Goal: Task Accomplishment & Management: Manage account settings

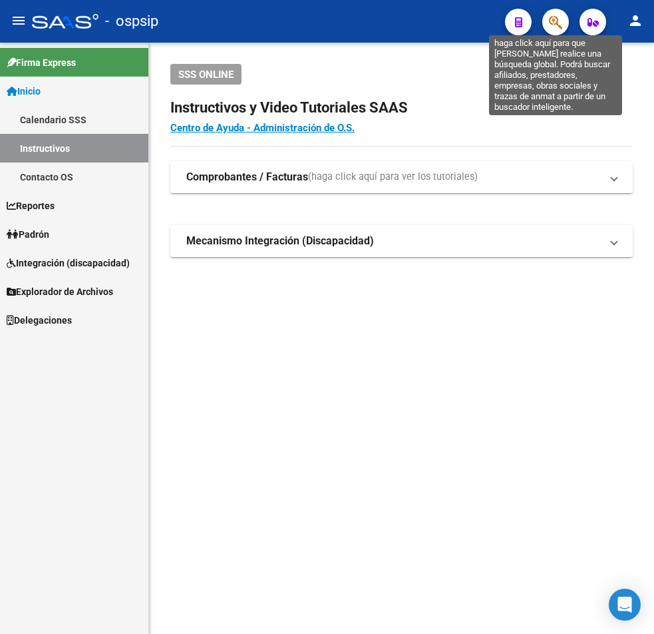
click at [463, 27] on icon "button" at bounding box center [555, 22] width 13 height 15
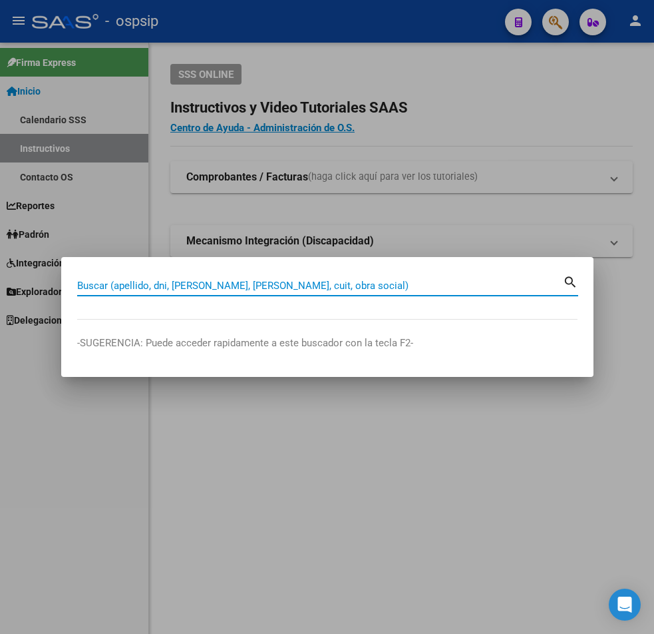
click at [89, 284] on input "Buscar (apellido, dni, [PERSON_NAME], [PERSON_NAME], cuit, obra social)" at bounding box center [320, 286] width 486 height 12
type input "25041698"
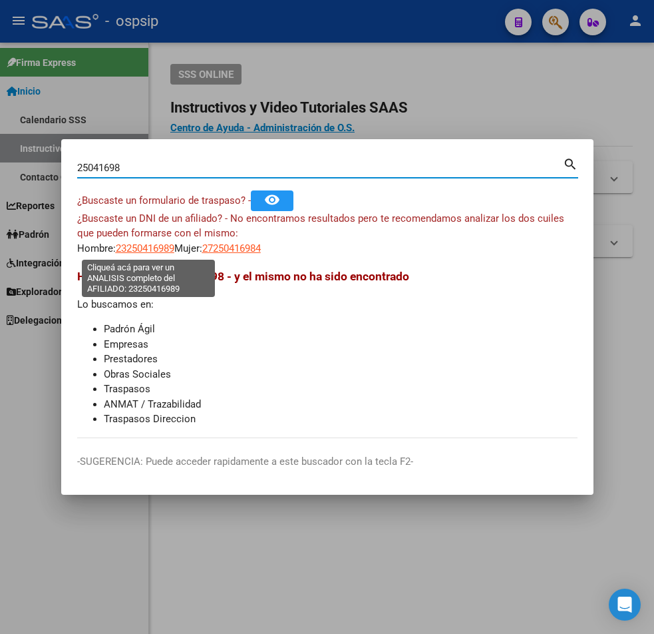
click at [150, 253] on span "23250416989" at bounding box center [145, 248] width 59 height 12
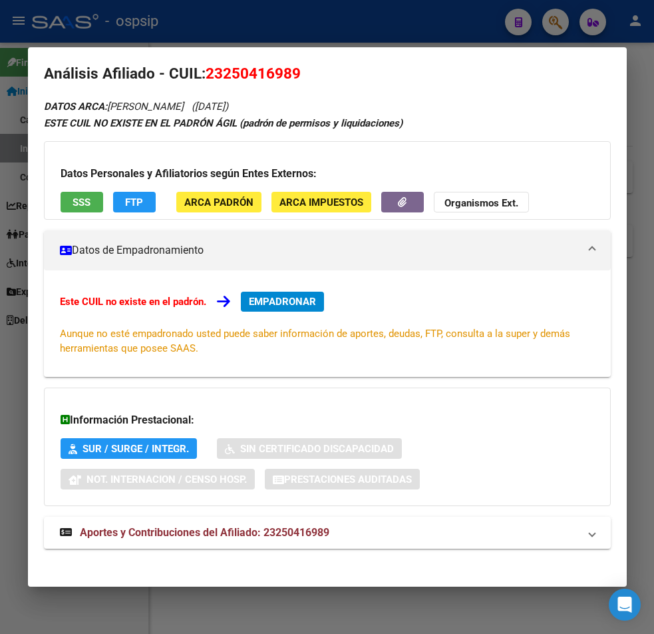
scroll to position [21, 0]
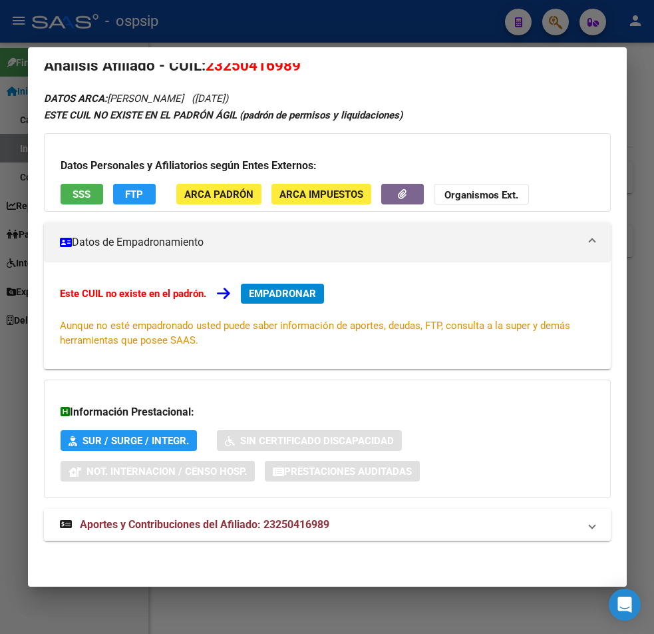
click at [221, 524] on span "Aportes y Contribuciones del Afiliado: 23250416989" at bounding box center [205, 524] width 250 height 13
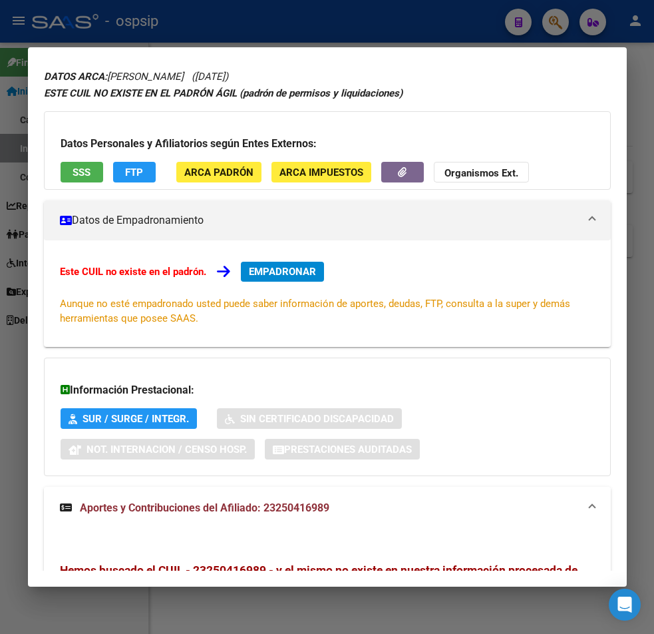
scroll to position [0, 0]
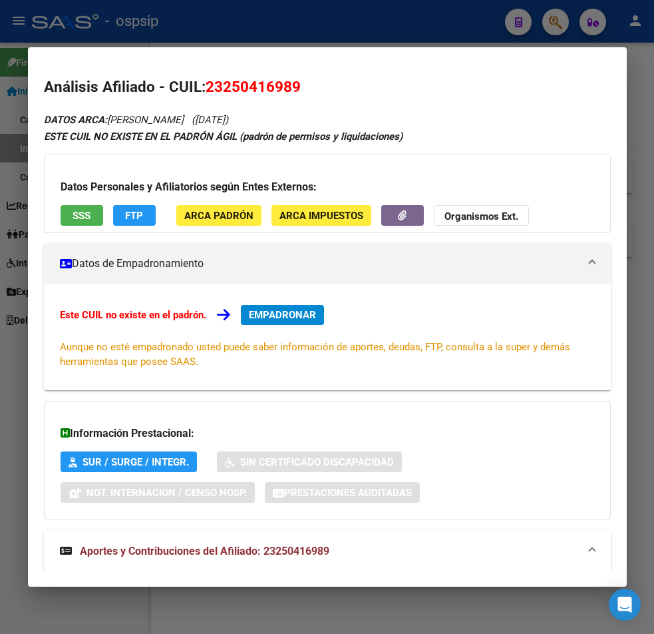
drag, startPoint x: 524, startPoint y: 89, endPoint x: 517, endPoint y: 78, distance: 12.6
click at [463, 89] on h2 "Análisis Afiliado - CUIL: 23250416989" at bounding box center [327, 87] width 567 height 23
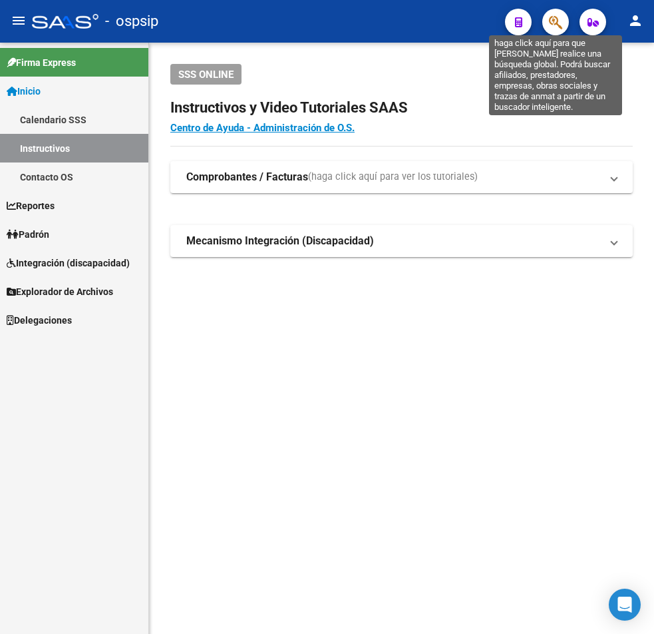
click at [463, 23] on icon "button" at bounding box center [555, 22] width 13 height 15
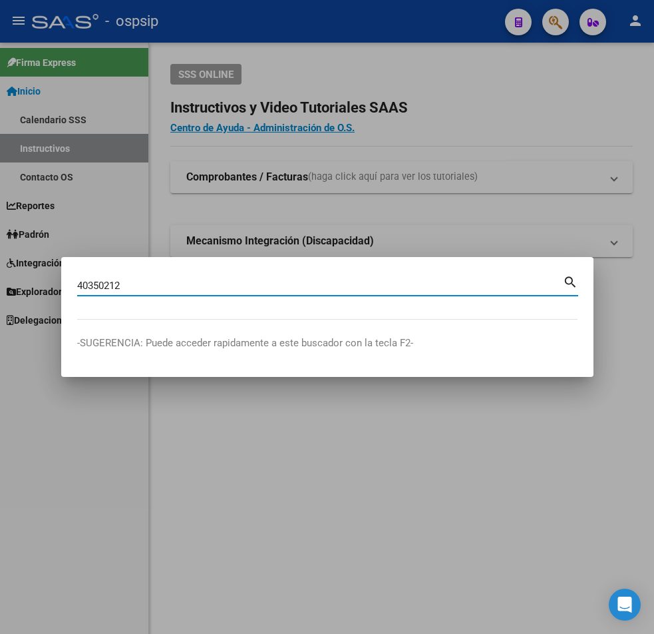
type input "40350212"
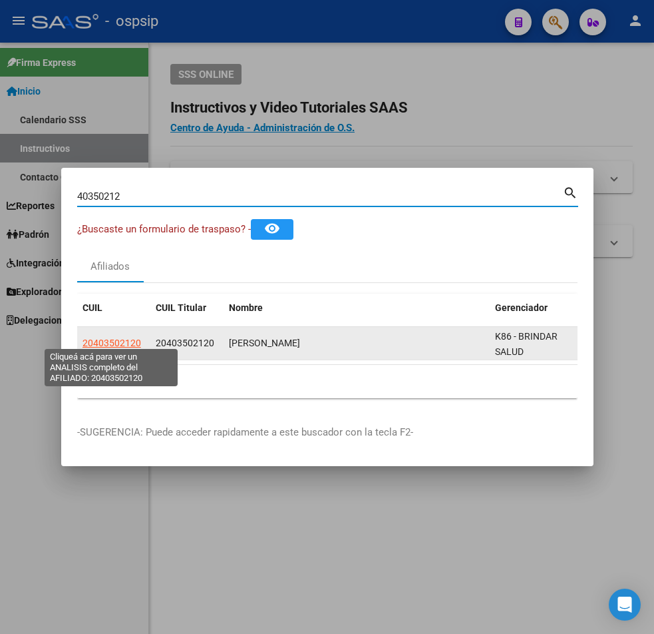
click at [107, 341] on span "20403502120" at bounding box center [112, 342] width 59 height 11
type textarea "20403502120"
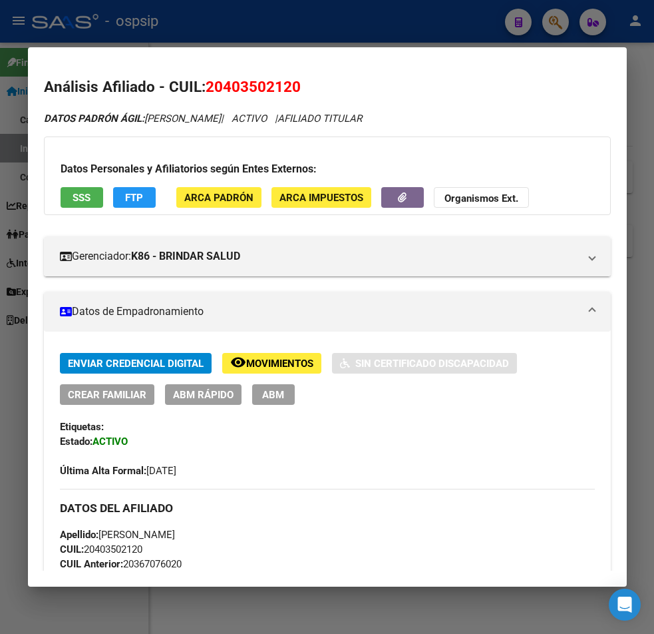
click at [254, 364] on span "Movimientos" at bounding box center [279, 363] width 67 height 12
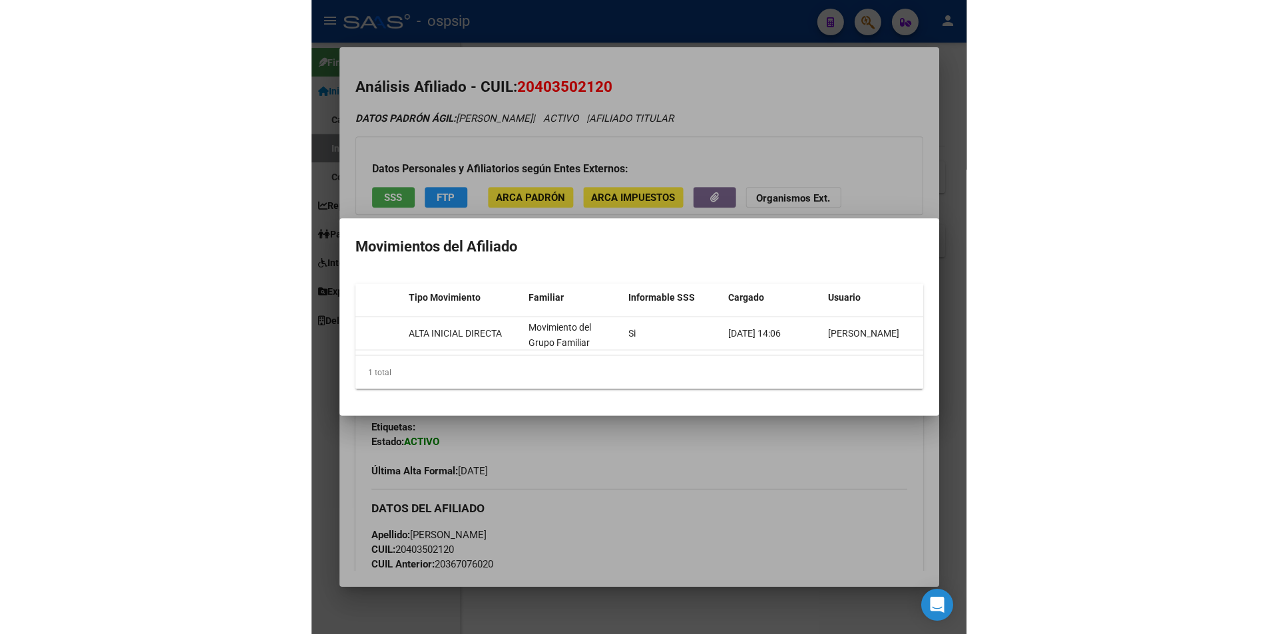
scroll to position [0, 19]
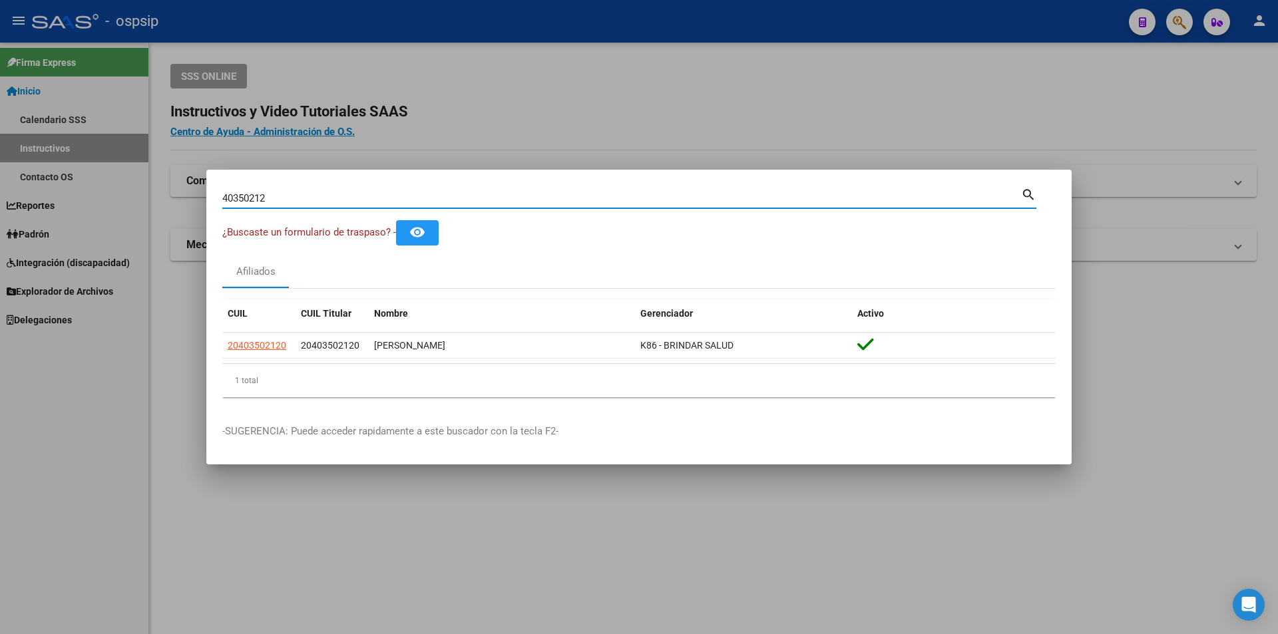
drag, startPoint x: 295, startPoint y: 196, endPoint x: 85, endPoint y: 172, distance: 211.7
click at [85, 172] on div "40350212 Buscar (apellido, dni, cuil, nro traspaso, cuit, obra social) search ¿…" at bounding box center [639, 317] width 1278 height 634
type input "36707602"
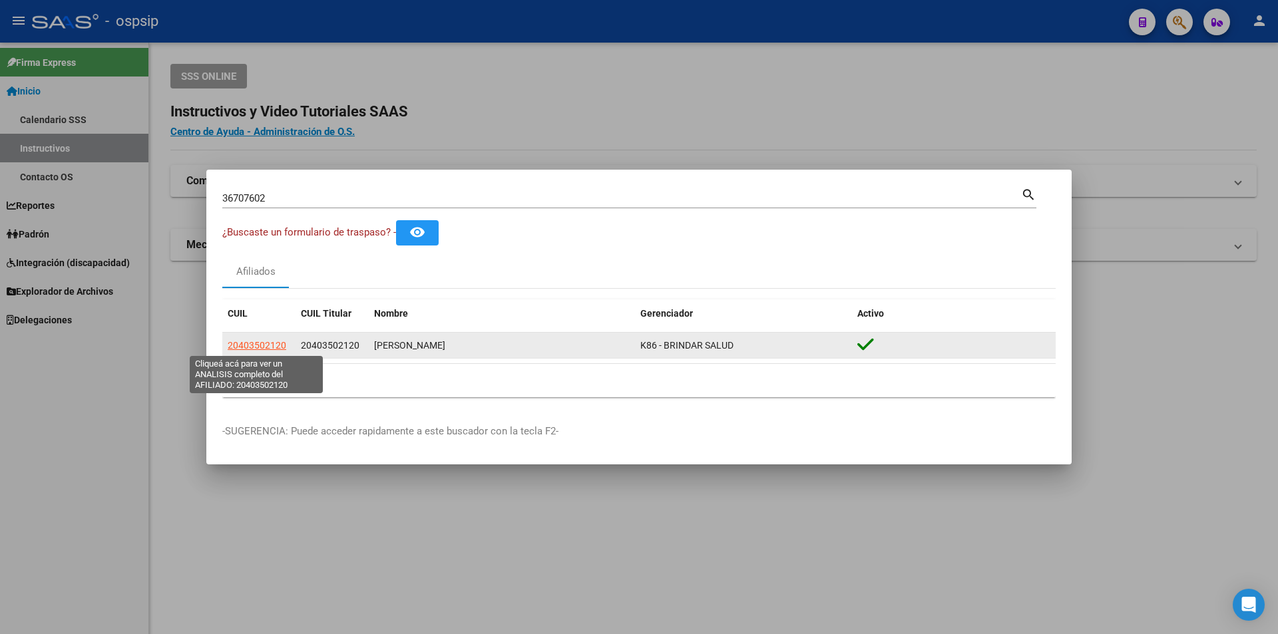
click at [248, 344] on span "20403502120" at bounding box center [257, 345] width 59 height 11
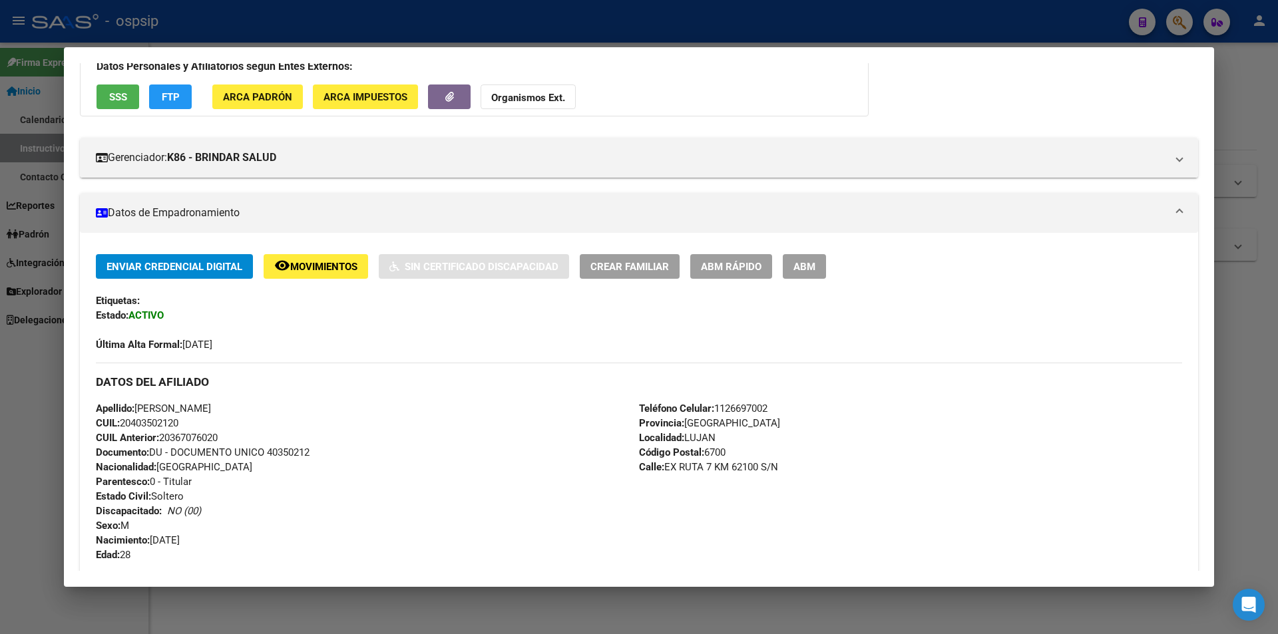
scroll to position [266, 0]
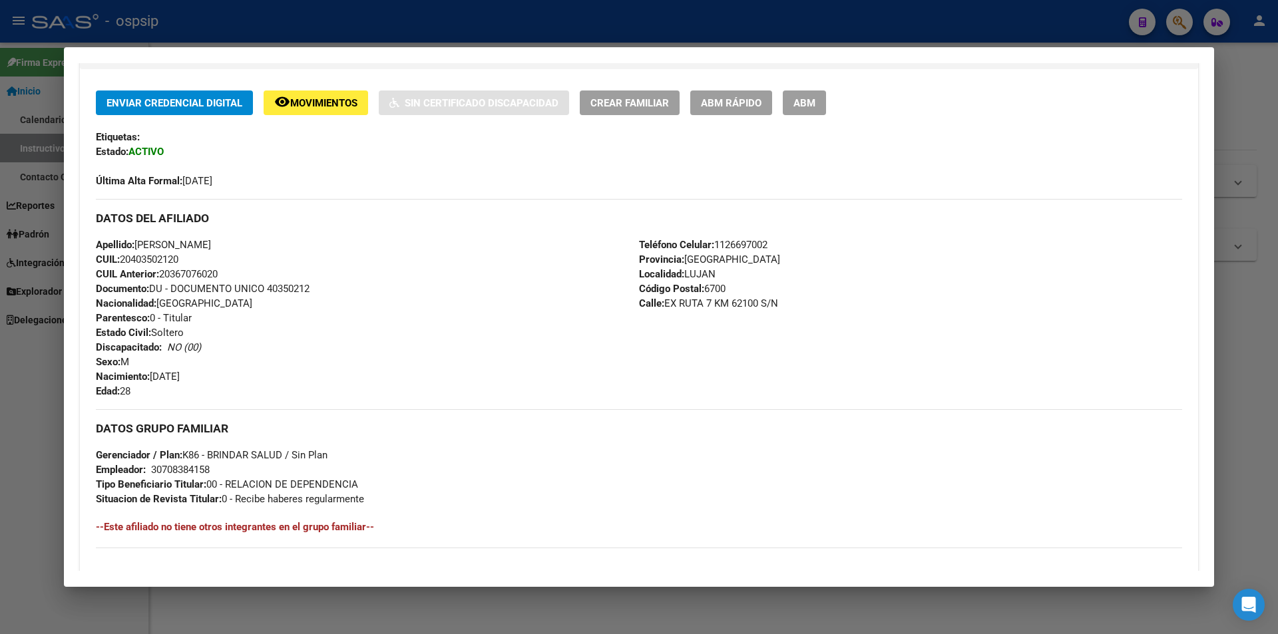
drag, startPoint x: 161, startPoint y: 275, endPoint x: 260, endPoint y: 282, distance: 99.4
click at [260, 282] on div "Apellido: LUCA NICOLAS BIETTI CUIL: 20403502120 CUIL Anterior: 20367076020 Docu…" at bounding box center [367, 318] width 543 height 161
click at [256, 322] on div "Apellido: LUCA NICOLAS BIETTI CUIL: 20403502120 CUIL Anterior: 20367076020 Docu…" at bounding box center [367, 318] width 543 height 161
click at [463, 97] on span "ABM" at bounding box center [804, 103] width 22 height 12
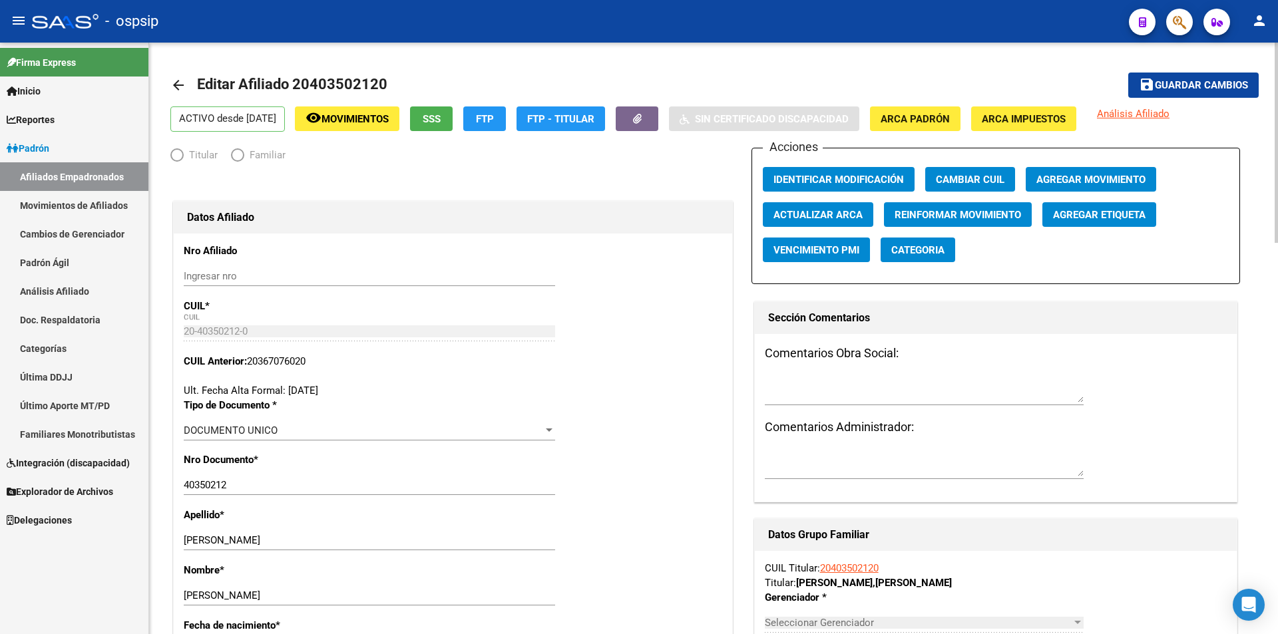
radio input "true"
type input "30-70838415-8"
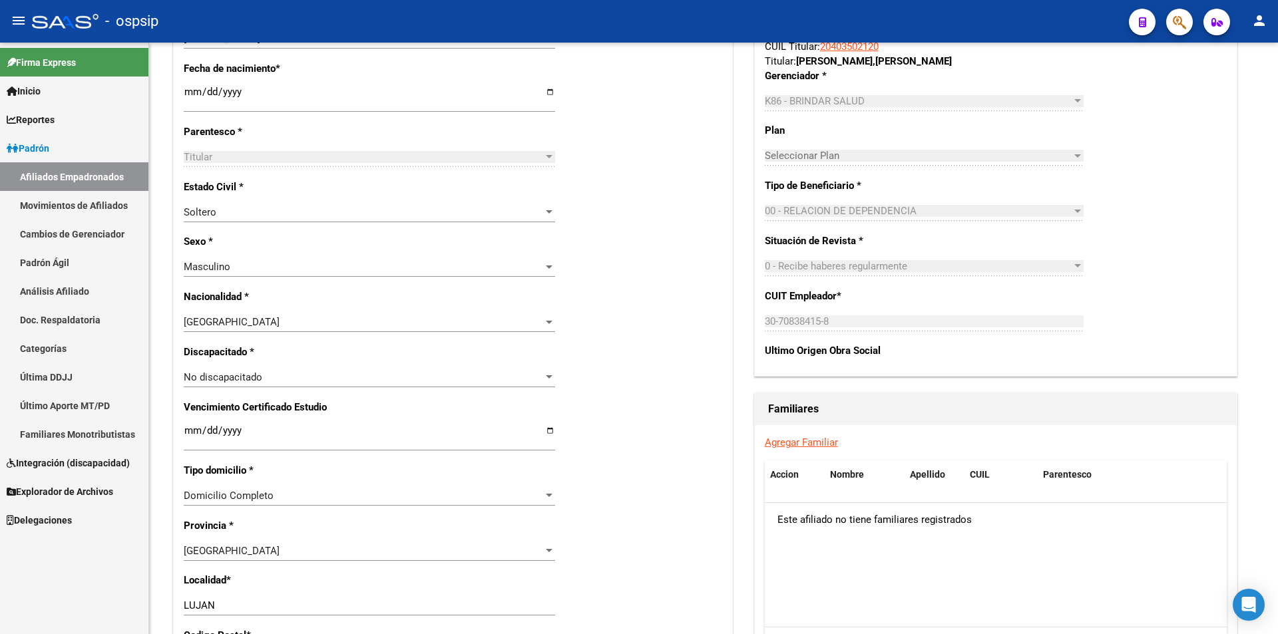
scroll to position [490, 0]
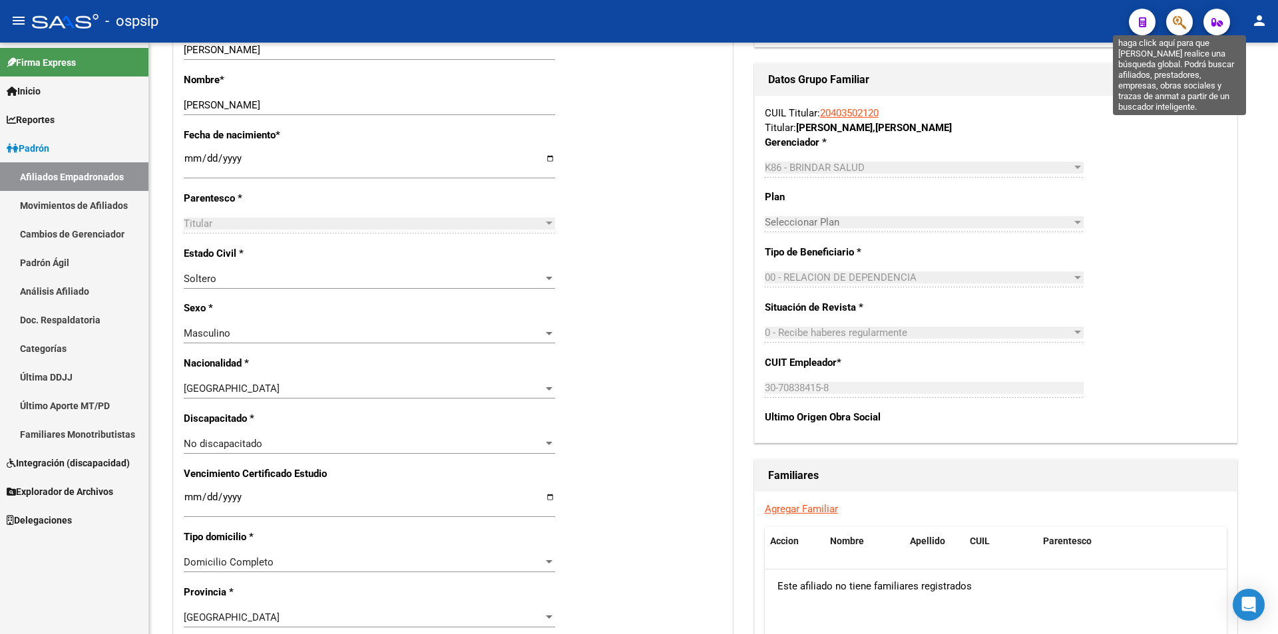
click at [463, 24] on icon "button" at bounding box center [1179, 22] width 13 height 15
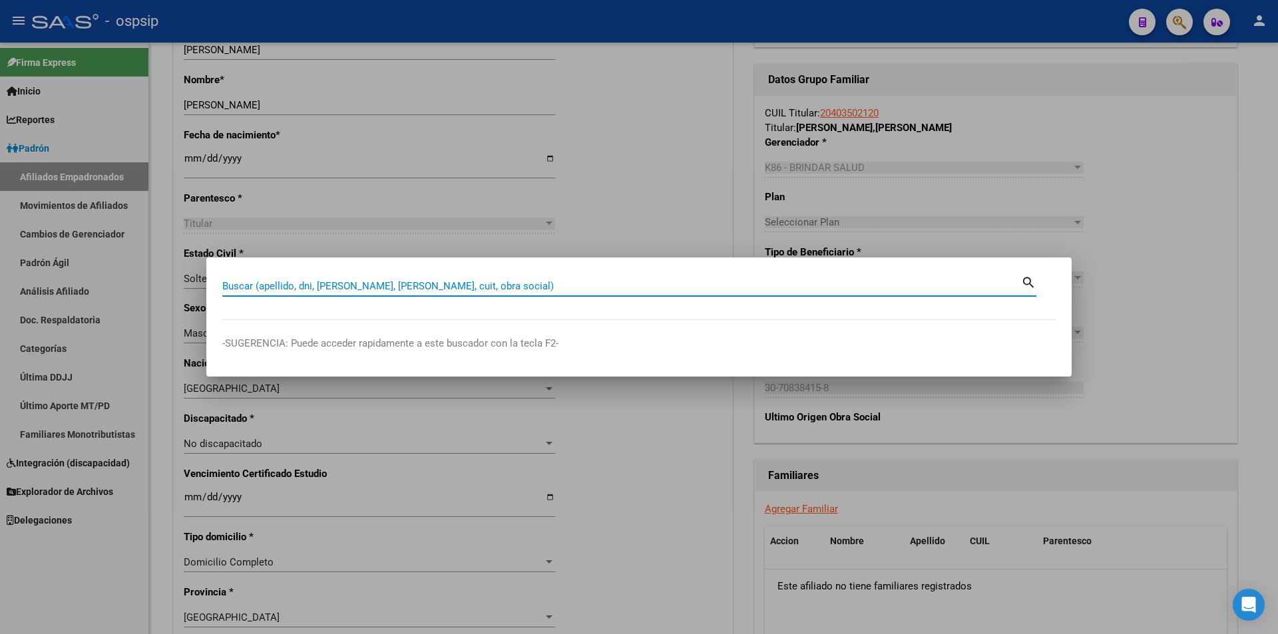
click at [230, 289] on input "Buscar (apellido, dni, [PERSON_NAME], [PERSON_NAME], cuit, obra social)" at bounding box center [621, 286] width 799 height 12
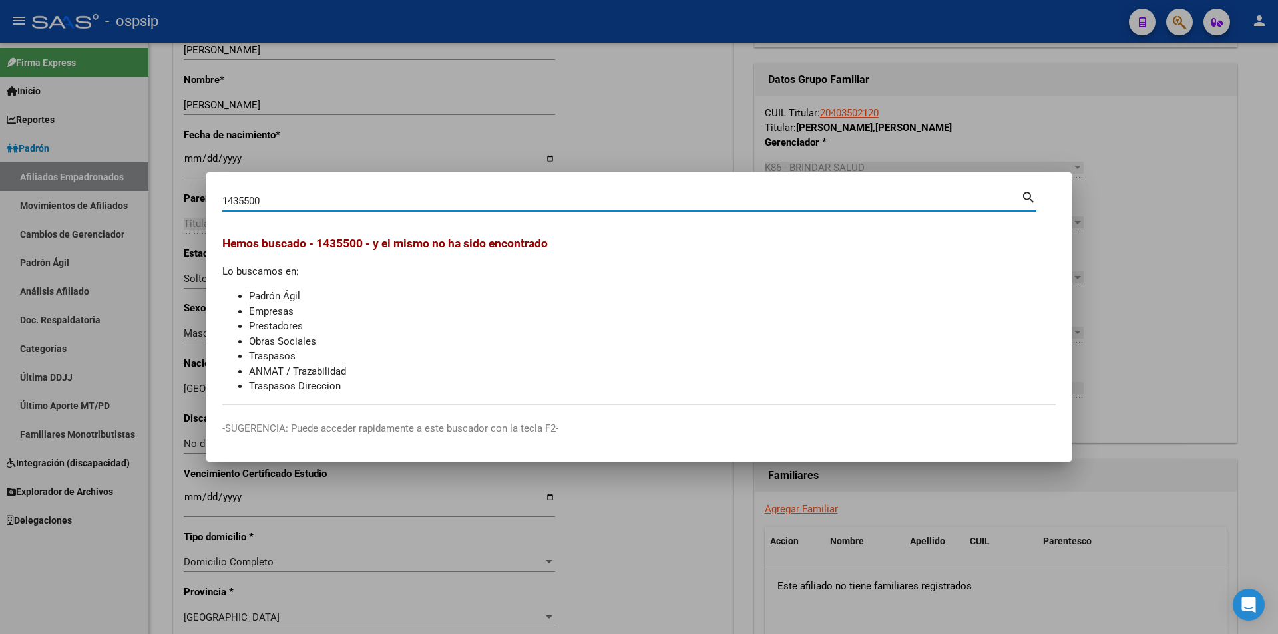
click at [463, 192] on mat-icon "search" at bounding box center [1028, 196] width 15 height 16
click at [242, 199] on input "1435500" at bounding box center [621, 201] width 799 height 12
type input "14355500"
click at [463, 116] on div at bounding box center [639, 317] width 1278 height 634
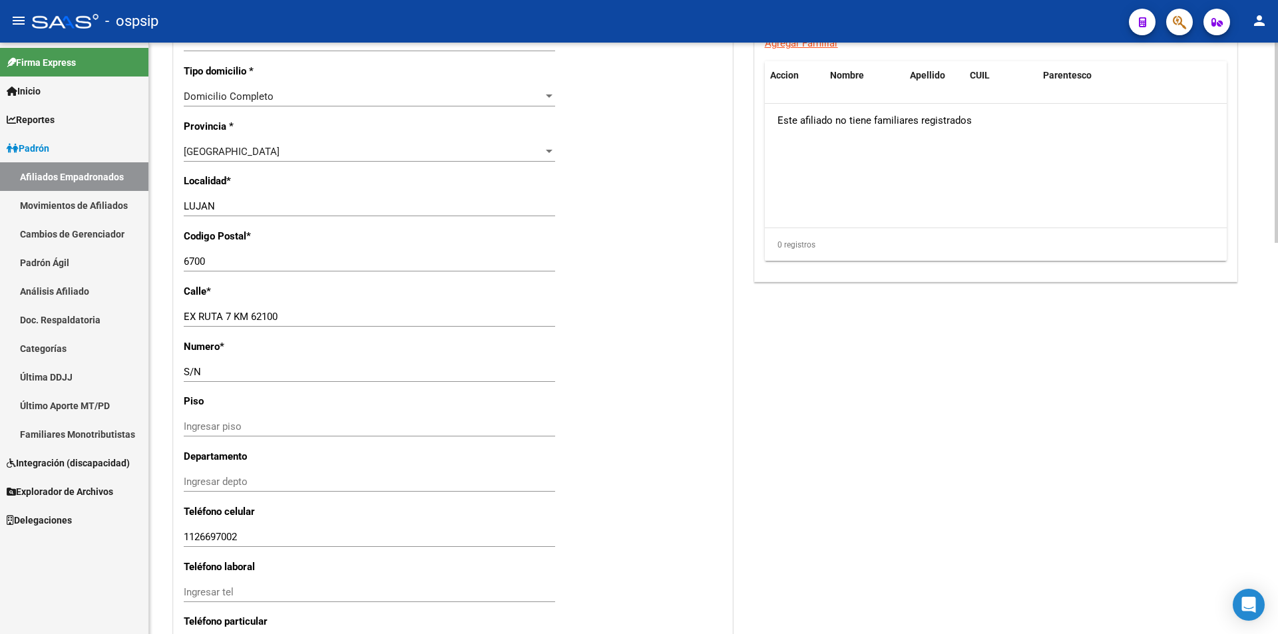
scroll to position [1156, 0]
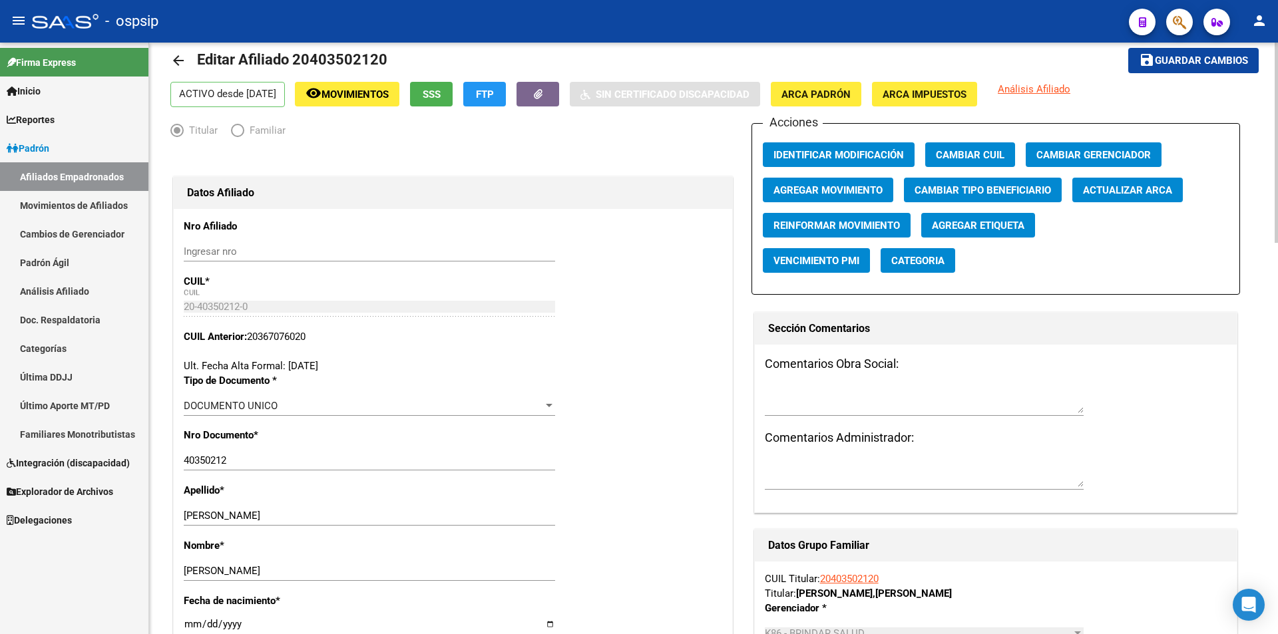
drag, startPoint x: 606, startPoint y: 372, endPoint x: 610, endPoint y: 380, distance: 8.7
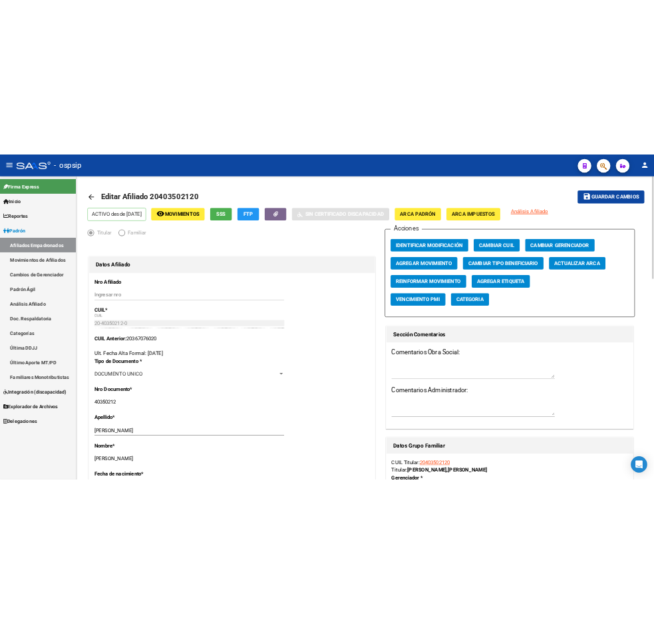
scroll to position [0, 0]
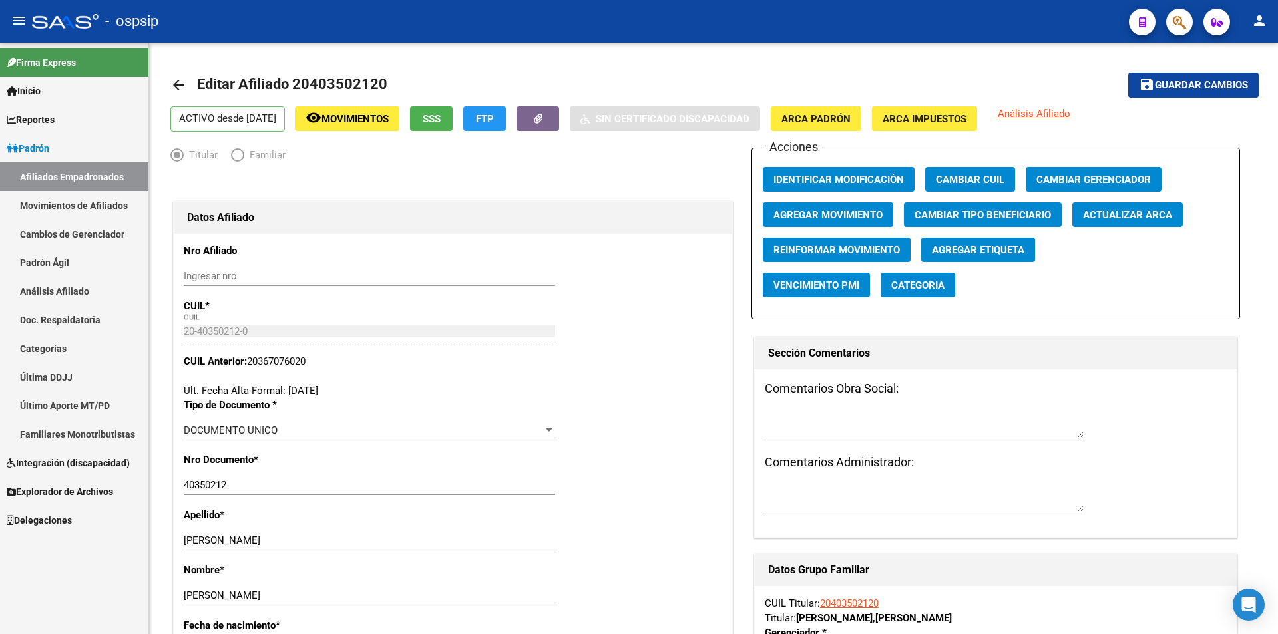
click at [463, 24] on div "- ospsip" at bounding box center [575, 21] width 1086 height 29
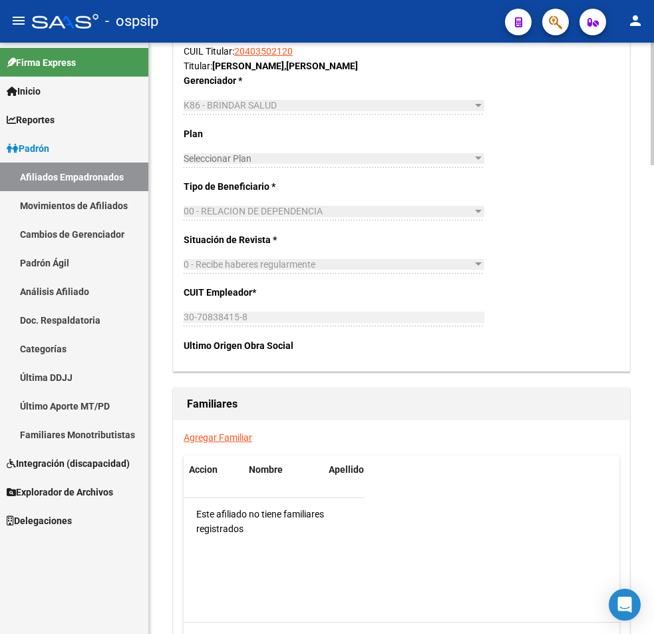
scroll to position [2263, 0]
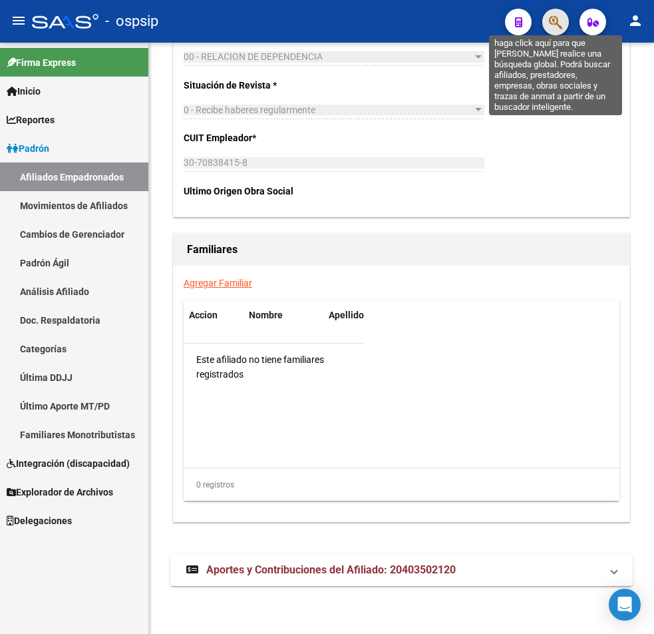
click at [463, 21] on icon "button" at bounding box center [555, 22] width 13 height 15
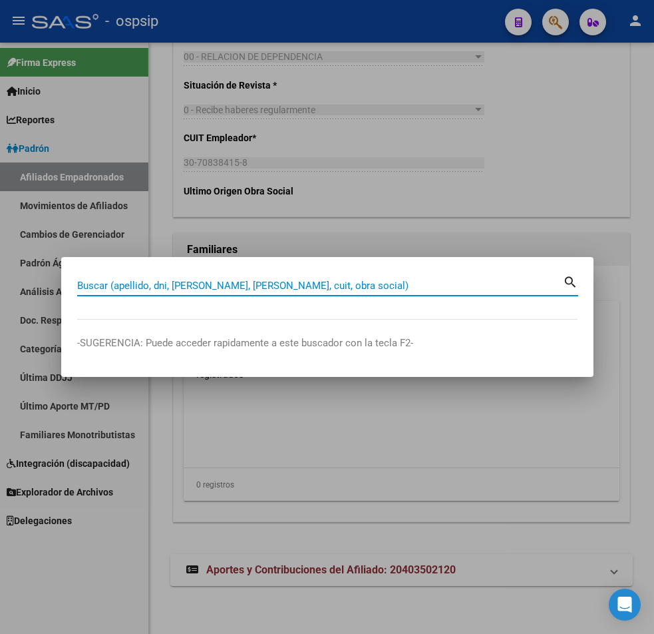
click at [463, 156] on div at bounding box center [327, 317] width 654 height 634
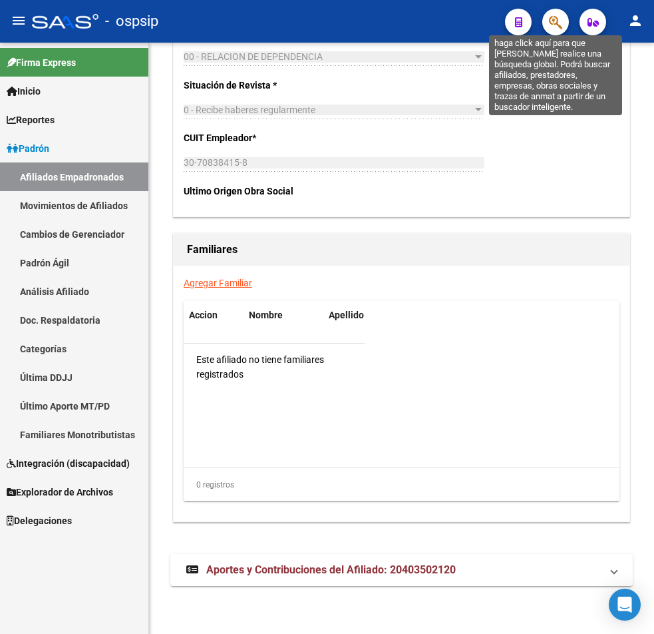
click at [463, 21] on icon "button" at bounding box center [555, 22] width 13 height 15
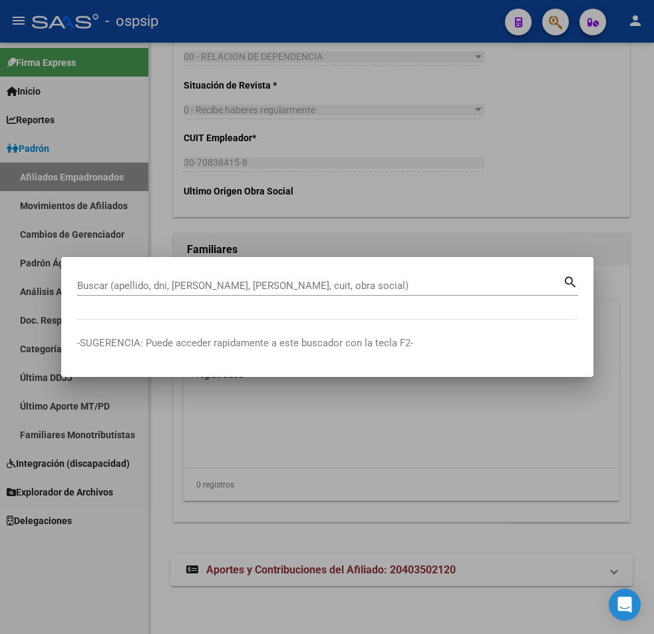
click at [126, 286] on input "Buscar (apellido, dni, [PERSON_NAME], [PERSON_NAME], cuit, obra social)" at bounding box center [320, 286] width 486 height 12
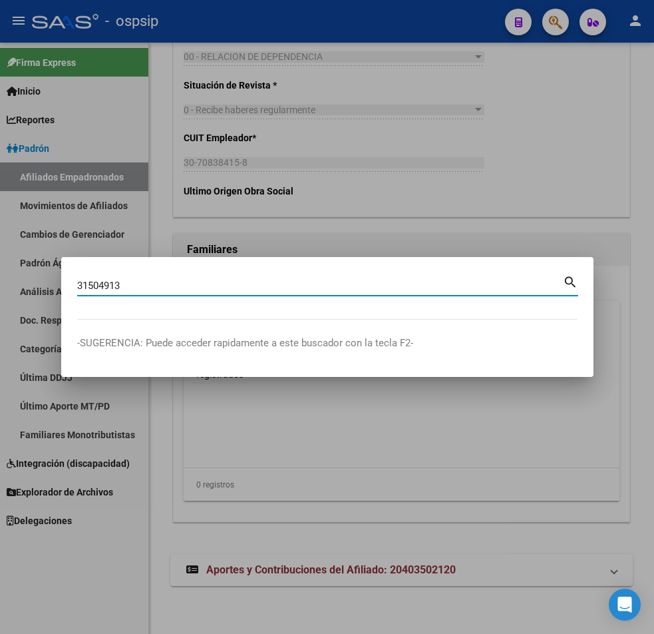
type input "31504913"
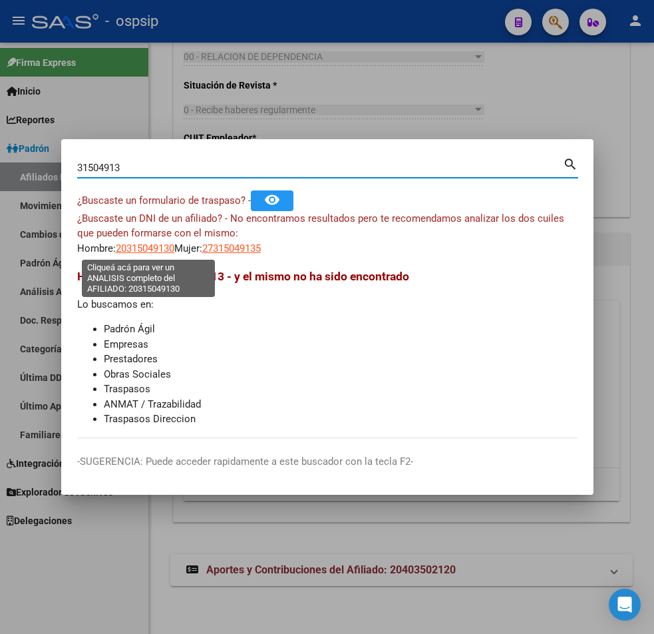
click at [142, 248] on span "20315049130" at bounding box center [145, 248] width 59 height 12
type textarea "20315049130"
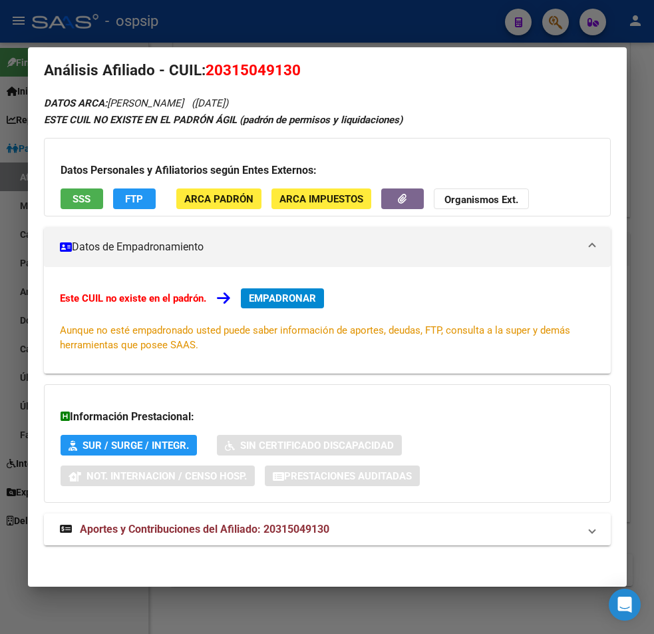
scroll to position [21, 0]
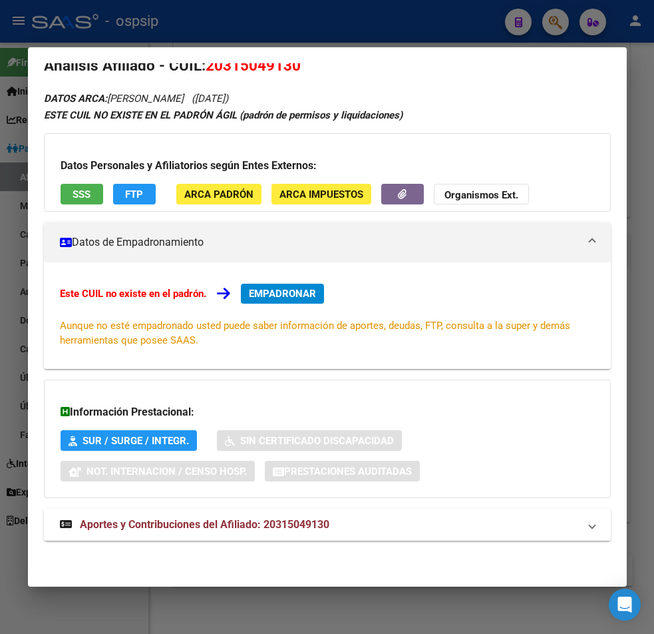
click at [274, 525] on span "Aportes y Contribuciones del Afiliado: 20315049130" at bounding box center [205, 524] width 250 height 13
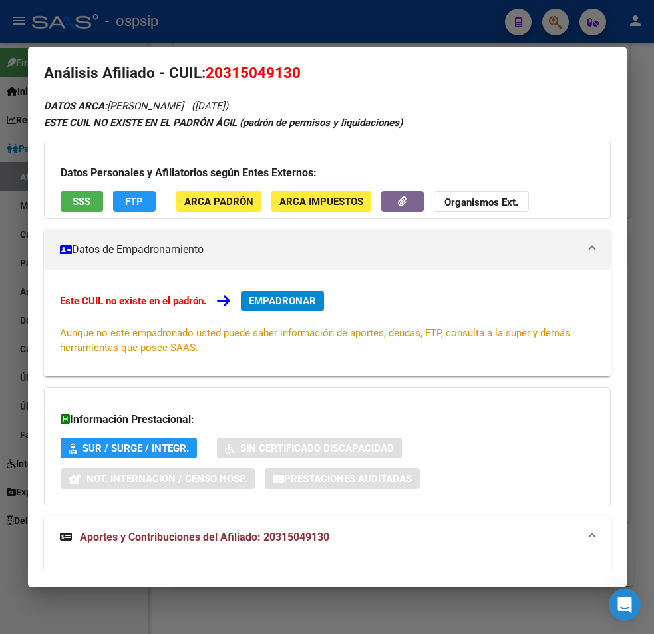
scroll to position [0, 0]
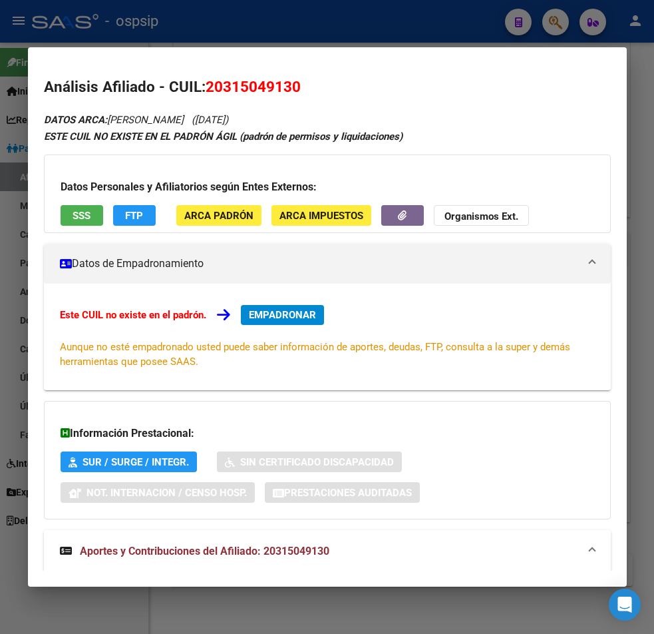
click at [296, 19] on div at bounding box center [327, 317] width 654 height 634
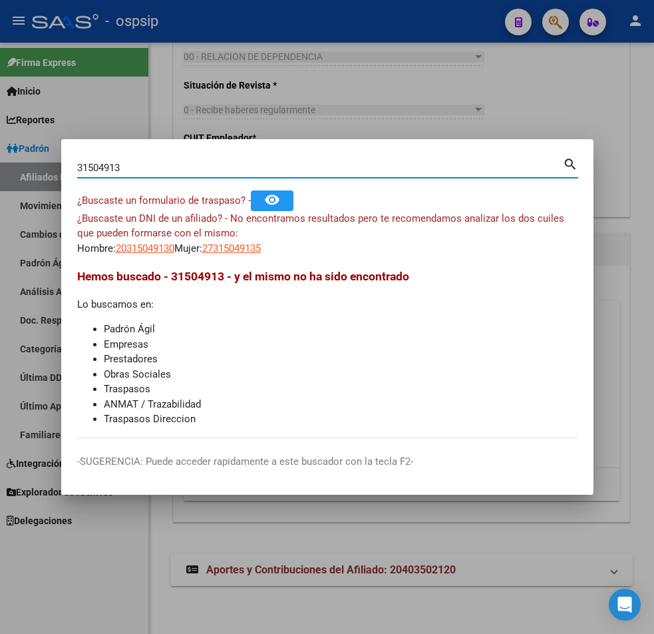
click at [131, 164] on input "31504913" at bounding box center [320, 168] width 486 height 12
type input "3"
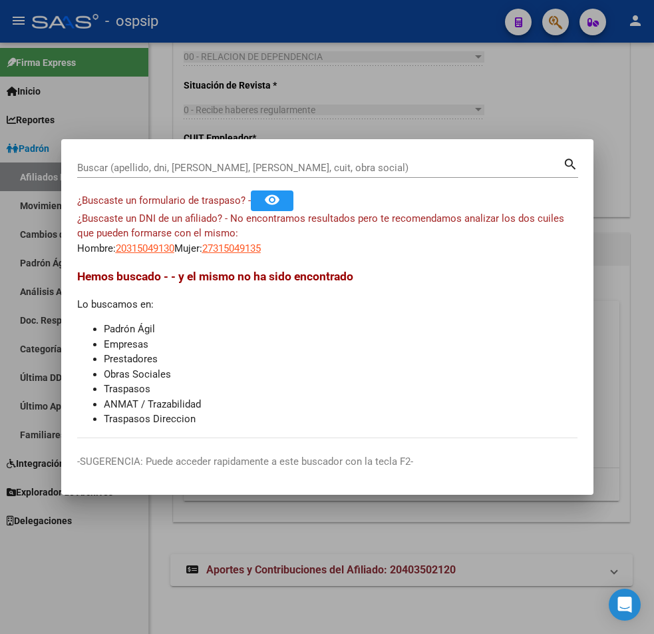
click at [97, 168] on input "Buscar (apellido, dni, [PERSON_NAME], [PERSON_NAME], cuit, obra social)" at bounding box center [320, 168] width 486 height 12
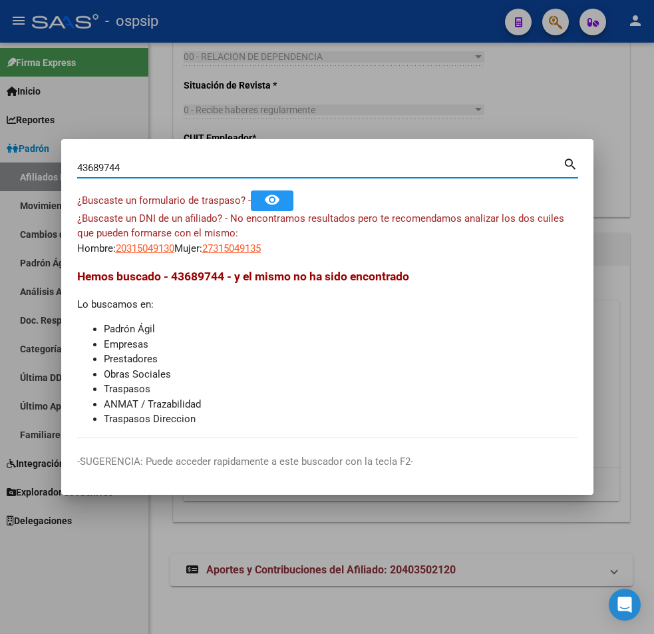
type input "43689744"
click at [463, 163] on mat-icon "search" at bounding box center [570, 163] width 15 height 16
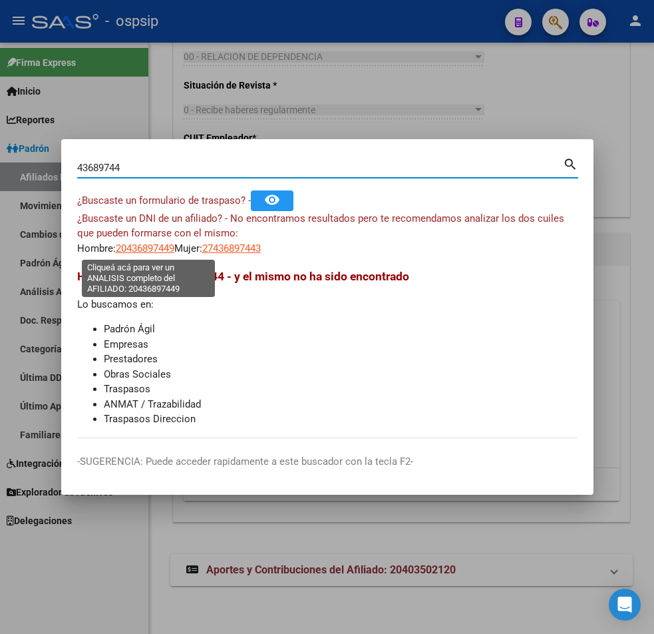
click at [144, 246] on span "20436897449" at bounding box center [145, 248] width 59 height 12
type textarea "20436897449"
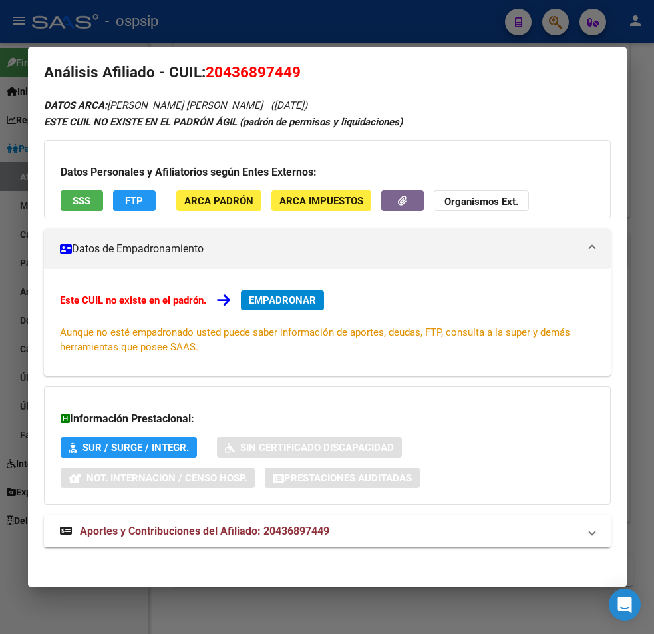
scroll to position [21, 0]
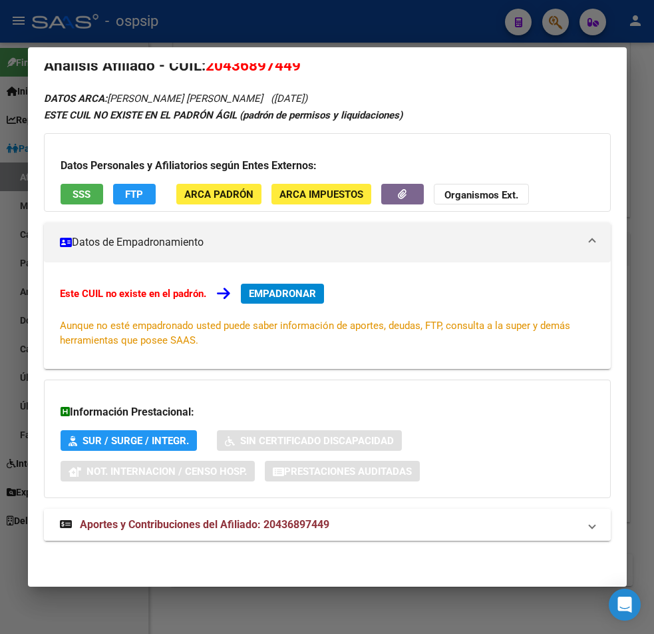
click at [276, 525] on span "Aportes y Contribuciones del Afiliado: 20436897449" at bounding box center [205, 524] width 250 height 13
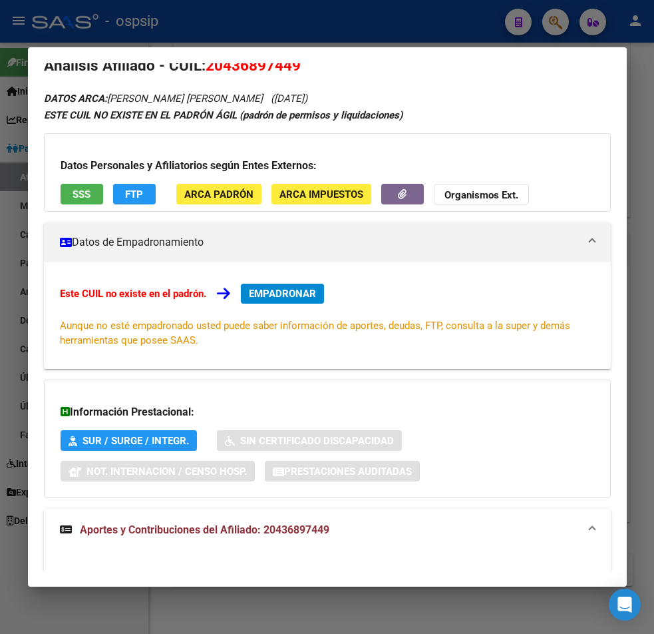
scroll to position [0, 0]
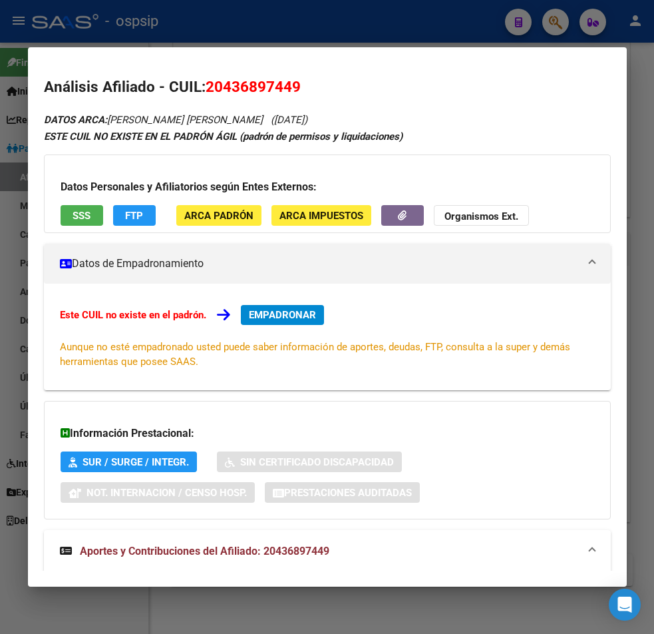
click at [292, 33] on div at bounding box center [327, 317] width 654 height 634
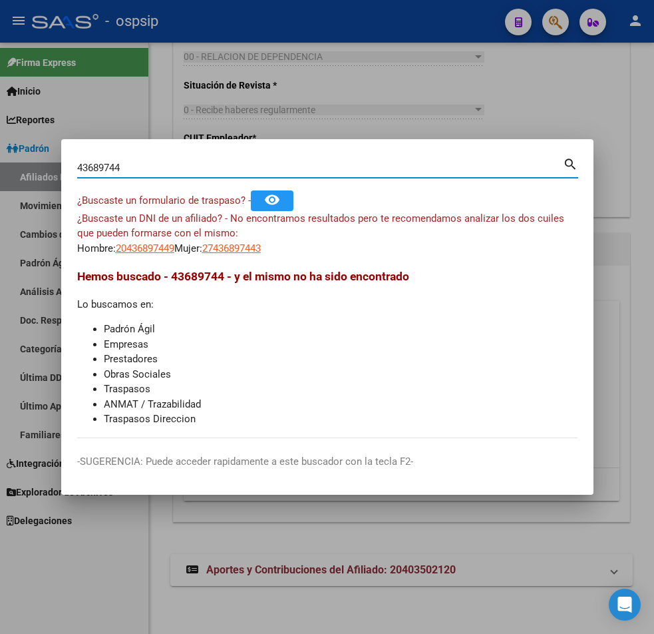
click at [130, 165] on input "43689744" at bounding box center [320, 168] width 486 height 12
type input "4"
type input "40335037"
click at [463, 163] on mat-icon "search" at bounding box center [570, 163] width 15 height 16
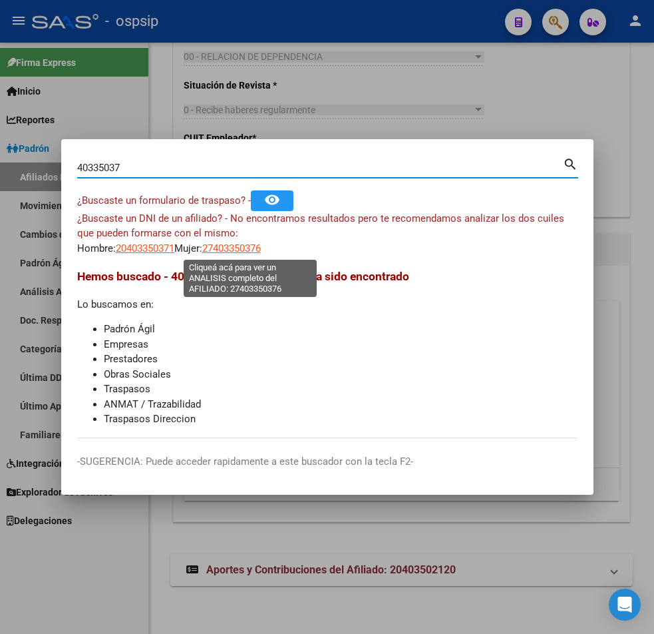
click at [245, 244] on span "27403350376" at bounding box center [231, 248] width 59 height 12
type textarea "27403350376"
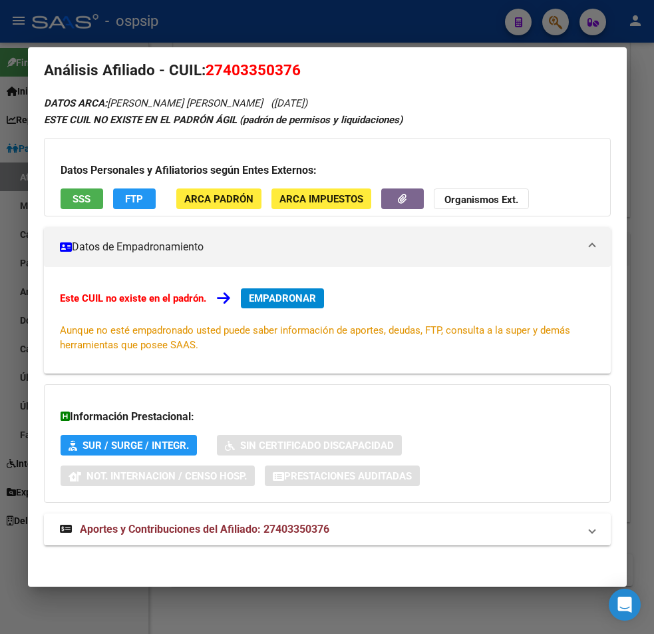
scroll to position [21, 0]
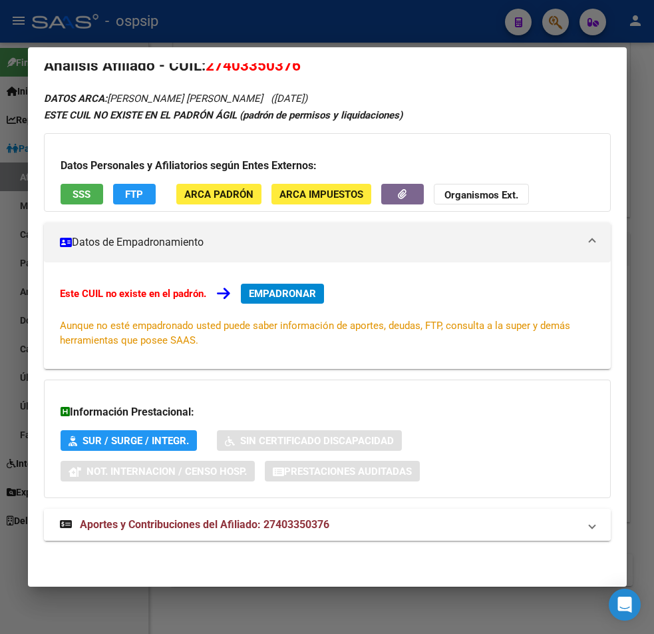
click at [230, 528] on span "Aportes y Contribuciones del Afiliado: 27403350376" at bounding box center [205, 524] width 250 height 13
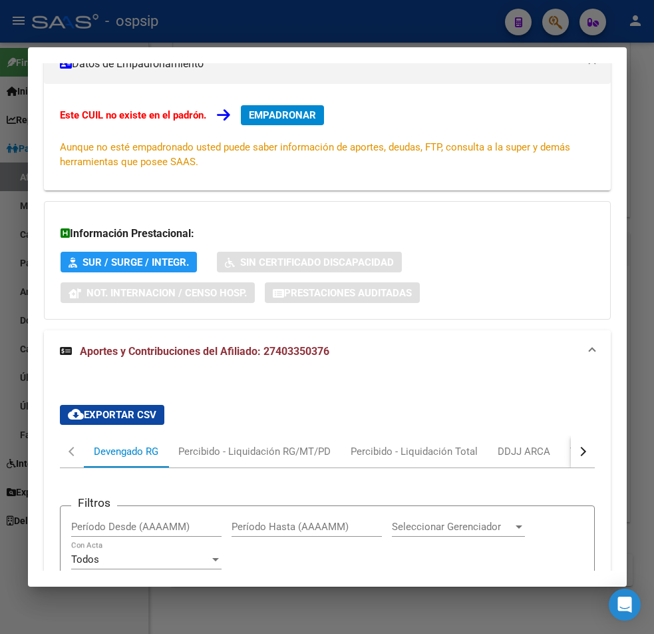
scroll to position [0, 0]
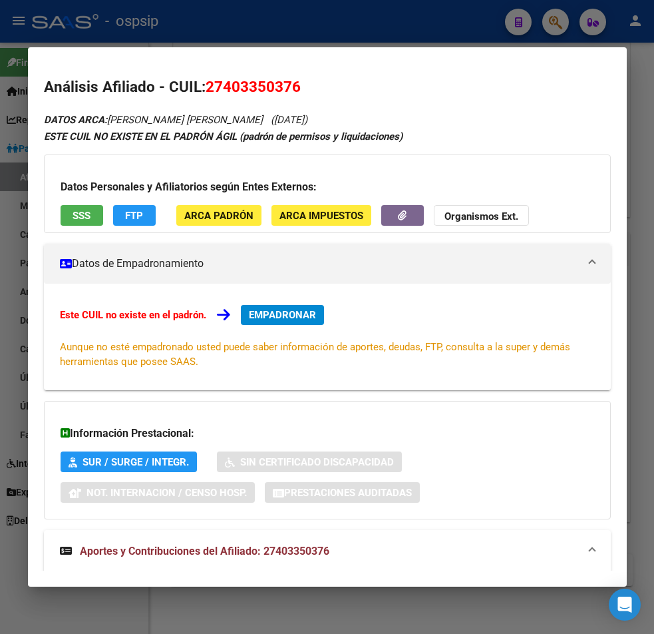
click at [258, 17] on div at bounding box center [327, 317] width 654 height 634
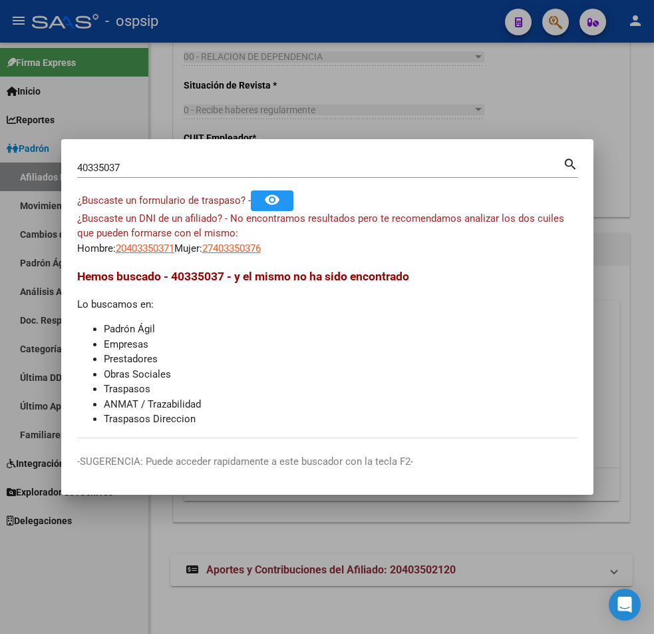
click at [127, 163] on input "40335037" at bounding box center [320, 168] width 486 height 12
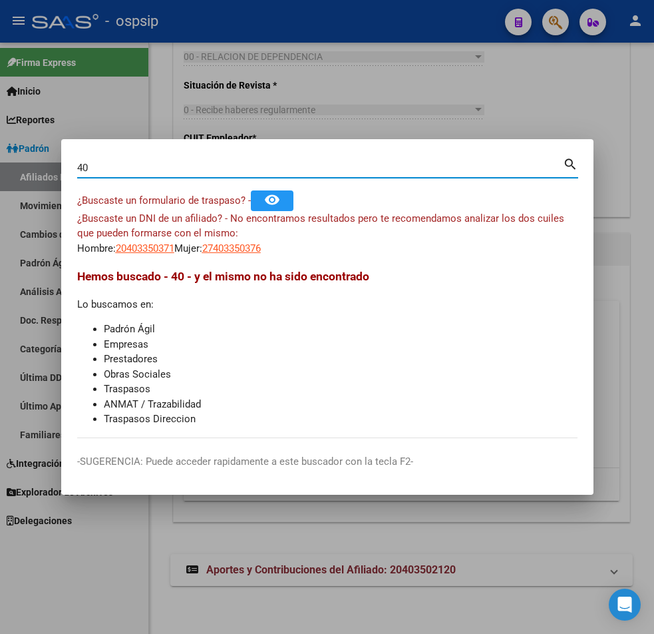
type input "4"
type input "31504913"
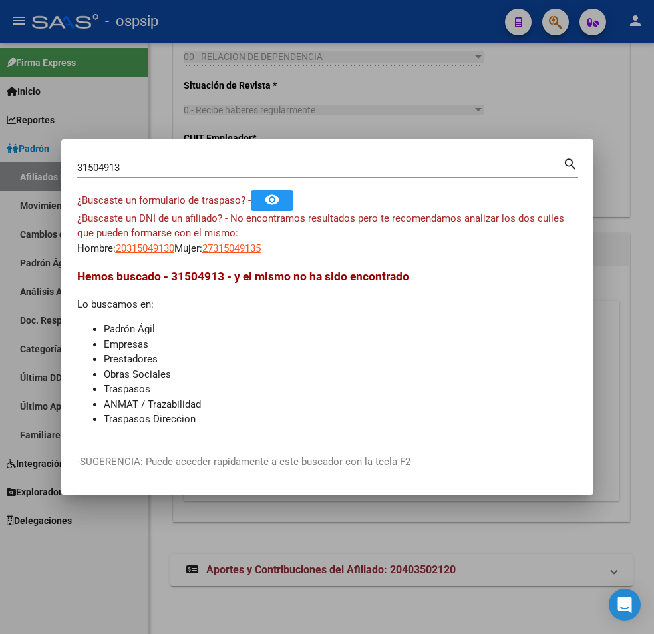
click at [463, 158] on mat-icon "search" at bounding box center [570, 163] width 15 height 16
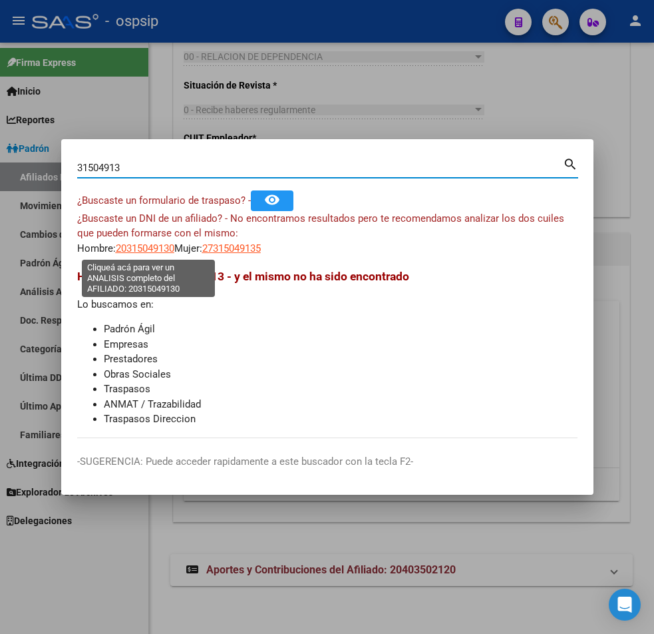
click at [131, 252] on span "20315049130" at bounding box center [145, 248] width 59 height 12
type textarea "20315049130"
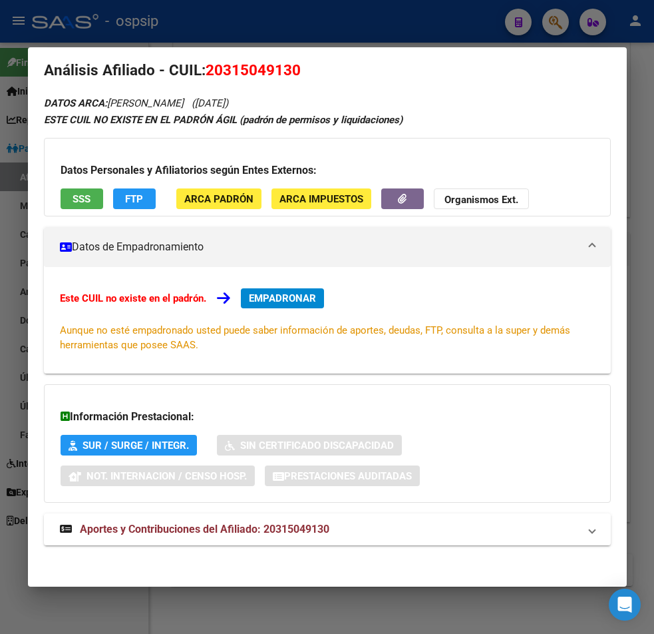
scroll to position [21, 0]
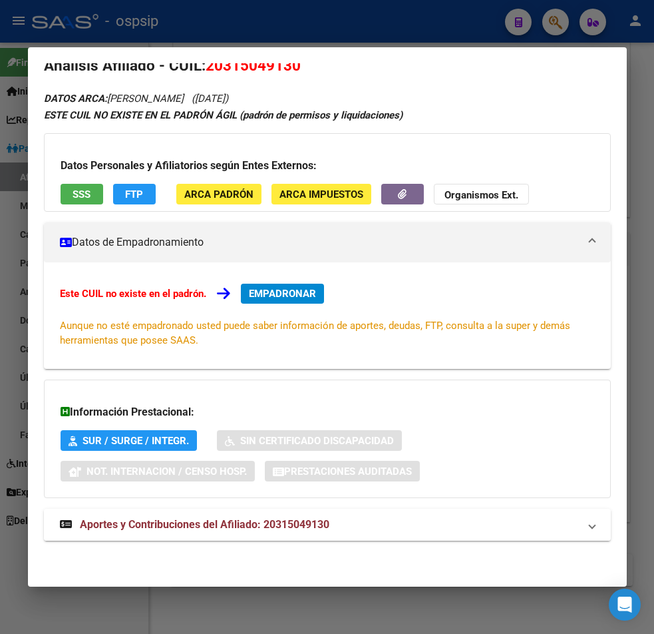
click at [230, 529] on span "Aportes y Contribuciones del Afiliado: 20315049130" at bounding box center [205, 524] width 250 height 13
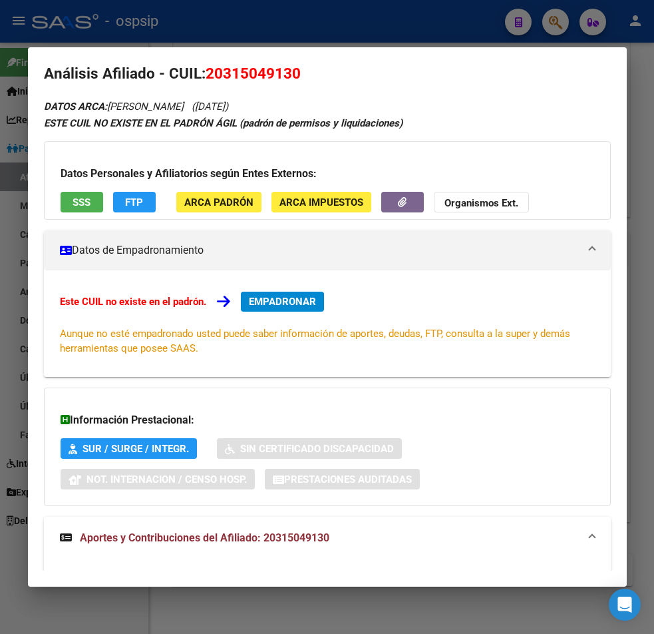
scroll to position [0, 0]
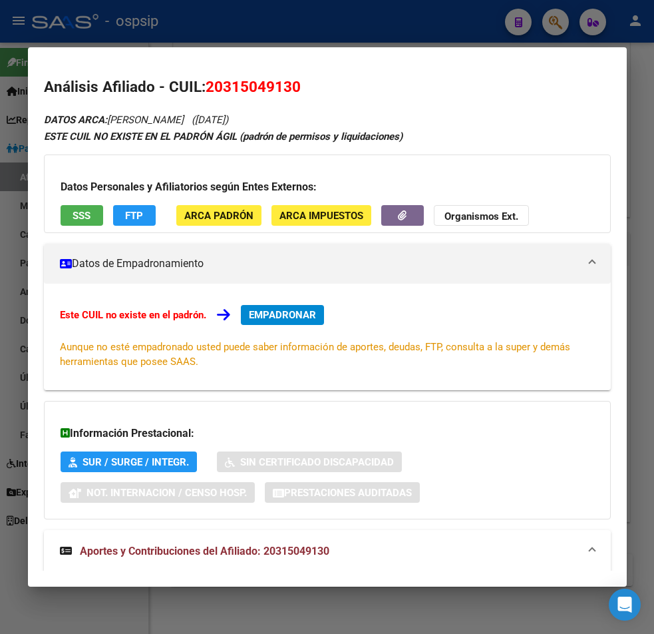
click at [463, 27] on div at bounding box center [327, 317] width 654 height 634
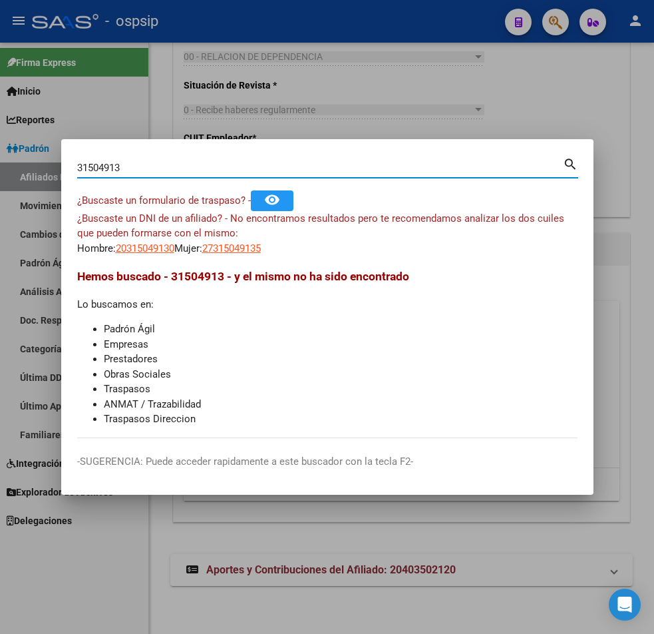
click at [120, 166] on input "31504913" at bounding box center [320, 168] width 486 height 12
type input "3"
type input "36226793"
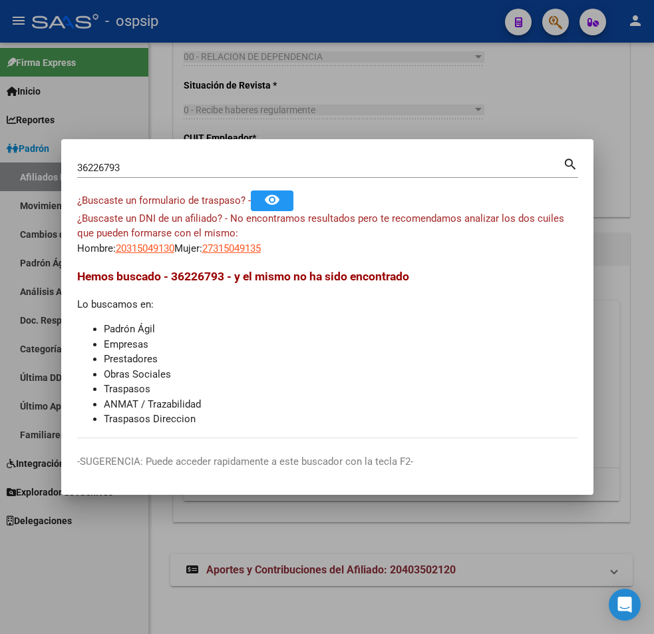
click at [463, 163] on mat-icon "search" at bounding box center [570, 163] width 15 height 16
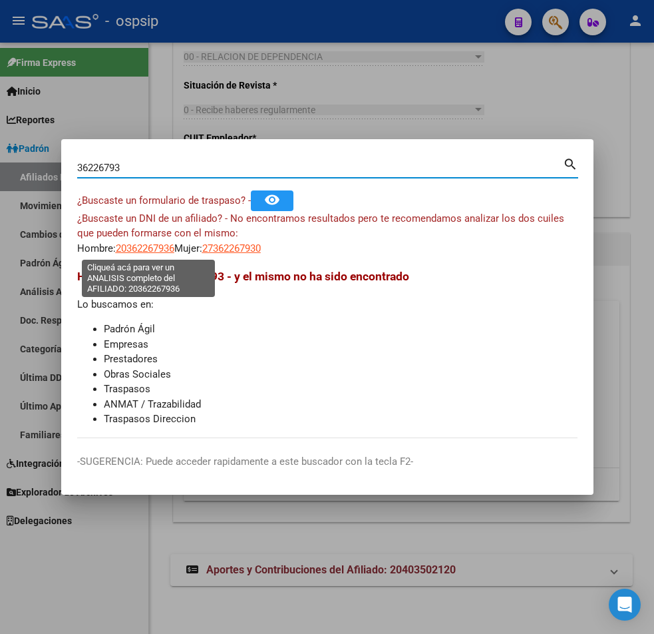
click at [163, 248] on span "20362267936" at bounding box center [145, 248] width 59 height 12
type textarea "20362267936"
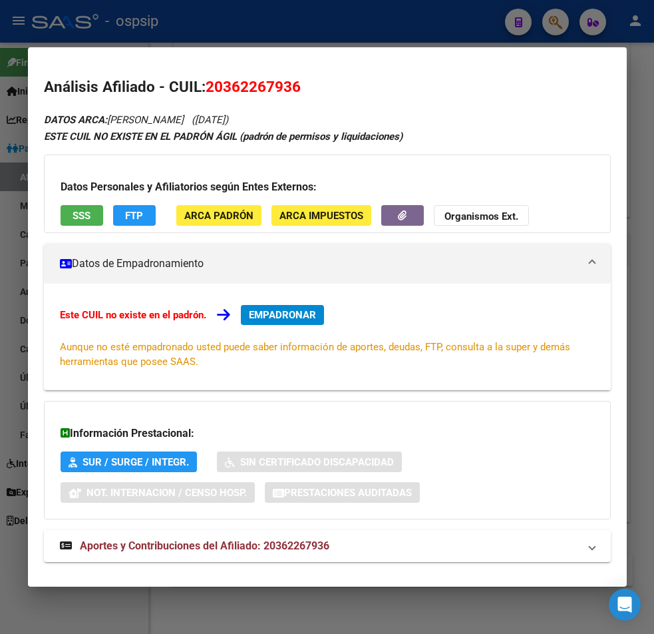
scroll to position [21, 0]
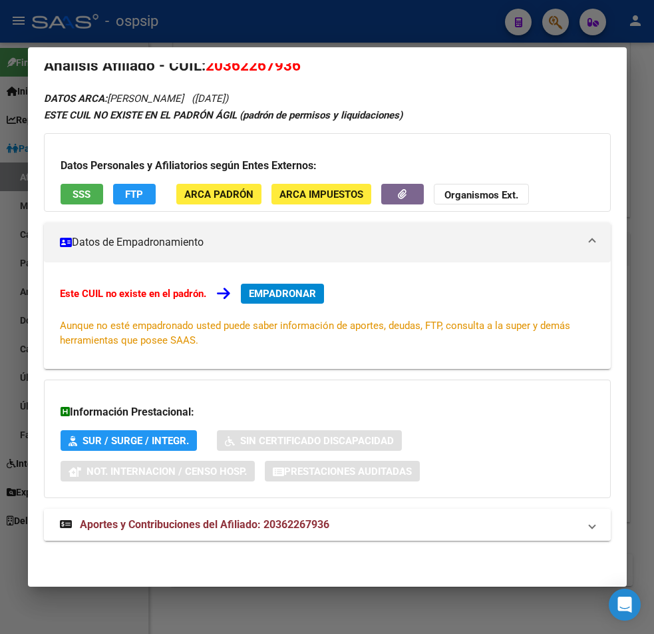
click at [214, 524] on span "Aportes y Contribuciones del Afiliado: 20362267936" at bounding box center [205, 524] width 250 height 13
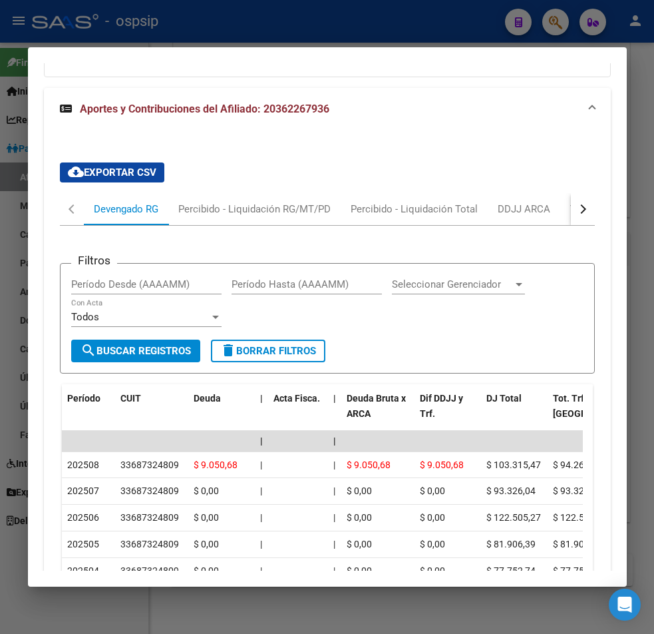
scroll to position [371, 0]
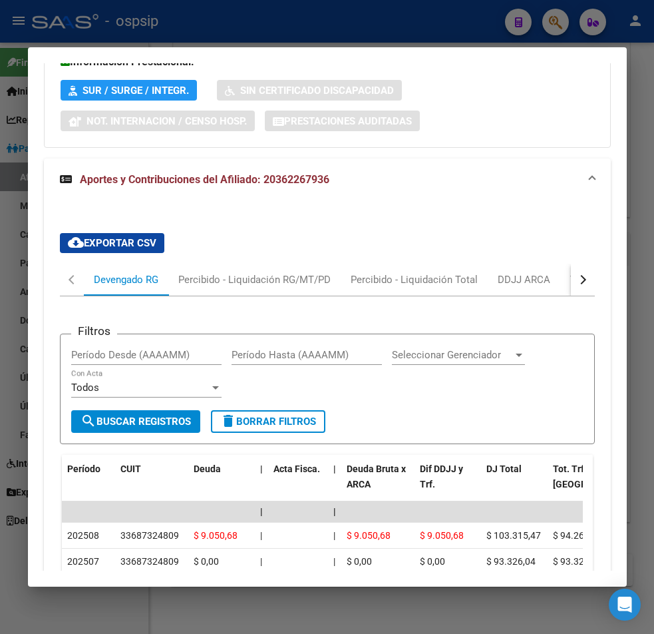
click at [238, 22] on div at bounding box center [327, 317] width 654 height 634
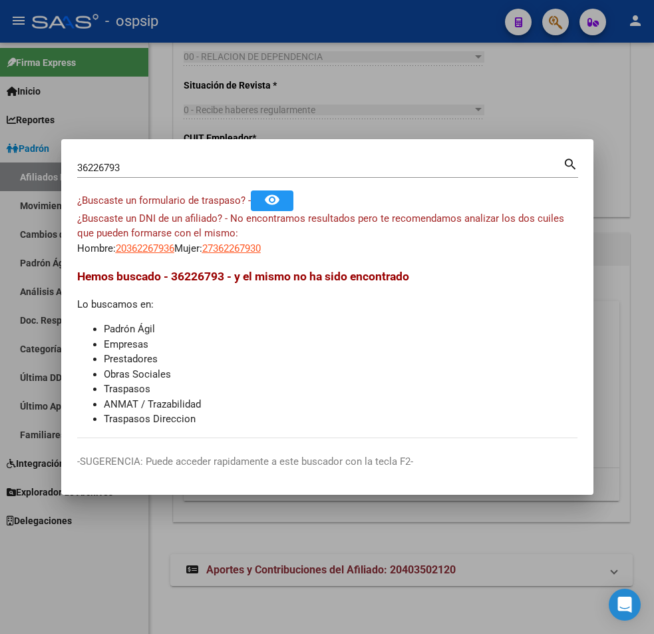
click at [129, 166] on input "36226793" at bounding box center [320, 168] width 486 height 12
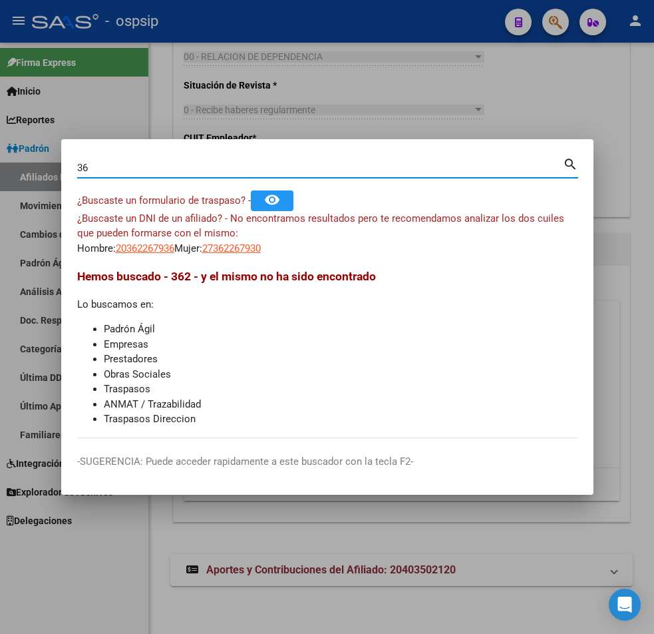
type input "3"
type input "37190072"
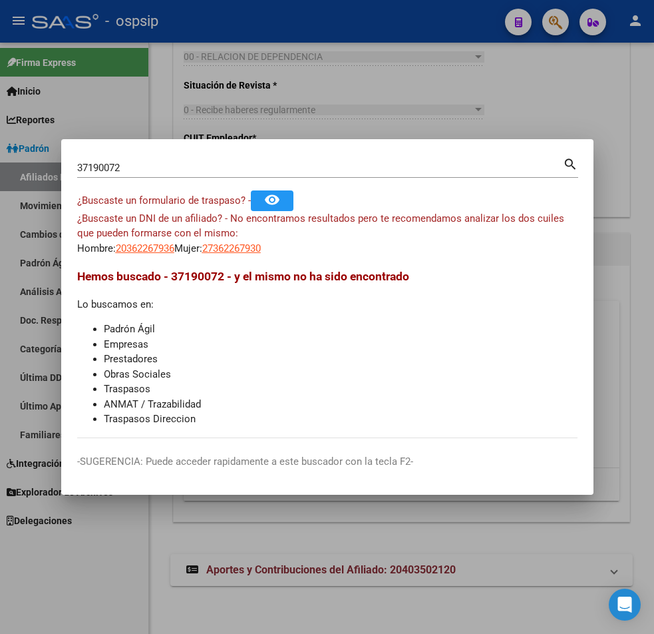
click at [463, 163] on mat-icon "search" at bounding box center [570, 163] width 15 height 16
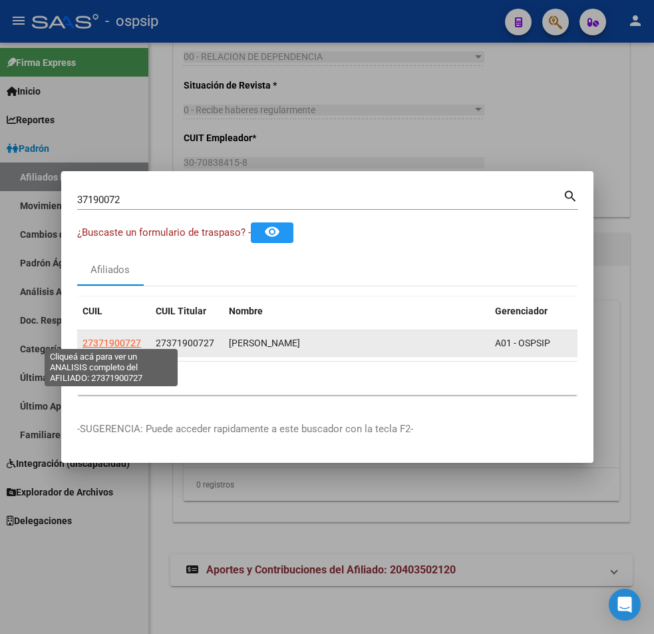
click at [122, 337] on span "27371900727" at bounding box center [112, 342] width 59 height 11
type textarea "27371900727"
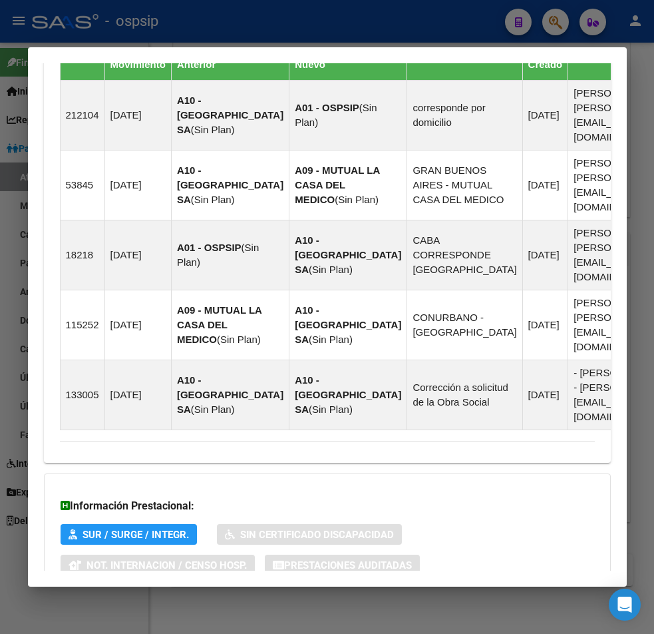
scroll to position [1024, 0]
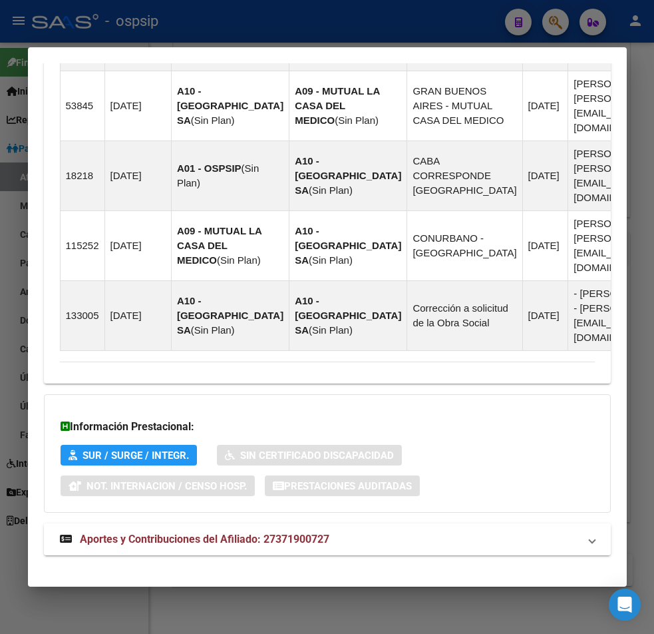
click at [231, 532] on span "Aportes y Contribuciones del Afiliado: 27371900727" at bounding box center [205, 538] width 250 height 13
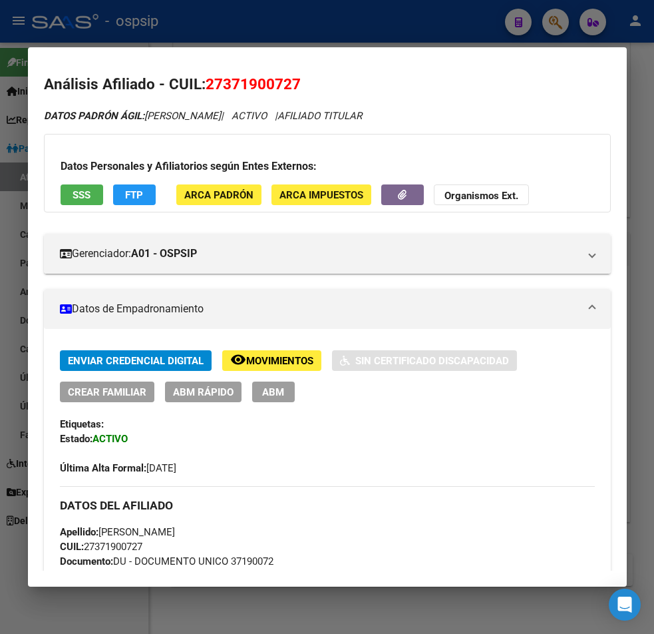
scroll to position [0, 0]
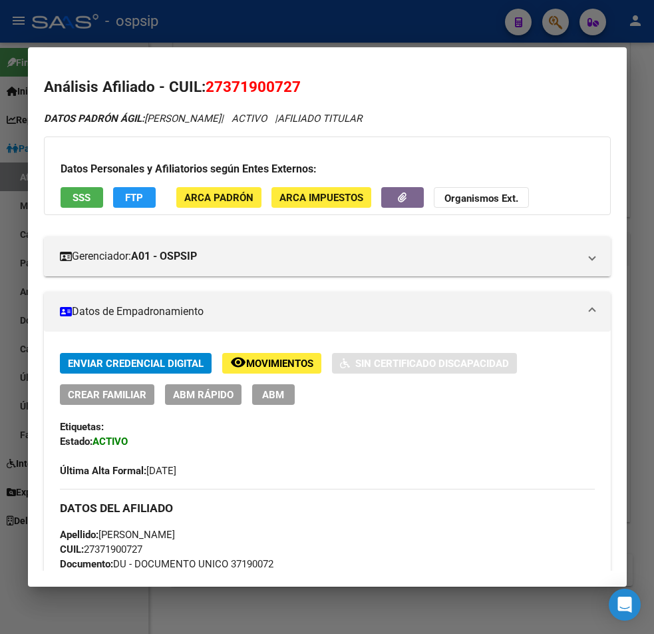
click at [301, 20] on div at bounding box center [327, 317] width 654 height 634
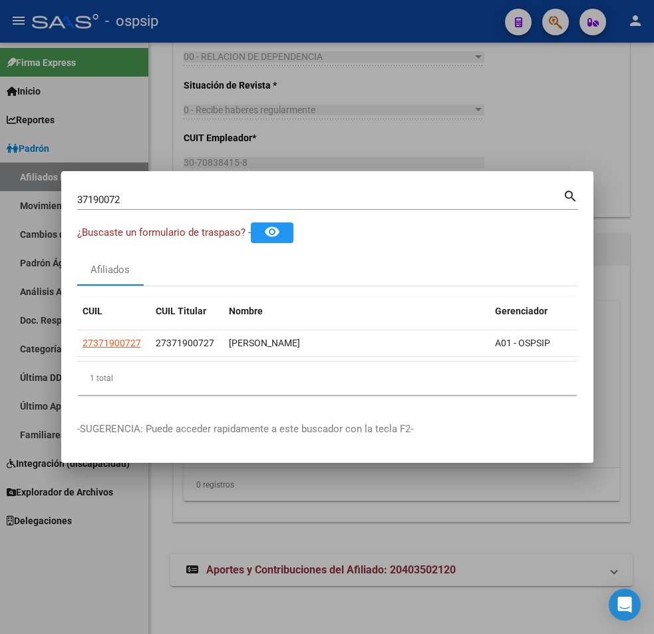
click at [130, 194] on input "37190072" at bounding box center [320, 200] width 486 height 12
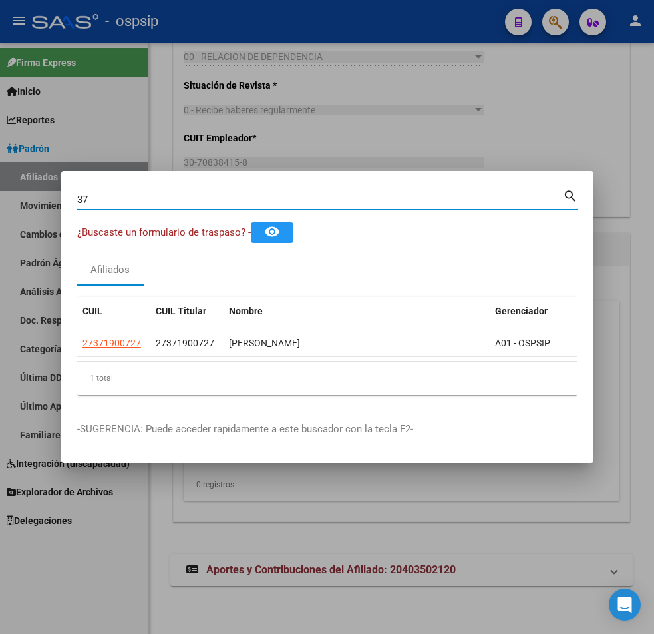
type input "3"
type input "23741608"
click at [463, 193] on mat-icon "search" at bounding box center [570, 195] width 15 height 16
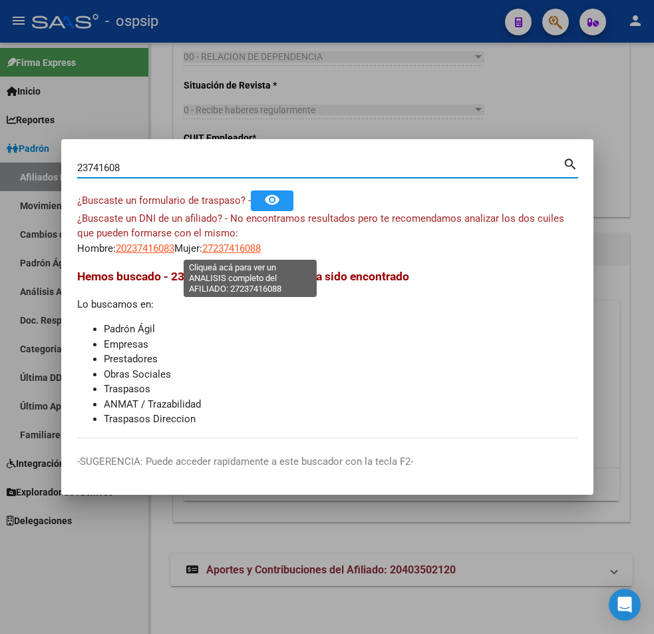
click at [254, 248] on span "27237416088" at bounding box center [231, 248] width 59 height 12
type textarea "27237416088"
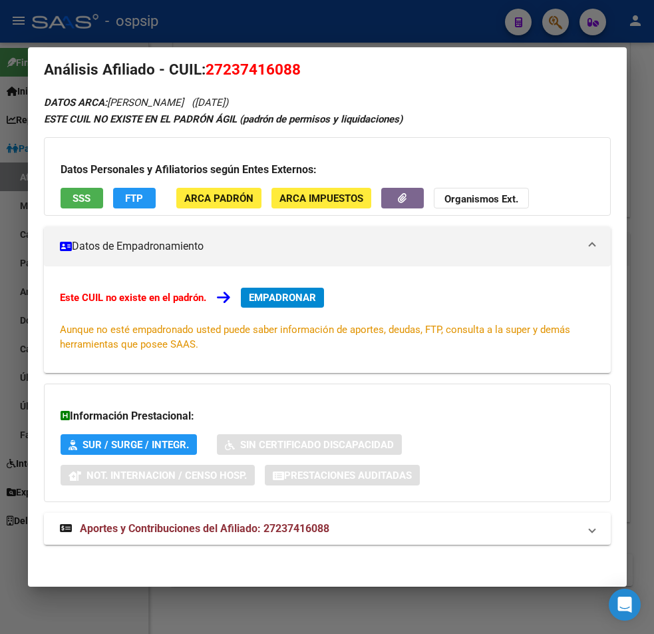
scroll to position [21, 0]
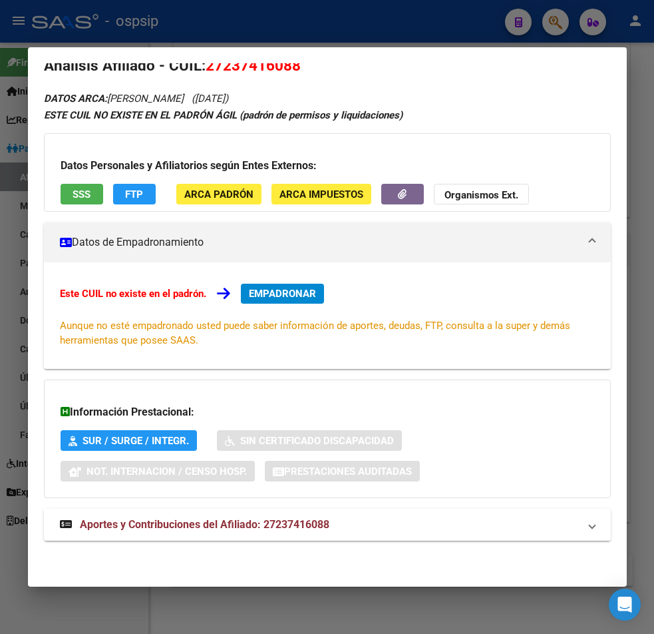
click at [241, 524] on span "Aportes y Contribuciones del Afiliado: 27237416088" at bounding box center [205, 524] width 250 height 13
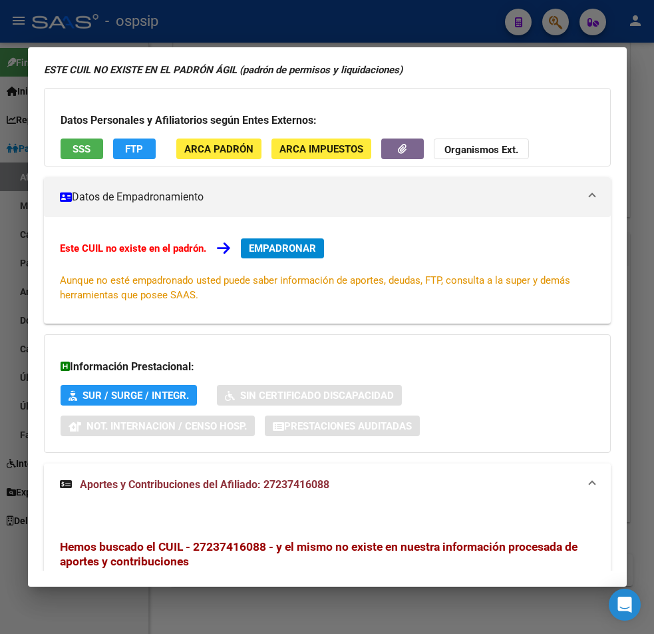
scroll to position [0, 0]
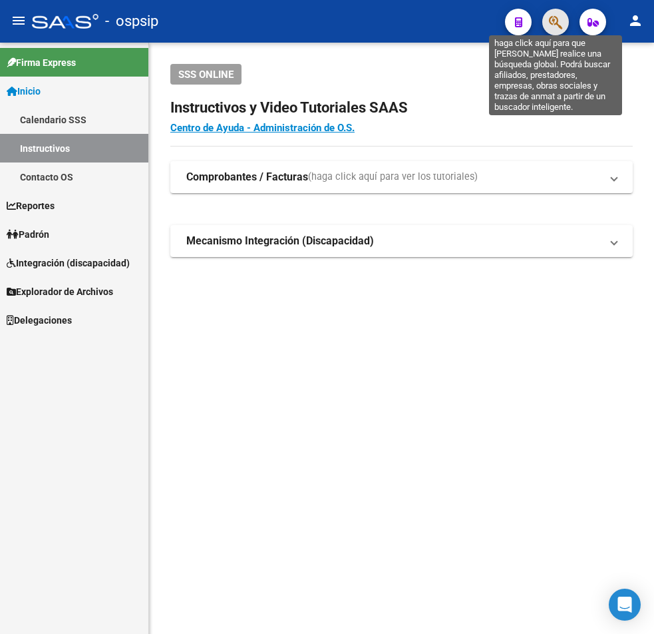
click at [558, 27] on icon "button" at bounding box center [555, 22] width 13 height 15
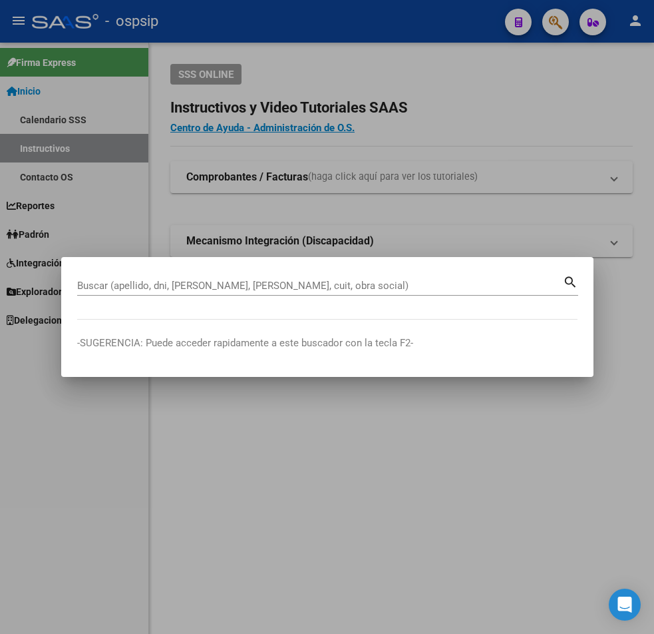
click at [93, 288] on input "Buscar (apellido, dni, [PERSON_NAME], [PERSON_NAME], cuit, obra social)" at bounding box center [320, 286] width 486 height 12
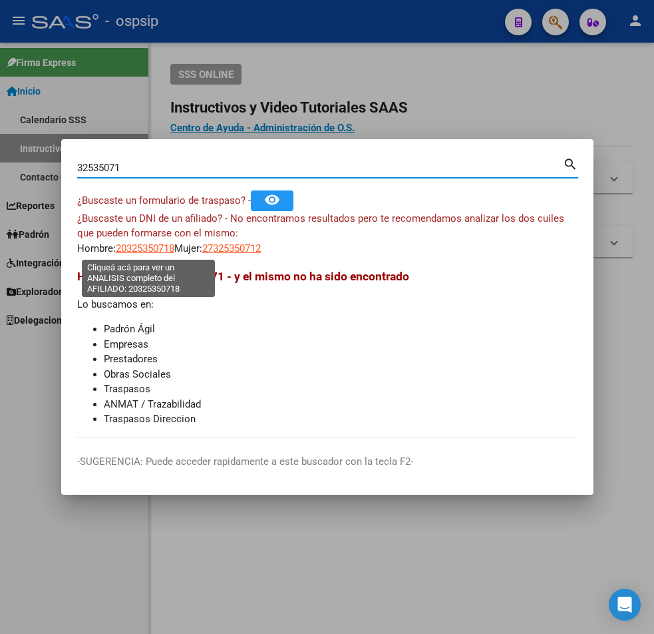
click at [149, 248] on span "20325350718" at bounding box center [145, 248] width 59 height 12
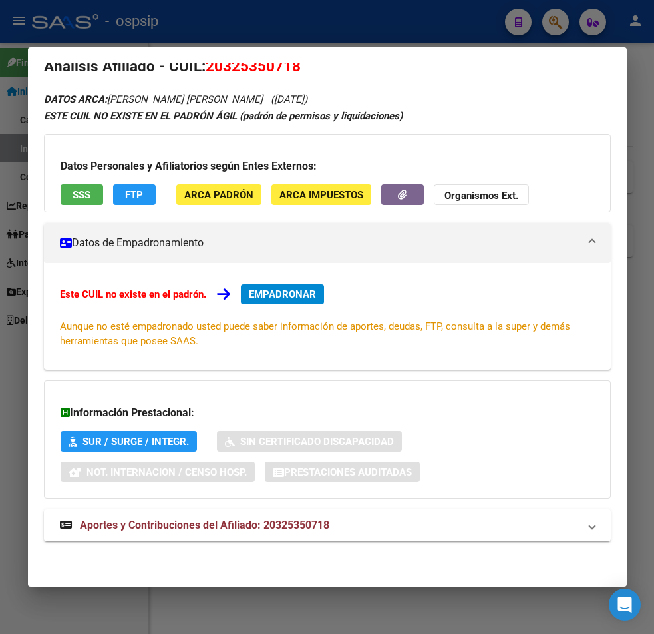
scroll to position [21, 0]
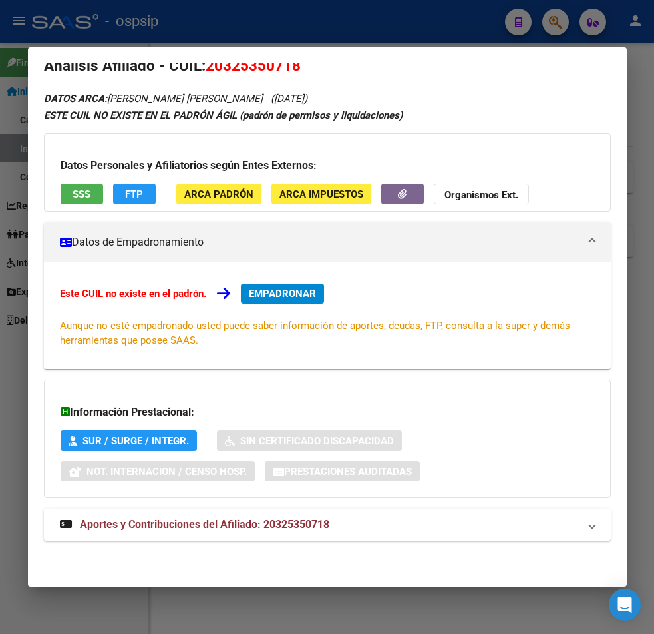
click at [246, 523] on span "Aportes y Contribuciones del Afiliado: 20325350718" at bounding box center [205, 524] width 250 height 13
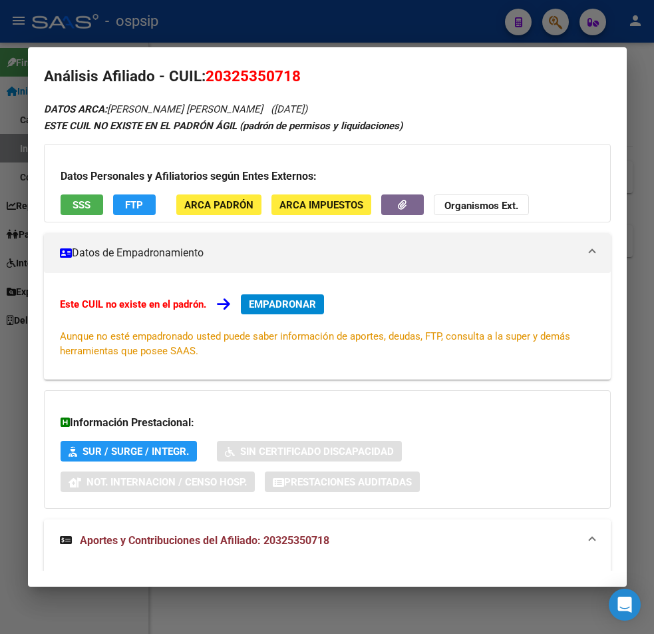
scroll to position [0, 0]
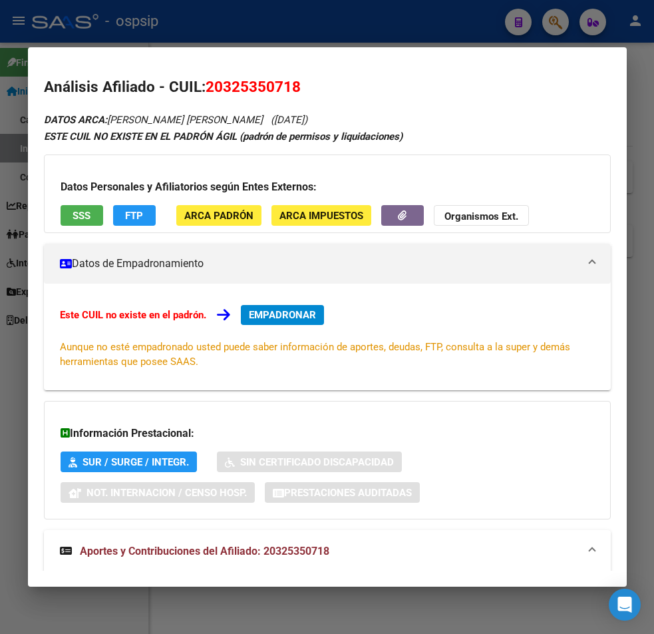
click at [189, 34] on div at bounding box center [327, 317] width 654 height 634
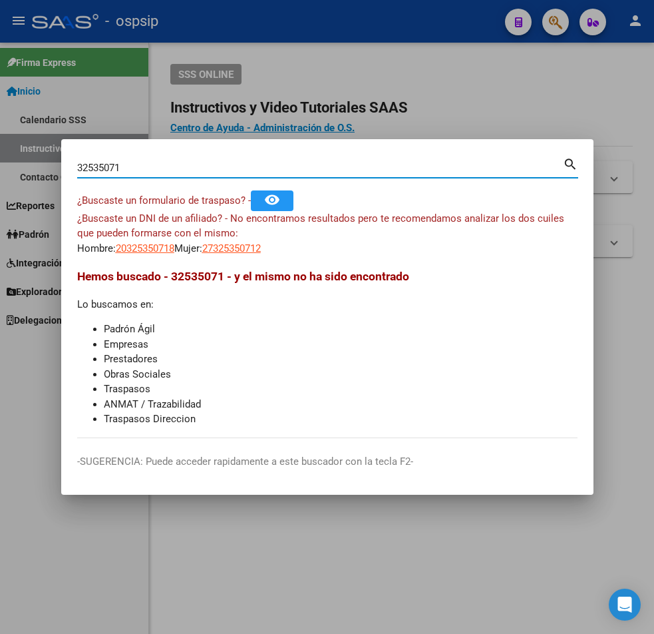
click at [122, 165] on input "32535071" at bounding box center [320, 168] width 486 height 12
type input "3"
type input "94790728"
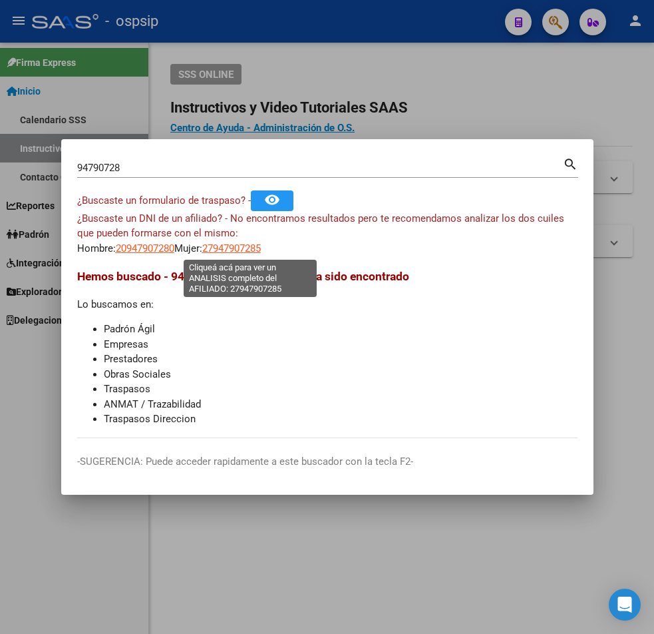
click at [240, 246] on span "27947907285" at bounding box center [231, 248] width 59 height 12
type textarea "27947907285"
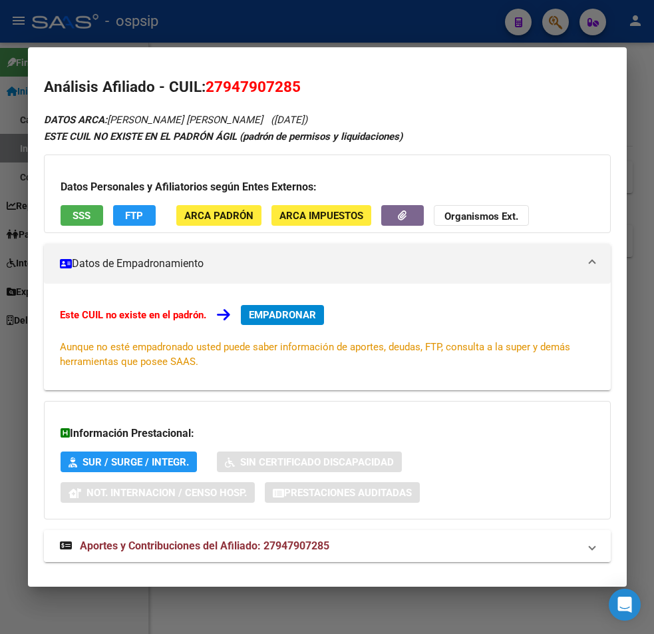
click at [222, 546] on span "Aportes y Contribuciones del Afiliado: 27947907285" at bounding box center [205, 545] width 250 height 13
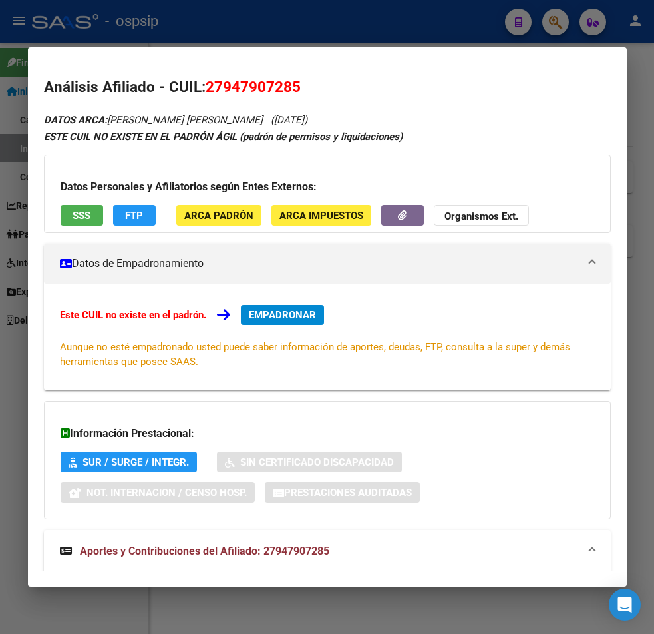
click at [220, 26] on div at bounding box center [327, 317] width 654 height 634
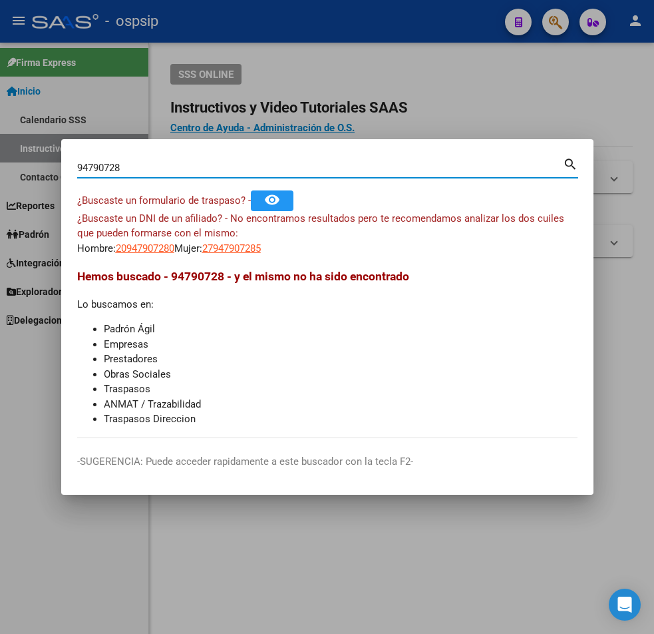
click at [121, 169] on input "94790728" at bounding box center [320, 168] width 486 height 12
type input "9"
type input "25642200"
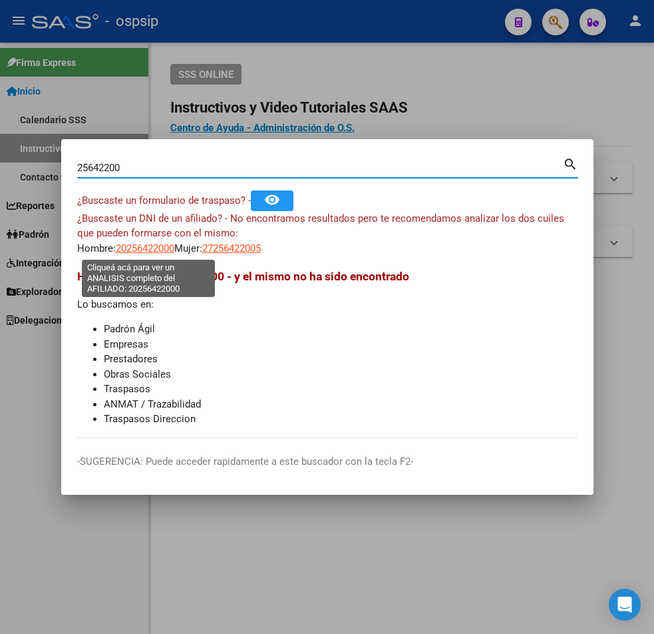
click at [150, 249] on span "20256422000" at bounding box center [145, 248] width 59 height 12
type textarea "20256422000"
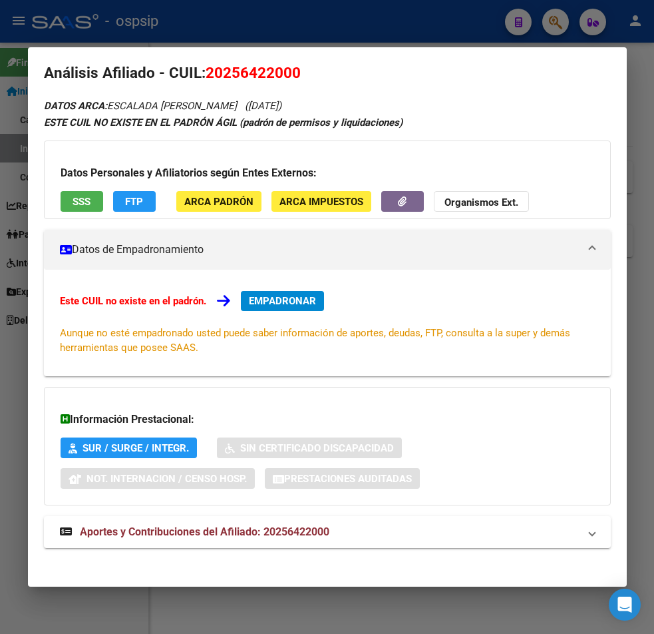
scroll to position [21, 0]
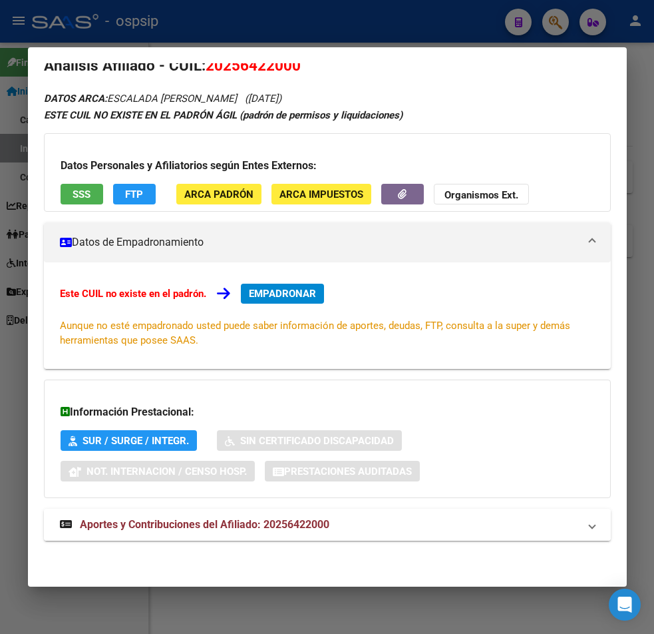
click at [218, 522] on span "Aportes y Contribuciones del Afiliado: 20256422000" at bounding box center [205, 524] width 250 height 13
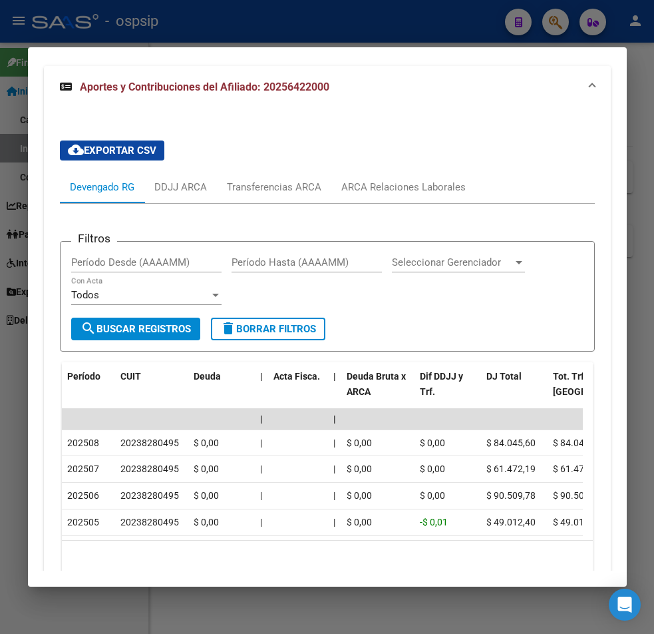
scroll to position [487, 0]
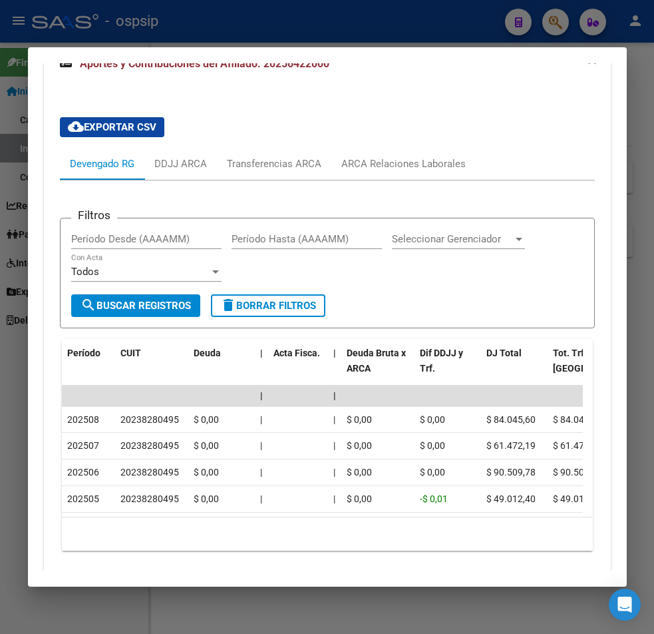
click at [284, 21] on div at bounding box center [327, 317] width 654 height 634
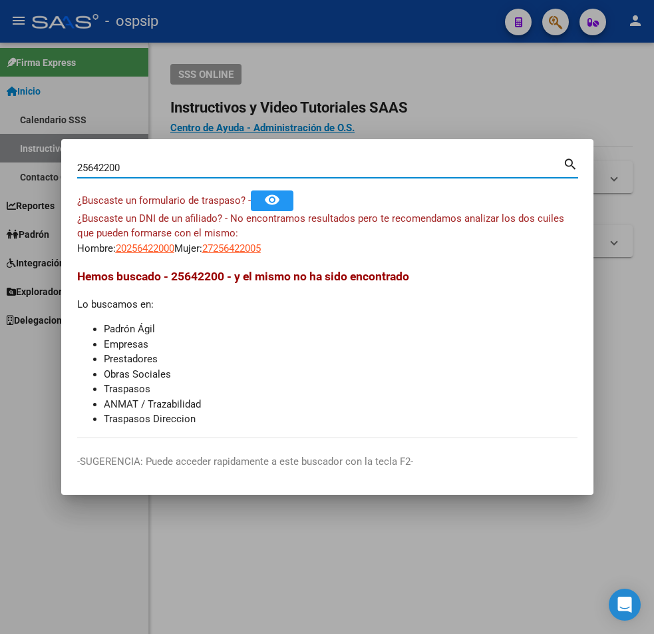
click at [130, 173] on input "25642200" at bounding box center [320, 168] width 486 height 12
type input "2"
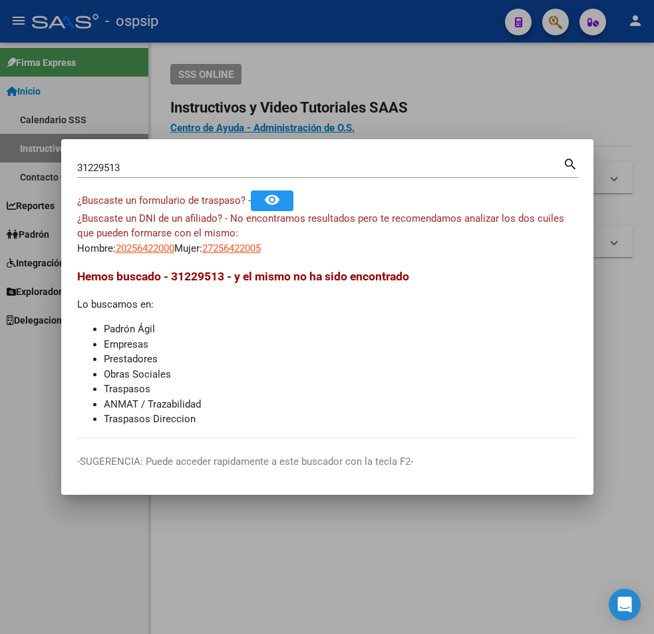
click at [568, 165] on mat-icon "search" at bounding box center [570, 163] width 15 height 16
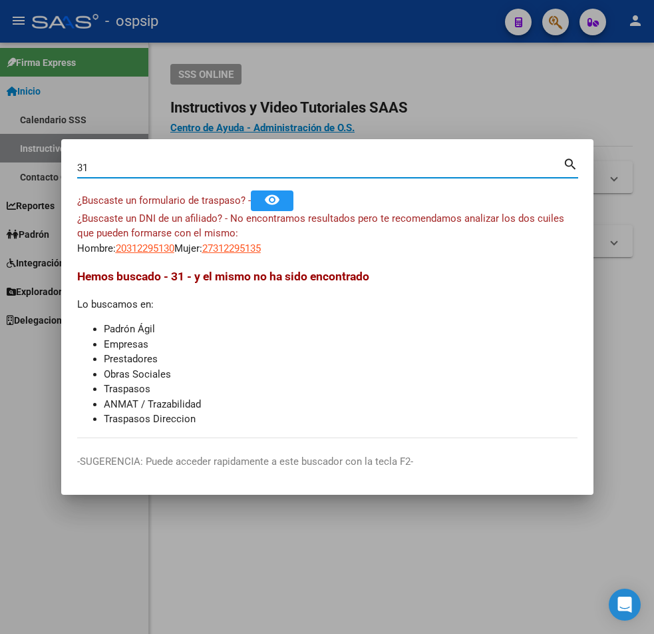
type input "3"
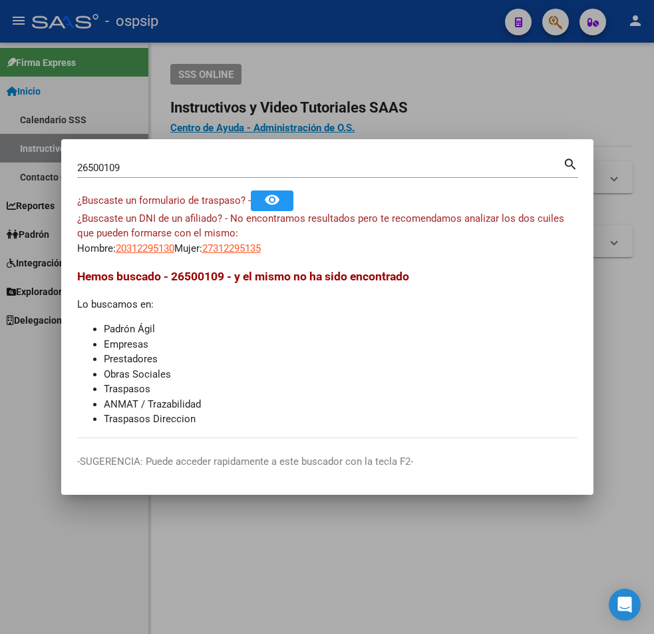
click at [564, 161] on mat-icon "search" at bounding box center [570, 163] width 15 height 16
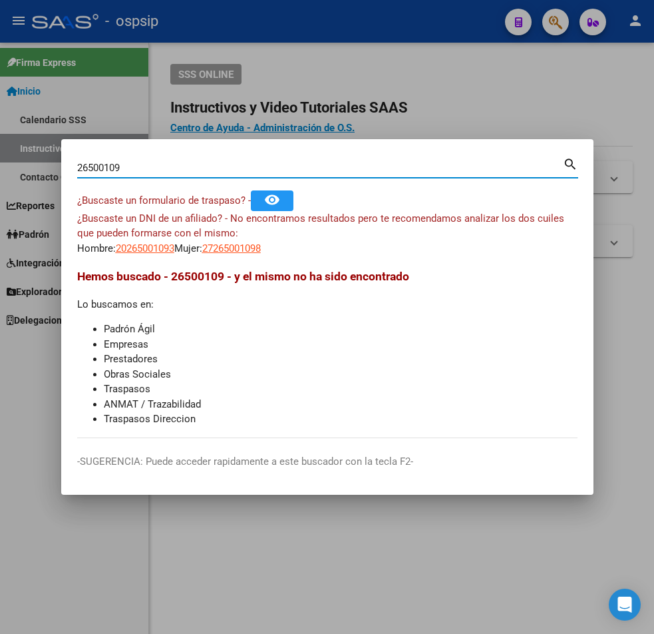
click at [250, 162] on input "26500109" at bounding box center [320, 168] width 486 height 12
click at [166, 163] on input "26500109" at bounding box center [320, 168] width 486 height 12
type input "2"
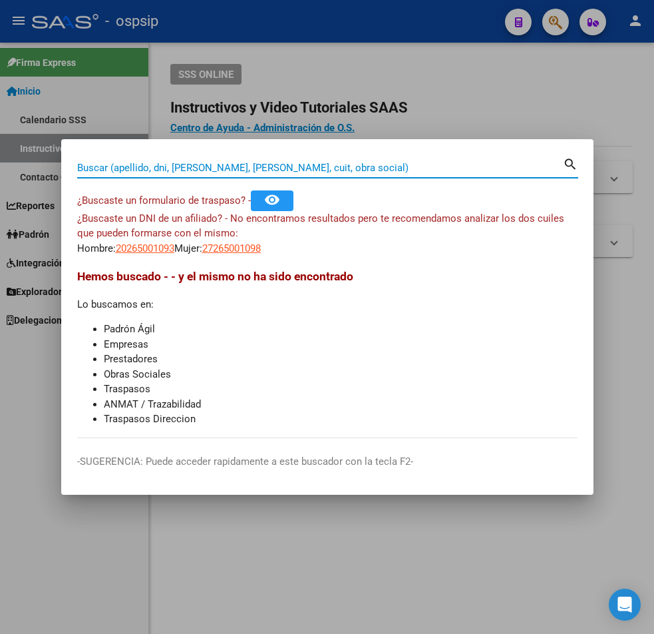
click at [116, 171] on input "Buscar (apellido, dni, [PERSON_NAME], [PERSON_NAME], cuit, obra social)" at bounding box center [320, 168] width 486 height 12
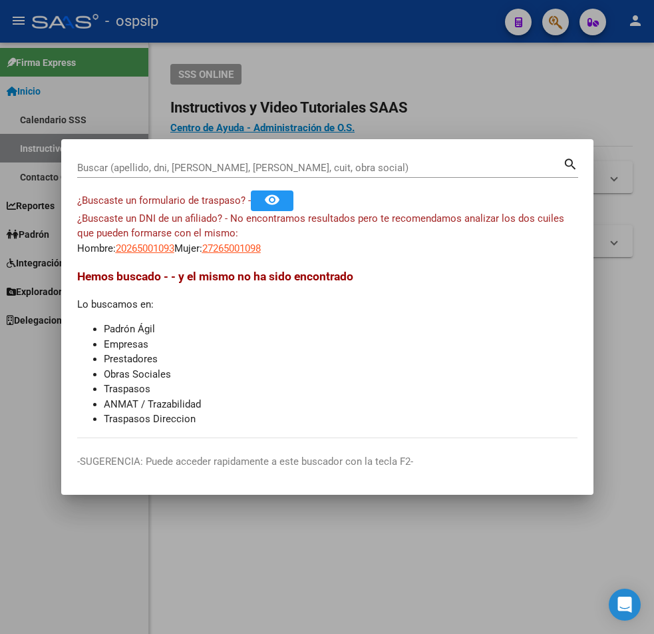
click at [142, 166] on input "Buscar (apellido, dni, [PERSON_NAME], [PERSON_NAME], cuit, obra social)" at bounding box center [320, 168] width 486 height 12
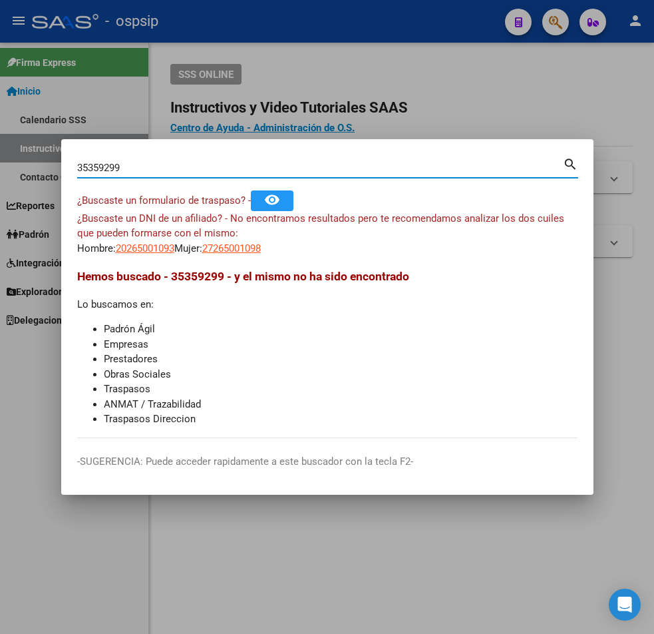
type input "35359299"
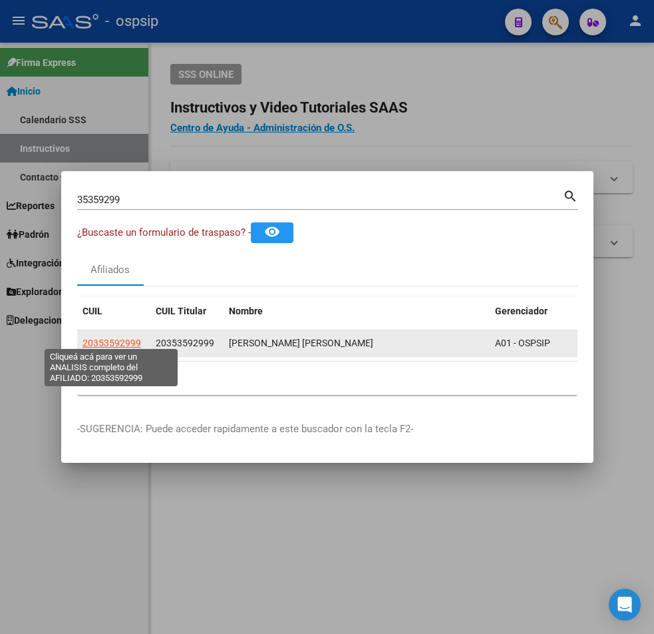
click at [119, 337] on span "20353592999" at bounding box center [112, 342] width 59 height 11
type textarea "20353592999"
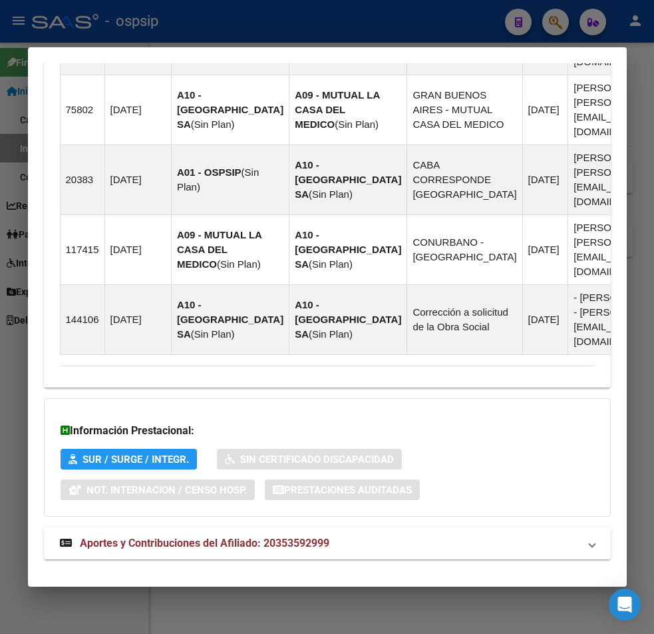
scroll to position [1078, 0]
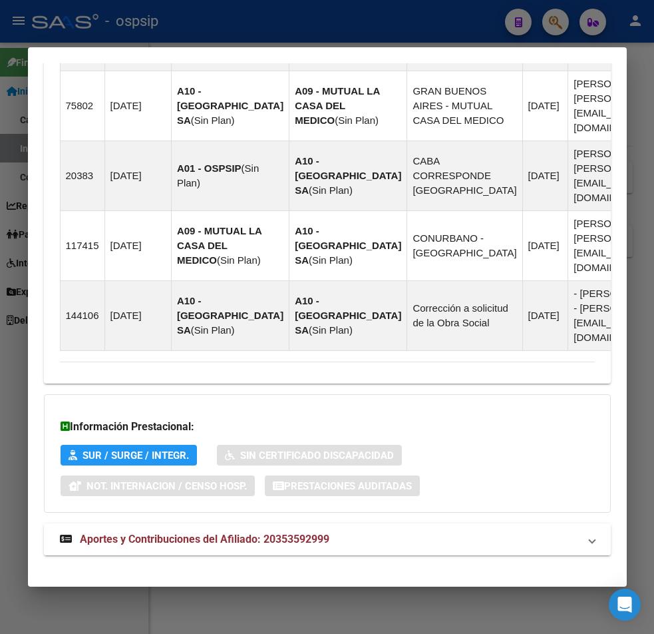
click at [248, 532] on span "Aportes y Contribuciones del Afiliado: 20353592999" at bounding box center [205, 538] width 250 height 13
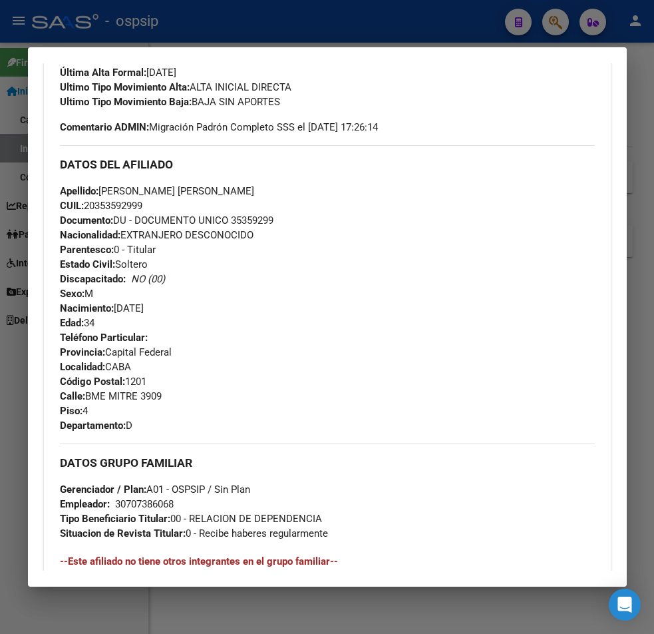
scroll to position [399, 0]
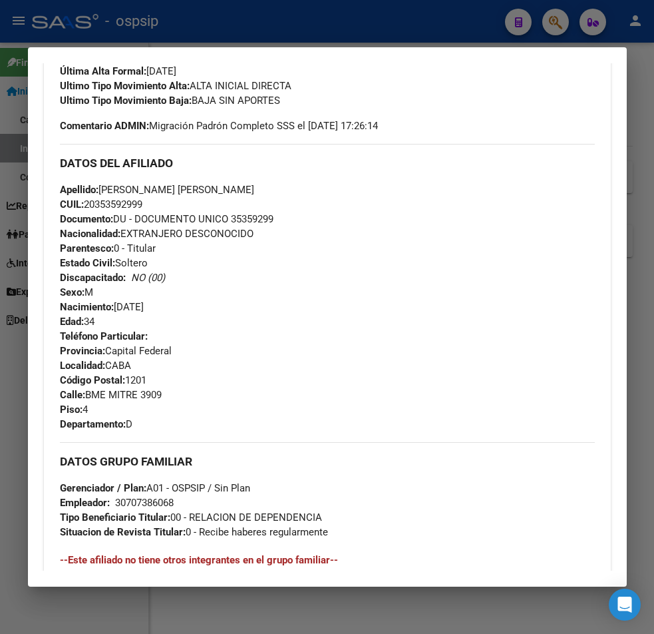
click at [210, 26] on div at bounding box center [327, 317] width 654 height 634
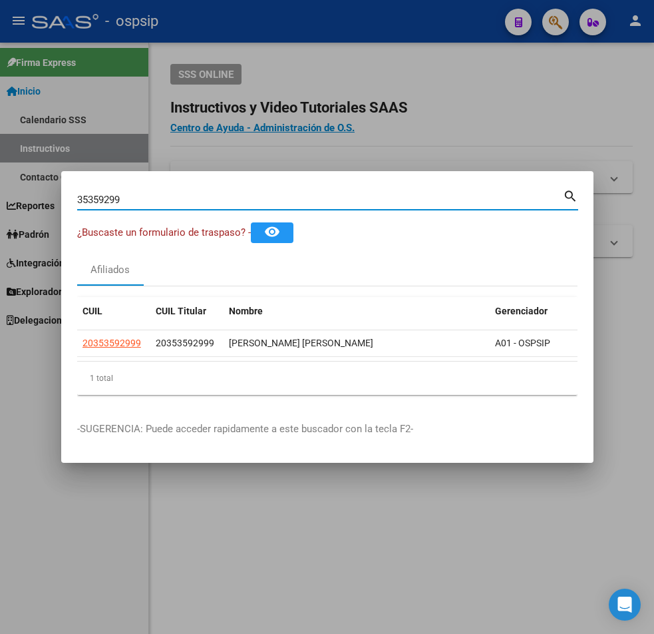
click at [134, 194] on input "35359299" at bounding box center [320, 200] width 486 height 12
type input "3"
type input "31229513"
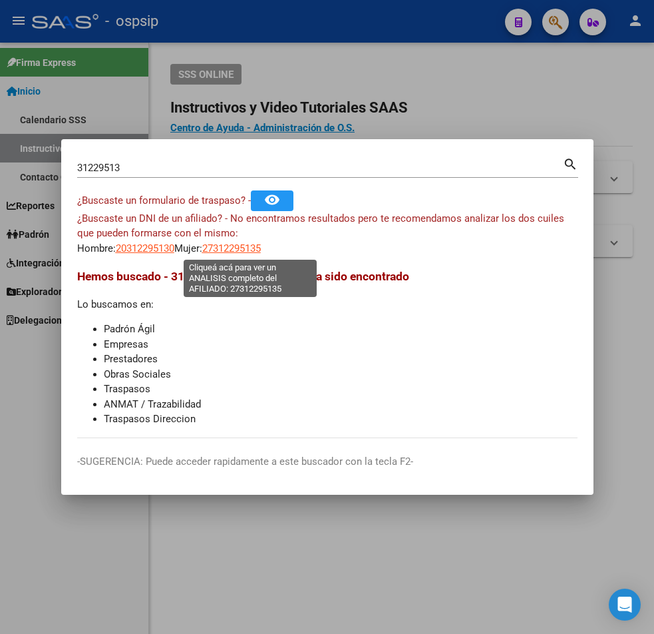
click at [253, 250] on span "27312295135" at bounding box center [231, 248] width 59 height 12
type textarea "27312295135"
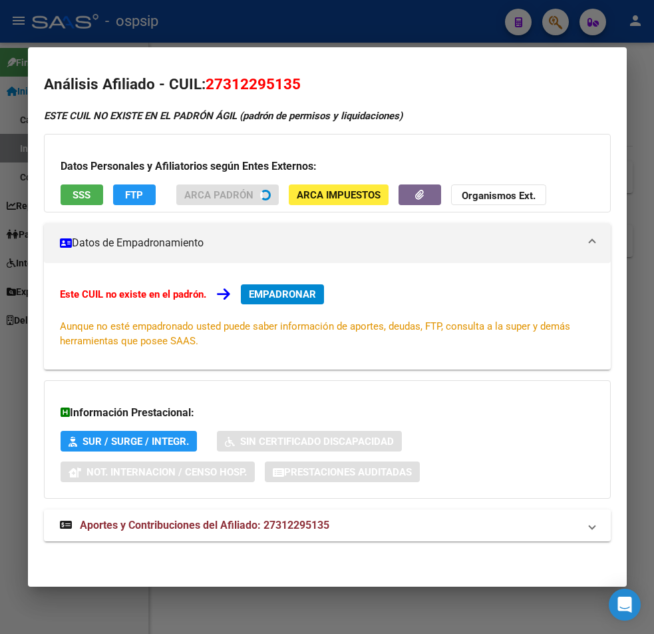
scroll to position [3, 0]
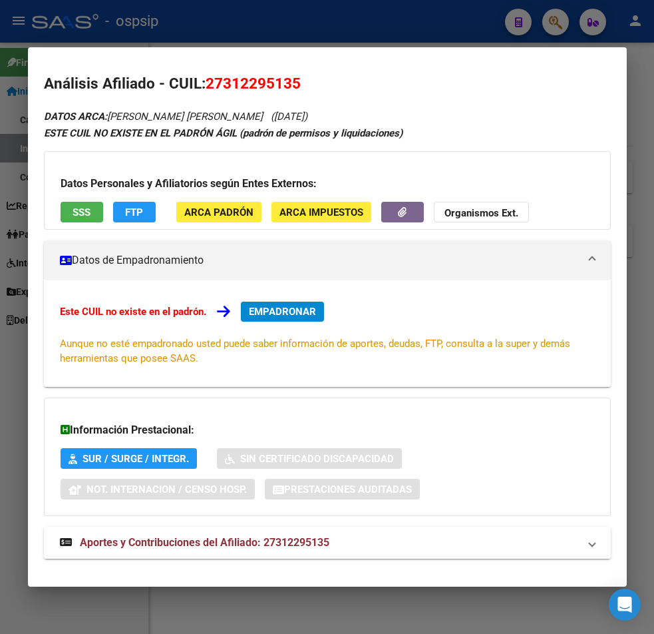
click at [196, 540] on span "Aportes y Contribuciones del Afiliado: 27312295135" at bounding box center [205, 542] width 250 height 13
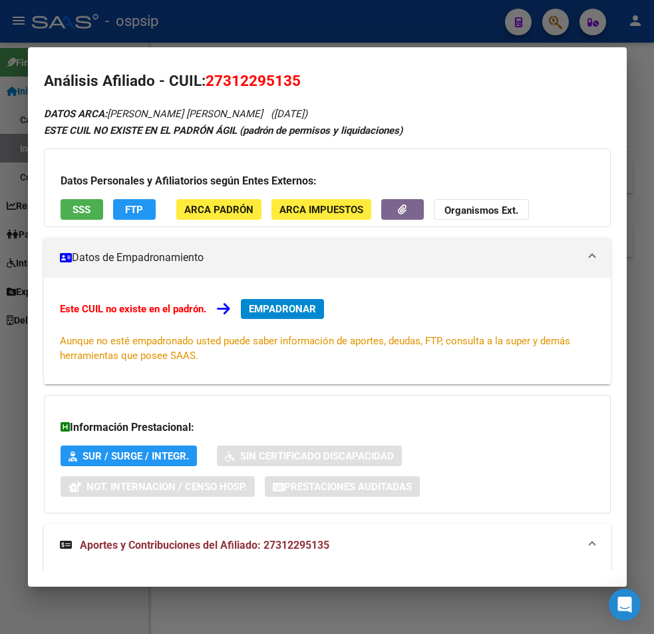
scroll to position [0, 0]
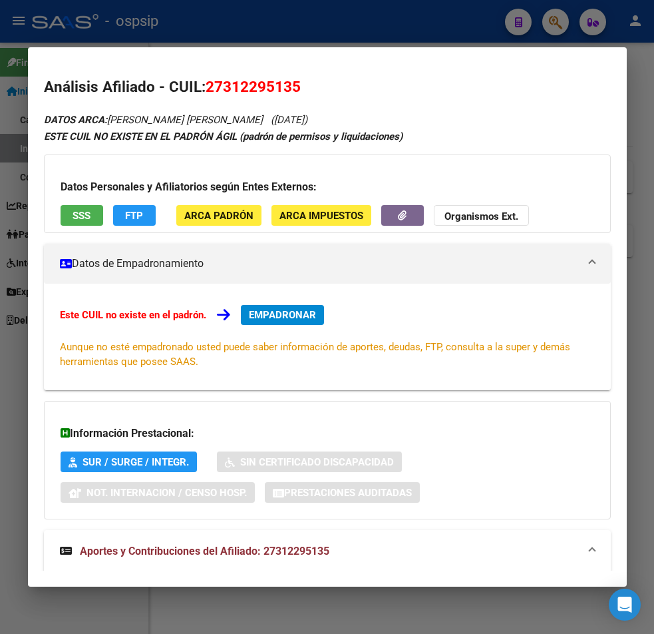
click at [331, 19] on div at bounding box center [327, 317] width 654 height 634
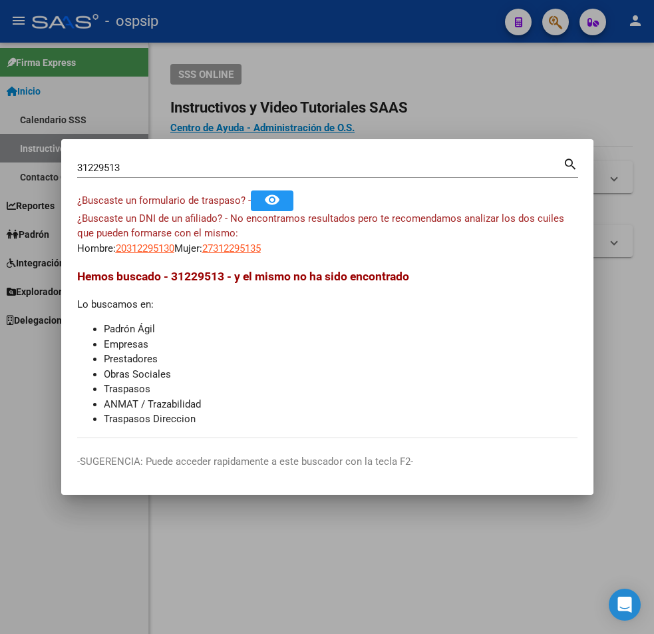
click at [350, 31] on div at bounding box center [327, 317] width 654 height 634
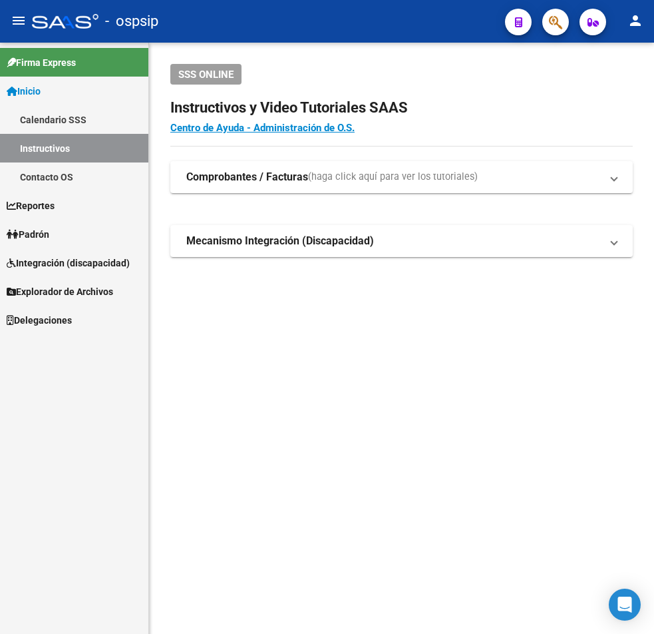
click at [542, 9] on button "button" at bounding box center [555, 22] width 27 height 27
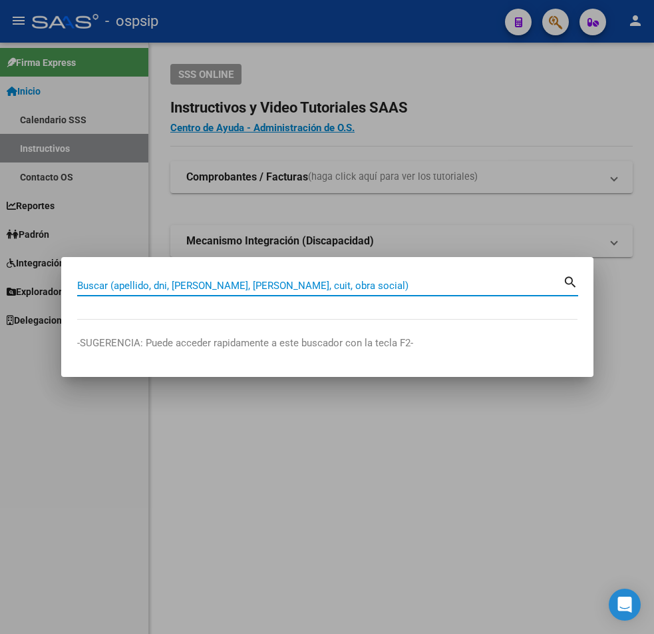
click at [102, 283] on input "Buscar (apellido, dni, [PERSON_NAME], [PERSON_NAME], cuit, obra social)" at bounding box center [320, 286] width 486 height 12
click at [553, 286] on input "38759238" at bounding box center [320, 286] width 486 height 12
type input "38759238"
click at [570, 285] on mat-icon "search" at bounding box center [570, 281] width 15 height 16
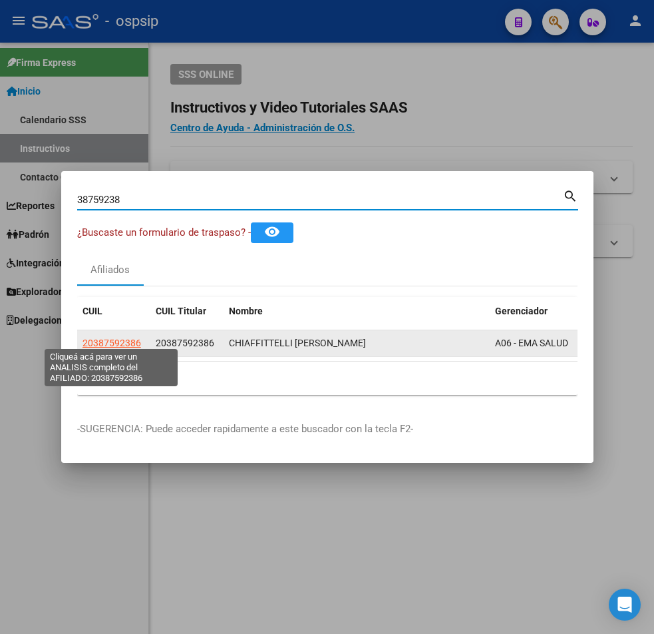
click at [118, 339] on span "20387592386" at bounding box center [112, 342] width 59 height 11
type textarea "20387592386"
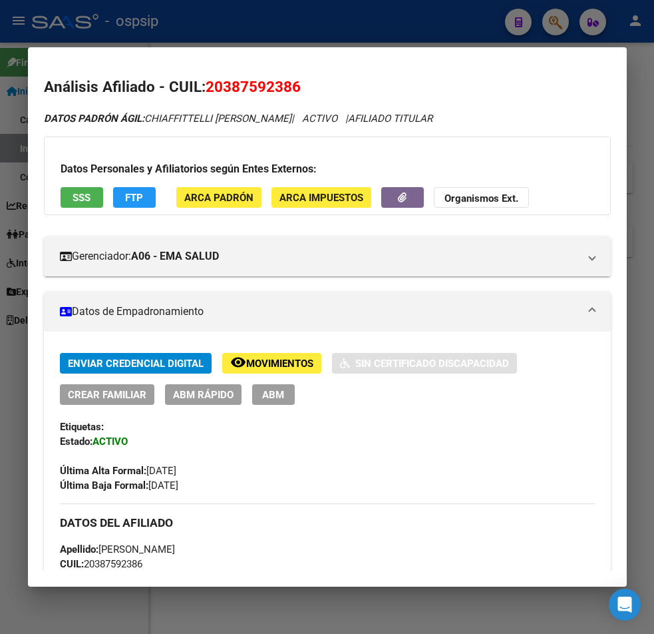
click at [311, 34] on div at bounding box center [327, 317] width 654 height 634
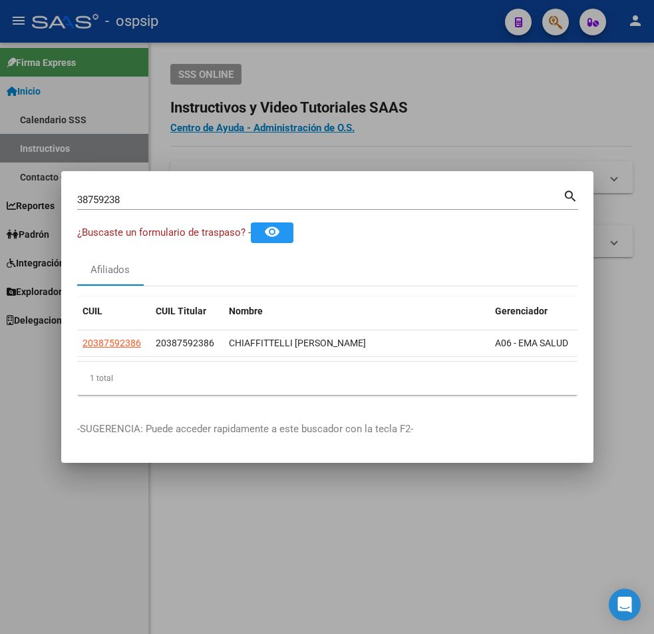
click at [132, 194] on input "38759238" at bounding box center [320, 200] width 486 height 12
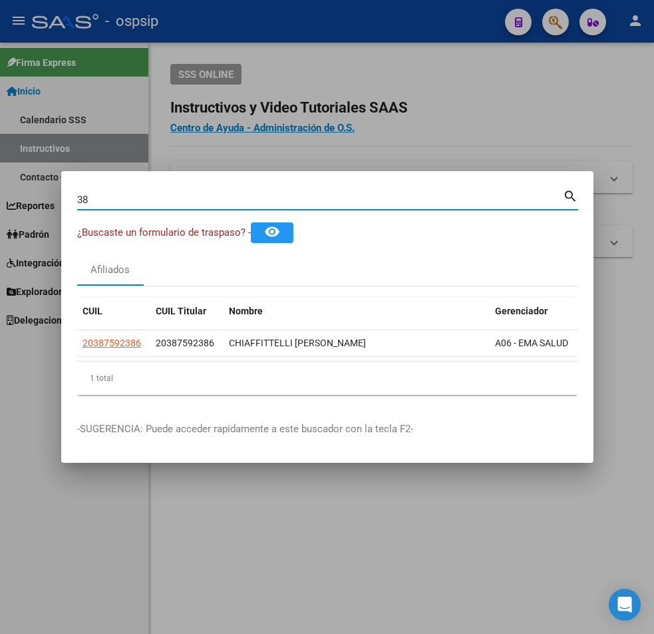
type input "3"
type input "40935605"
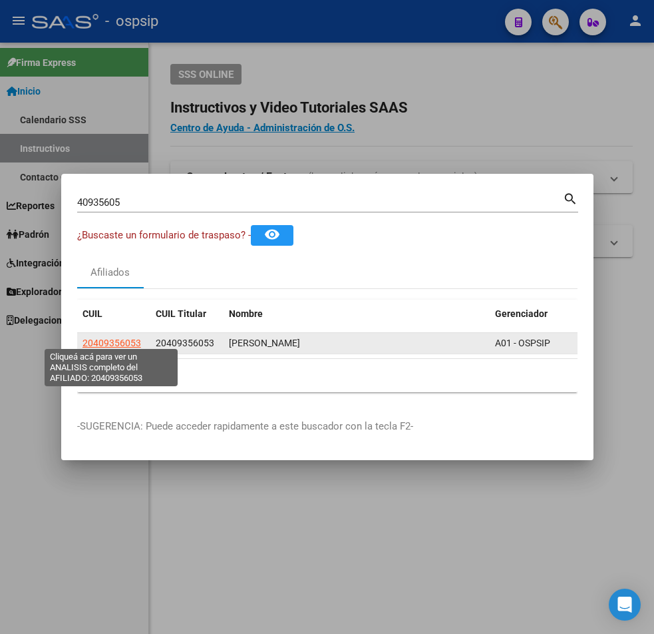
click at [110, 343] on span "20409356053" at bounding box center [112, 342] width 59 height 11
type textarea "20409356053"
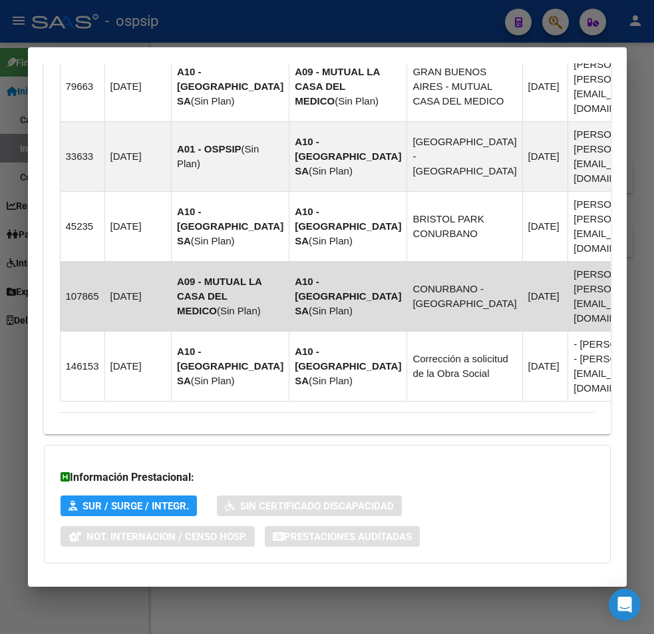
scroll to position [1089, 0]
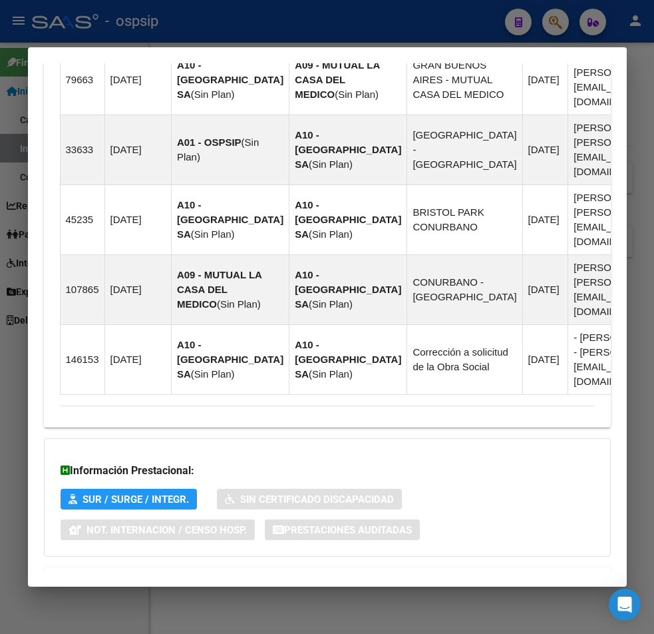
click at [194, 576] on span "Aportes y Contribuciones del Afiliado: 20409356053" at bounding box center [205, 582] width 250 height 13
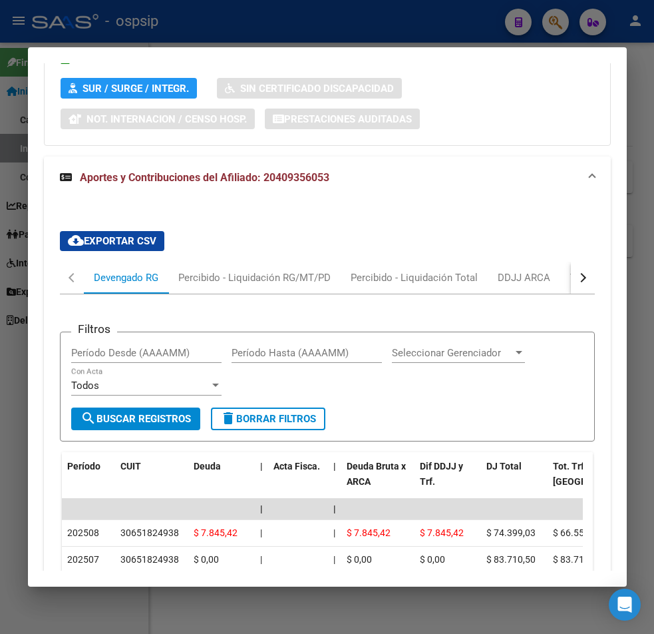
scroll to position [1633, 0]
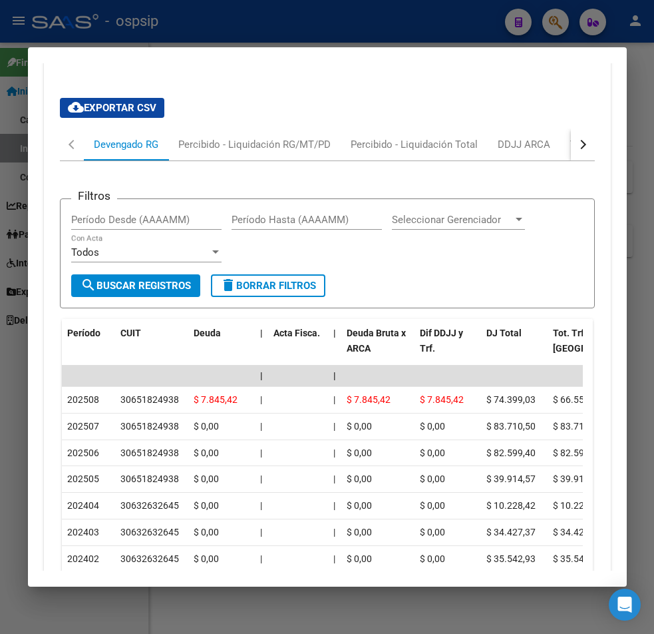
click at [575, 128] on button "button" at bounding box center [583, 144] width 24 height 32
click at [538, 137] on div "ARCA Relaciones Laborales" at bounding box center [493, 144] width 124 height 15
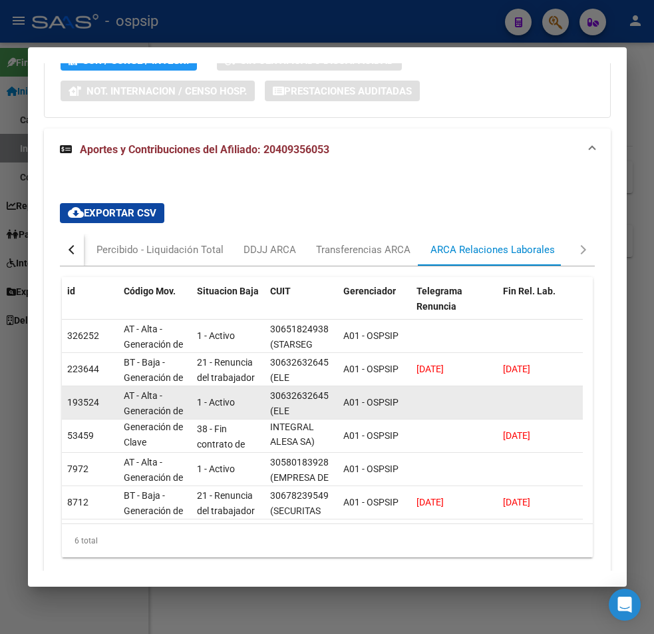
scroll to position [33, 0]
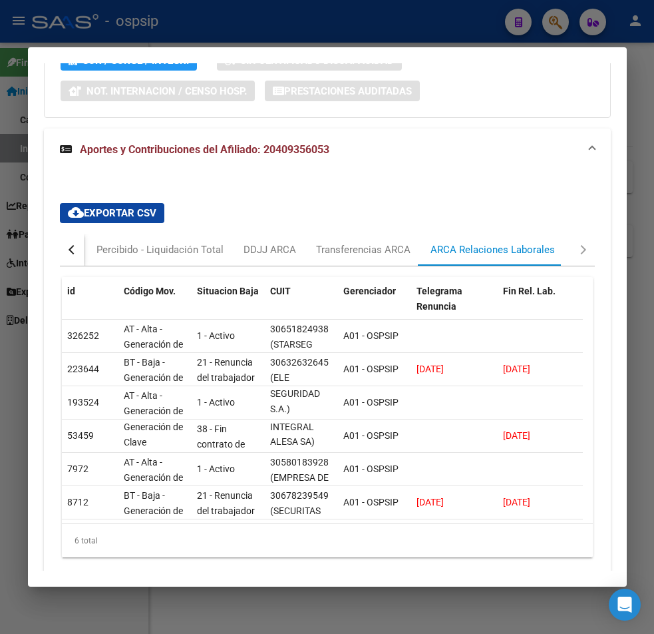
click at [65, 234] on button "button" at bounding box center [72, 250] width 24 height 32
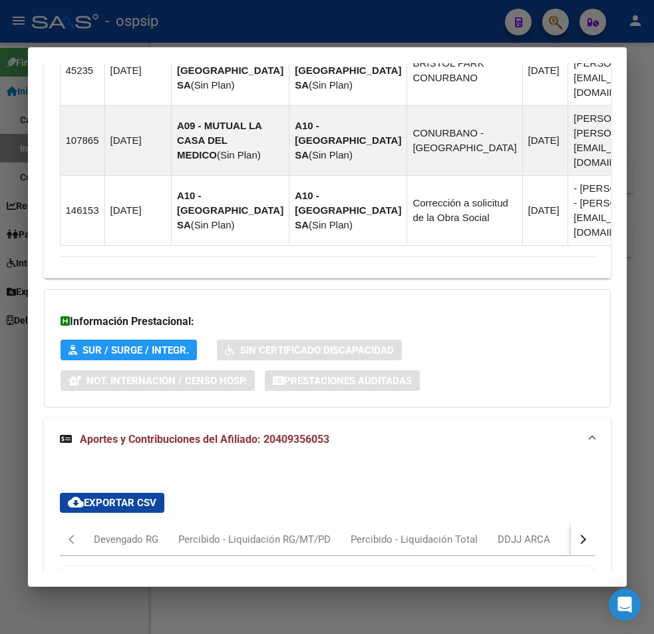
scroll to position [1262, 0]
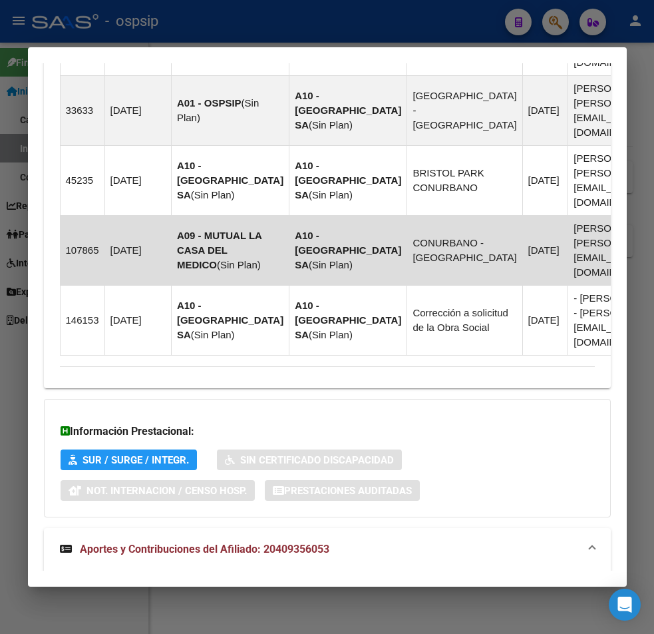
drag, startPoint x: 346, startPoint y: 235, endPoint x: 344, endPoint y: 220, distance: 15.4
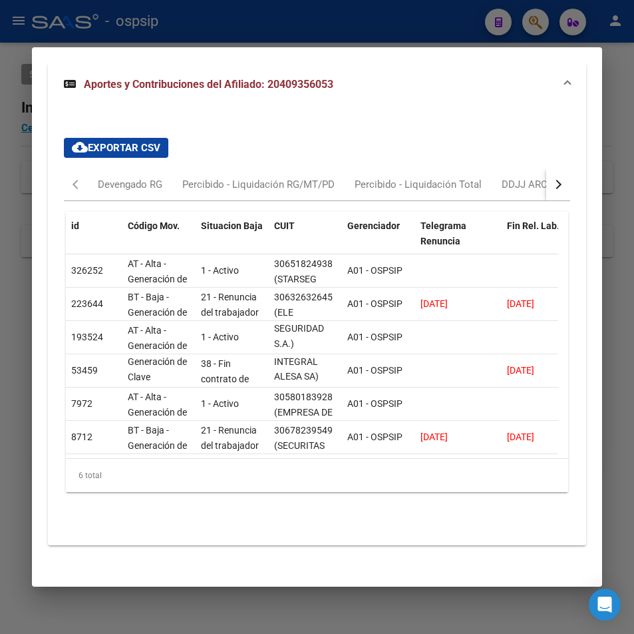
scroll to position [1595, 0]
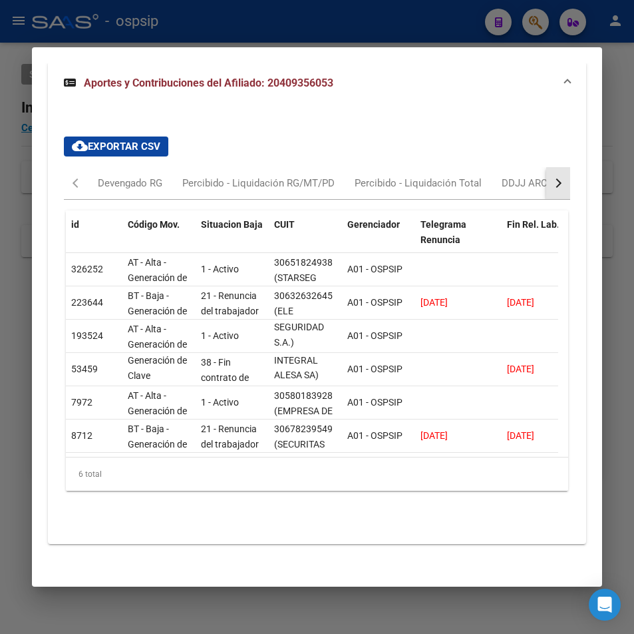
click at [552, 188] on div "button" at bounding box center [556, 182] width 9 height 9
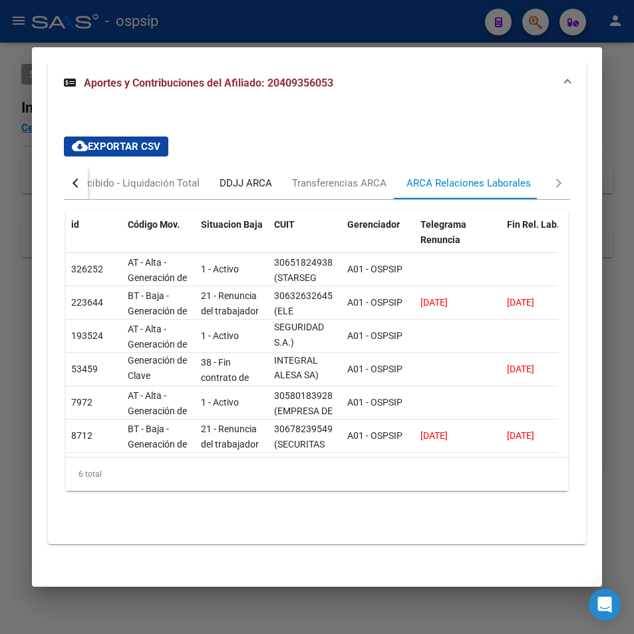
click at [226, 190] on div "DDJJ ARCA" at bounding box center [246, 183] width 53 height 15
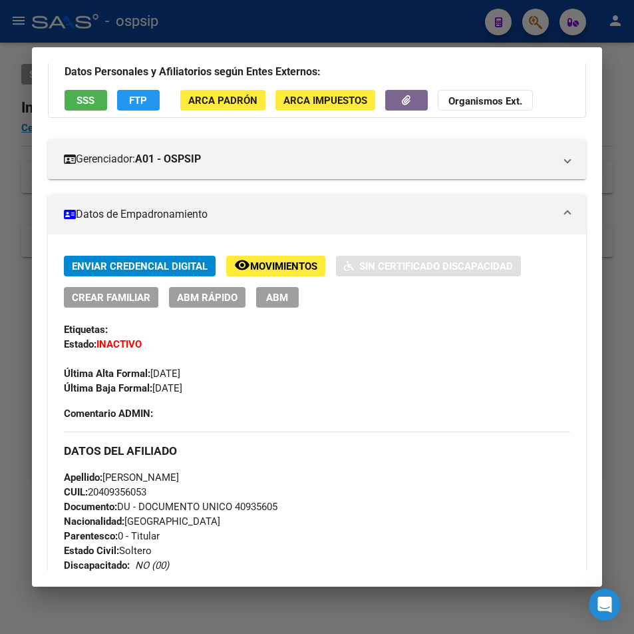
scroll to position [64, 0]
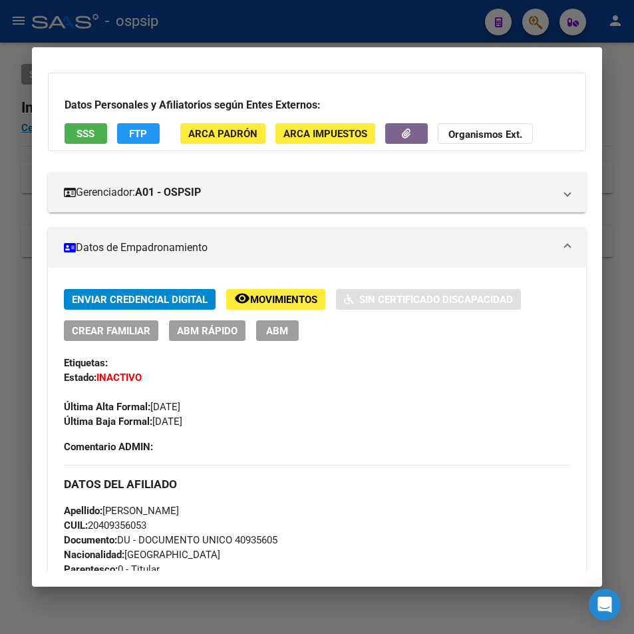
click at [282, 335] on span "ABM" at bounding box center [277, 331] width 22 height 12
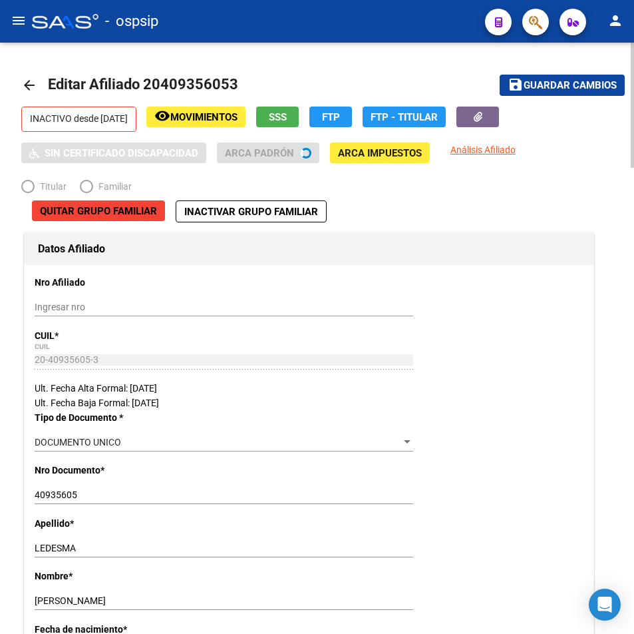
radio input "true"
type input "30-65182493-8"
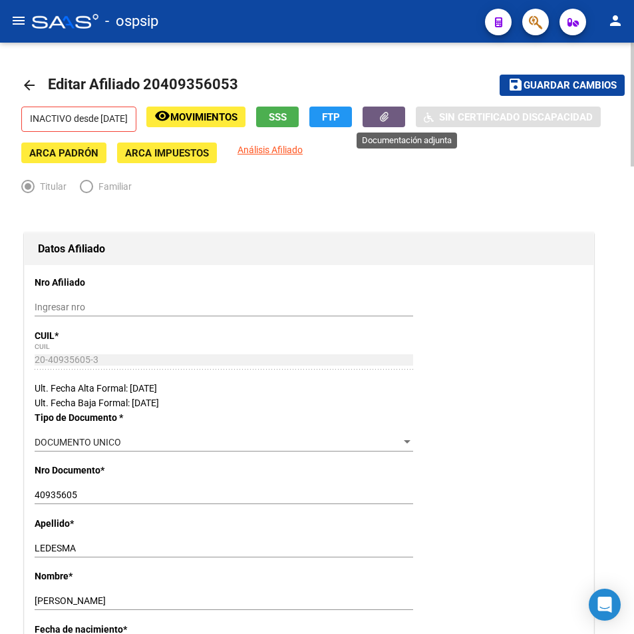
click at [389, 116] on icon "button" at bounding box center [384, 117] width 9 height 10
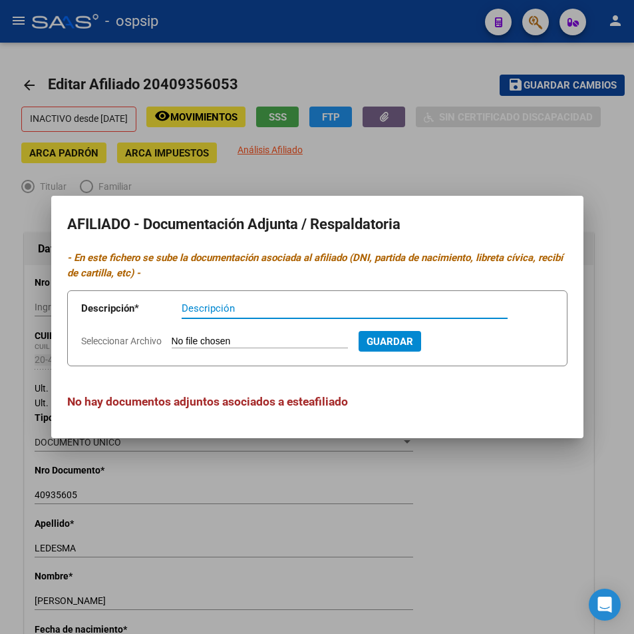
click at [220, 335] on input "Seleccionar Archivo" at bounding box center [260, 341] width 176 height 13
type input "C:\fakepath\IMG-20201223-WA0024.jpg"
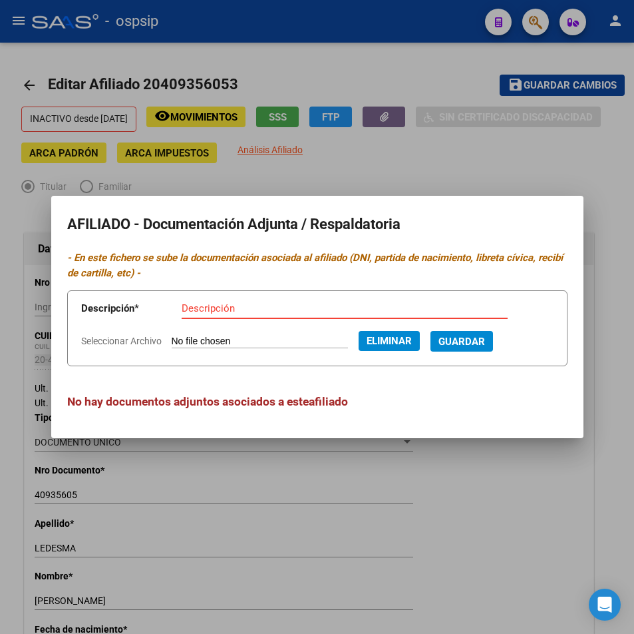
click at [218, 307] on input "Descripción" at bounding box center [345, 308] width 326 height 12
type input "d"
type input "DNI /TITULAR"
click at [485, 341] on span "Guardar" at bounding box center [462, 341] width 47 height 12
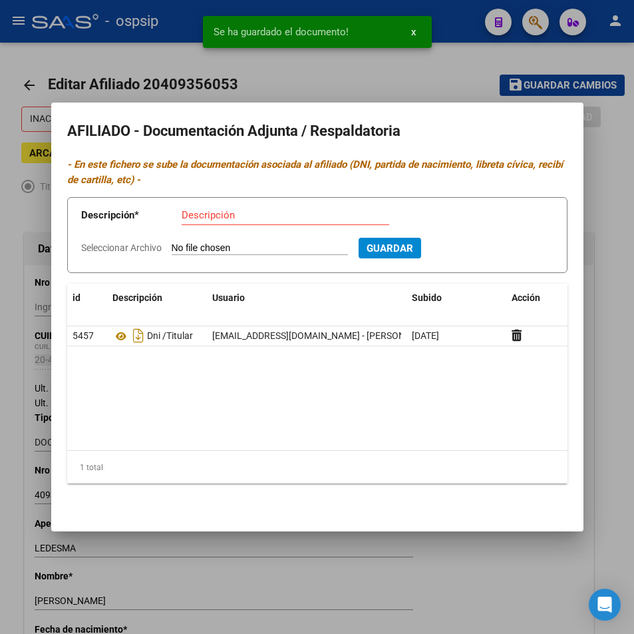
click at [206, 243] on input "Seleccionar Archivo" at bounding box center [260, 248] width 176 height 13
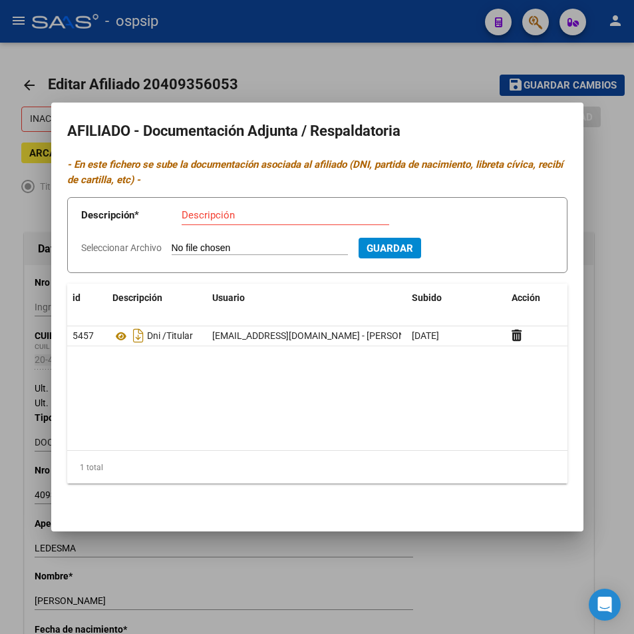
type input "C:\fakepath\1000057148.jpg"
click at [204, 215] on input "Descripción" at bounding box center [286, 215] width 208 height 12
click at [208, 214] on input "Descripción" at bounding box center [286, 215] width 208 height 12
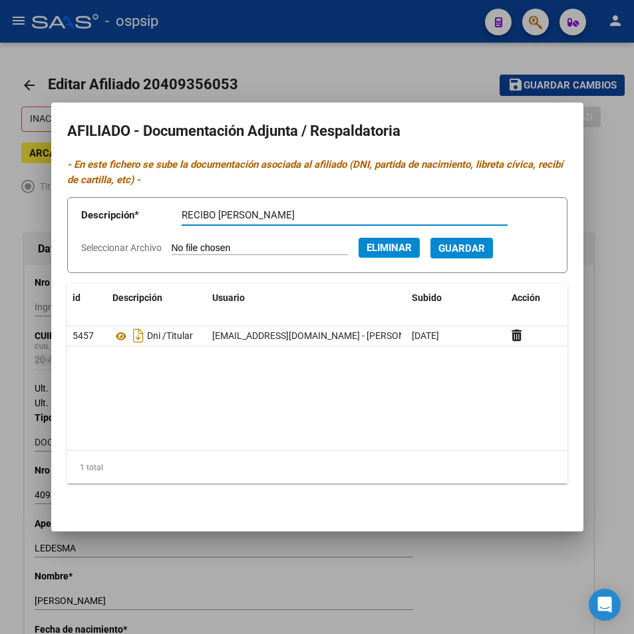
type input "RECIBO [PERSON_NAME]"
click at [493, 256] on button "Guardar" at bounding box center [462, 248] width 63 height 21
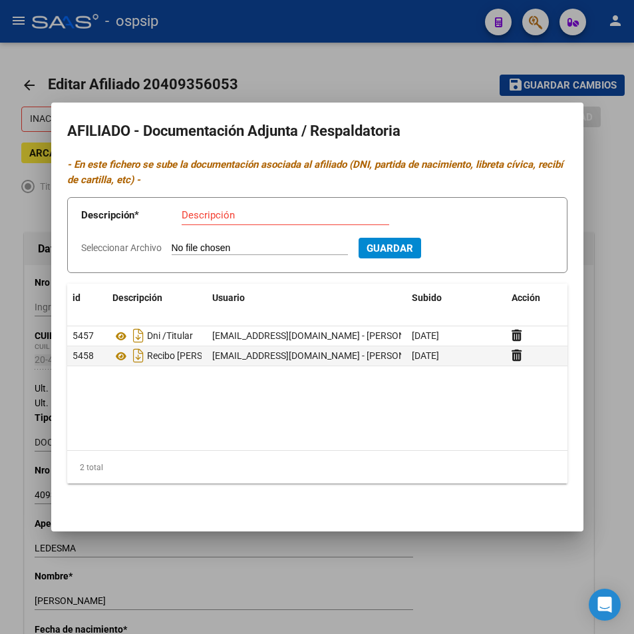
click at [433, 85] on div at bounding box center [317, 317] width 634 height 634
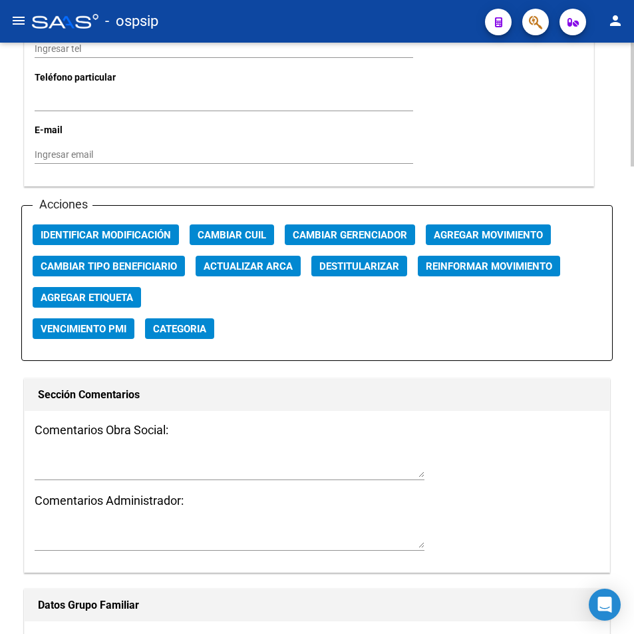
scroll to position [1464, 0]
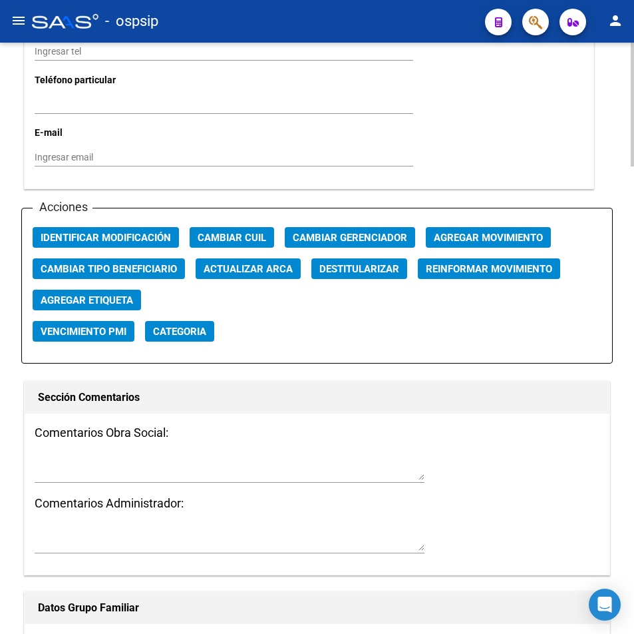
click at [504, 241] on span "Agregar Movimiento" at bounding box center [488, 238] width 109 height 12
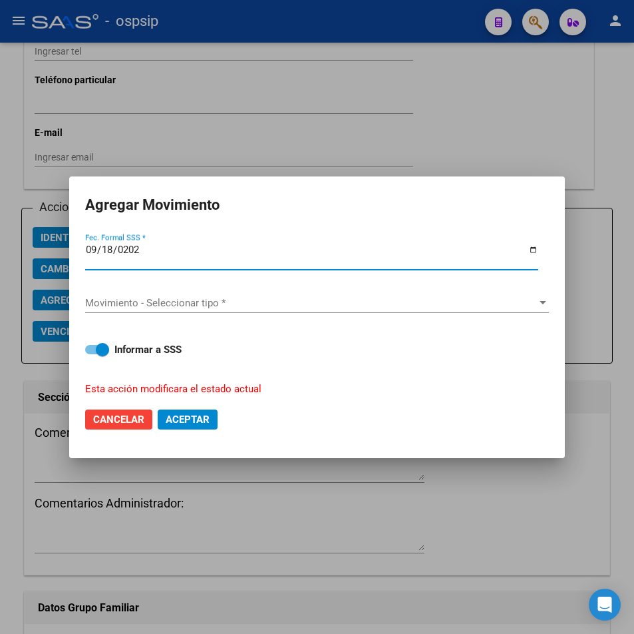
type input "[DATE]"
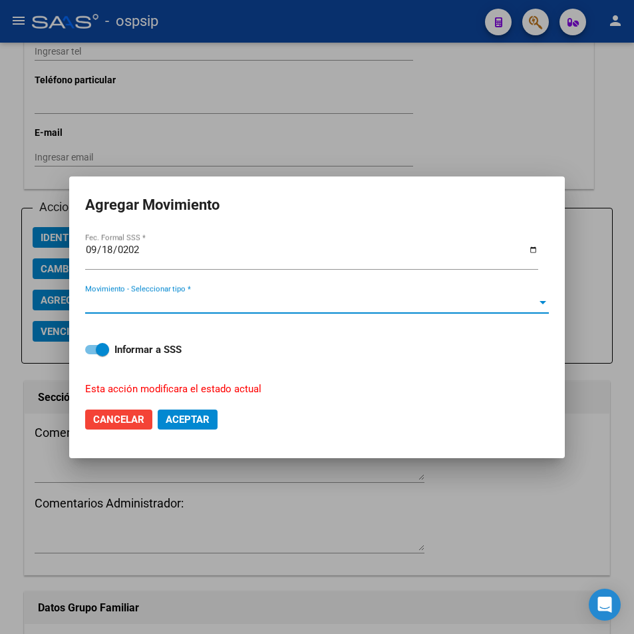
click at [543, 305] on div at bounding box center [543, 302] width 12 height 11
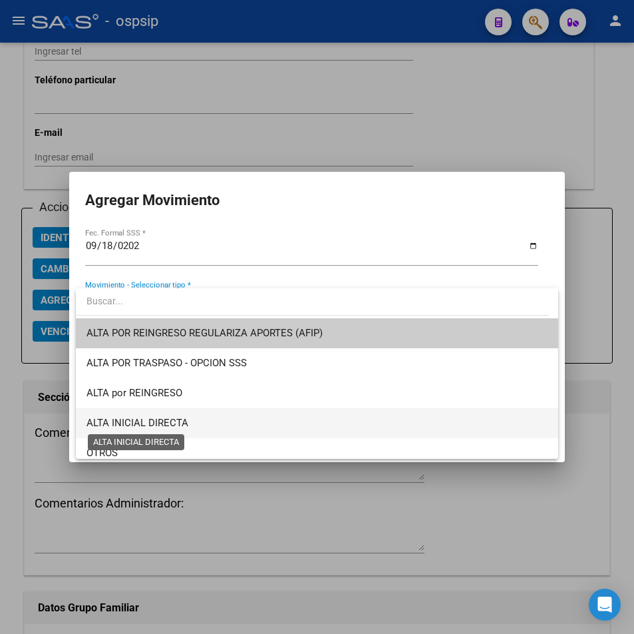
click at [156, 418] on span "ALTA INICIAL DIRECTA" at bounding box center [138, 423] width 102 height 12
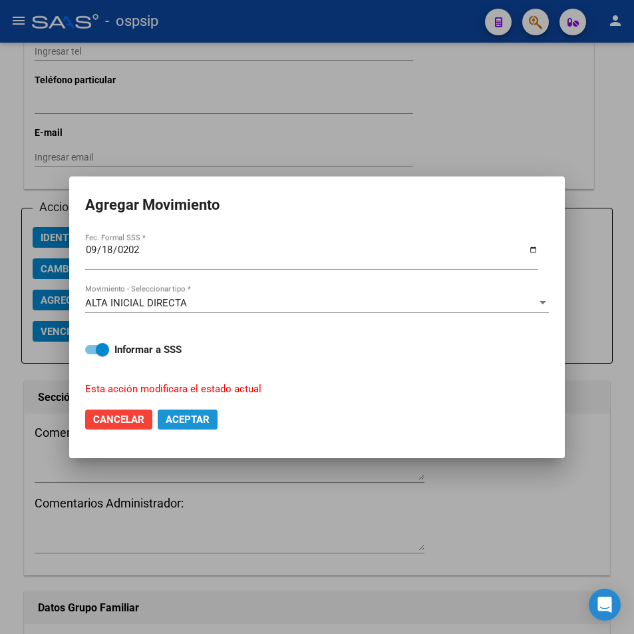
click at [188, 419] on span "Aceptar" at bounding box center [188, 419] width 44 height 12
checkbox input "false"
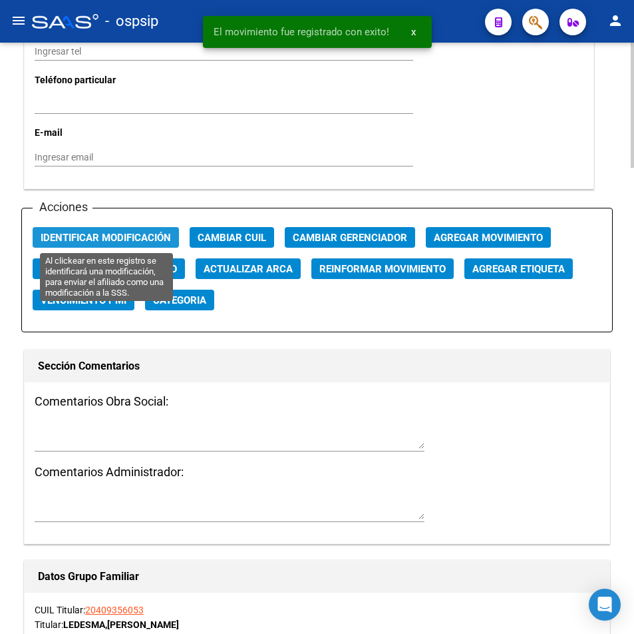
click at [118, 241] on span "Identificar Modificación" at bounding box center [106, 238] width 130 height 12
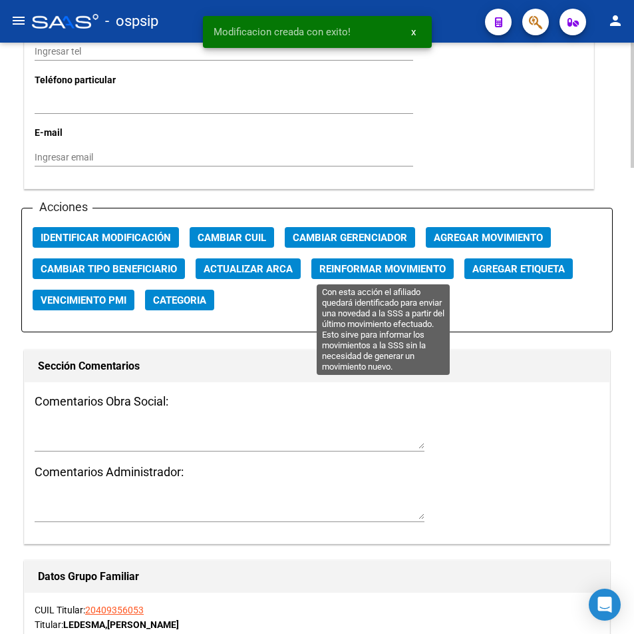
click at [401, 268] on span "Reinformar Movimiento" at bounding box center [382, 269] width 126 height 12
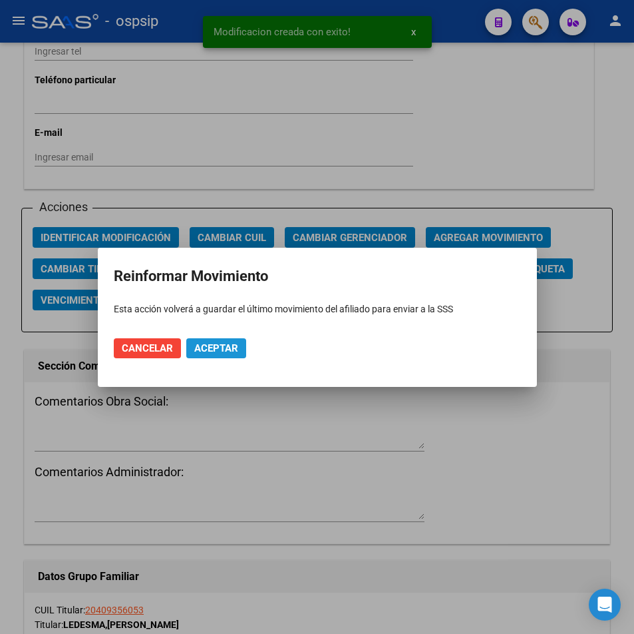
click at [212, 354] on button "Aceptar" at bounding box center [216, 348] width 60 height 20
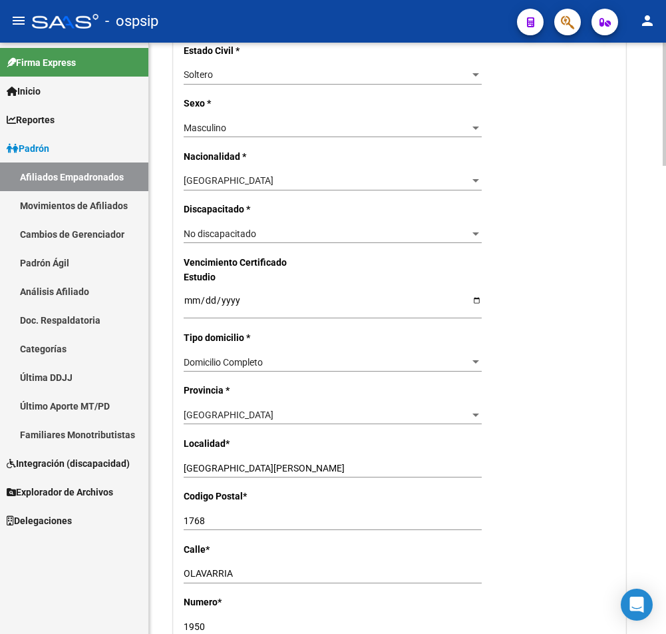
scroll to position [584, 0]
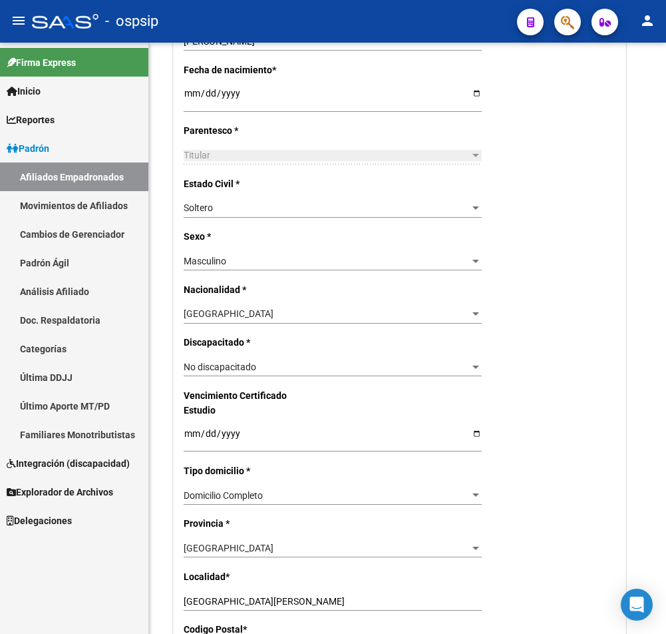
click at [359, 22] on div "- ospsip" at bounding box center [269, 21] width 475 height 29
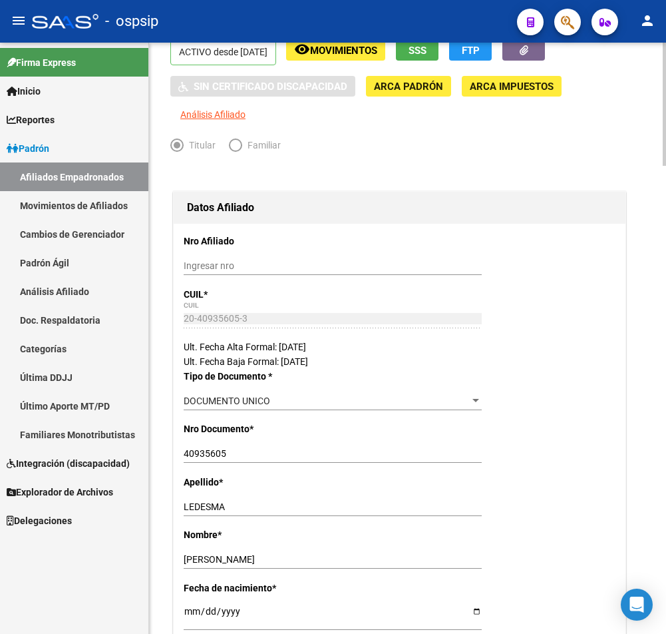
scroll to position [0, 0]
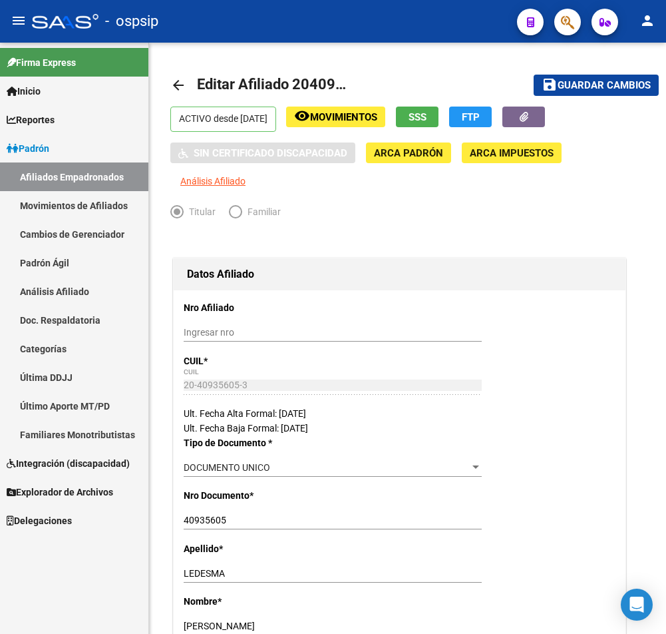
click at [373, 26] on div "- ospsip" at bounding box center [269, 21] width 475 height 29
click at [373, 27] on div "- ospsip" at bounding box center [269, 21] width 475 height 29
click at [620, 92] on button "save Guardar cambios" at bounding box center [596, 85] width 125 height 21
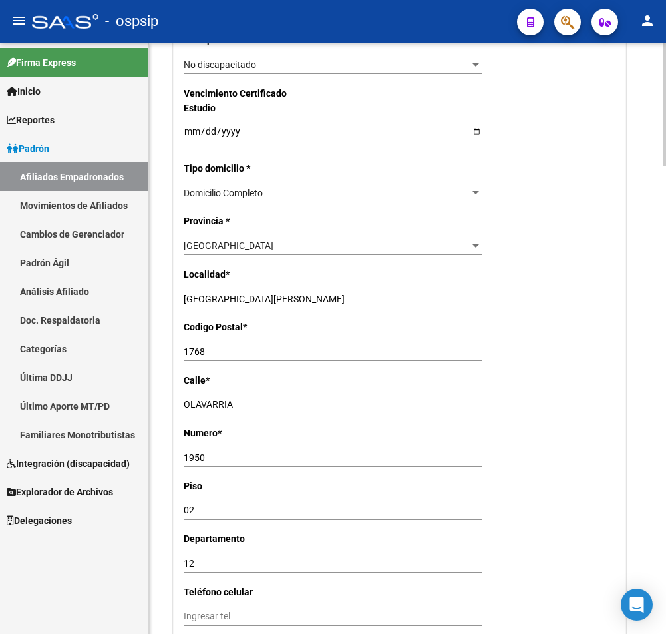
scroll to position [998, 0]
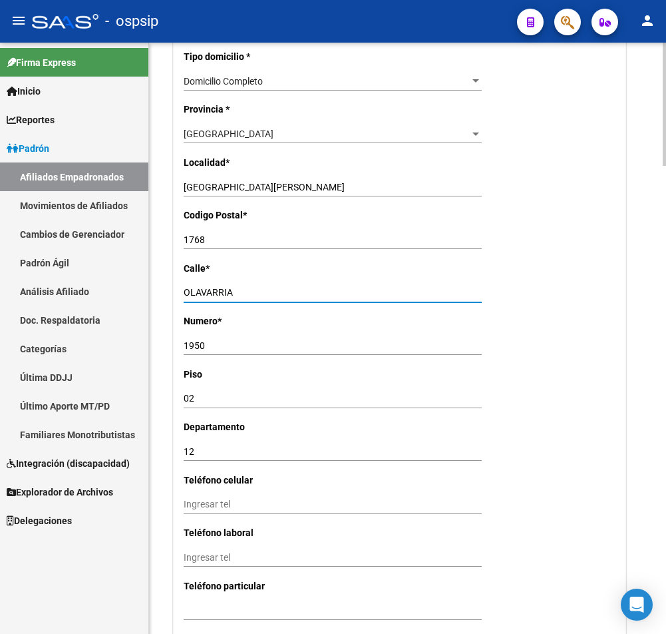
drag, startPoint x: 242, startPoint y: 292, endPoint x: 174, endPoint y: 292, distance: 67.9
click at [319, 284] on div "[PERSON_NAME] Ingresar calle" at bounding box center [333, 293] width 298 height 19
click at [313, 290] on input "OLAVARRIA" at bounding box center [333, 292] width 298 height 11
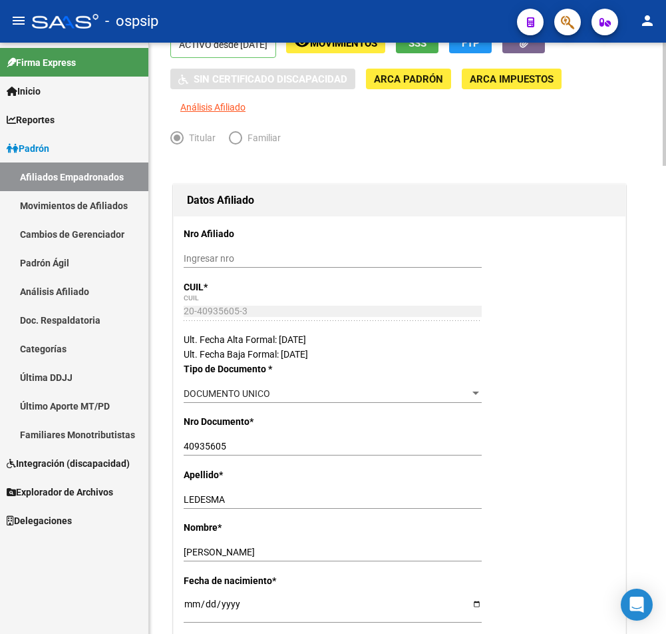
scroll to position [0, 0]
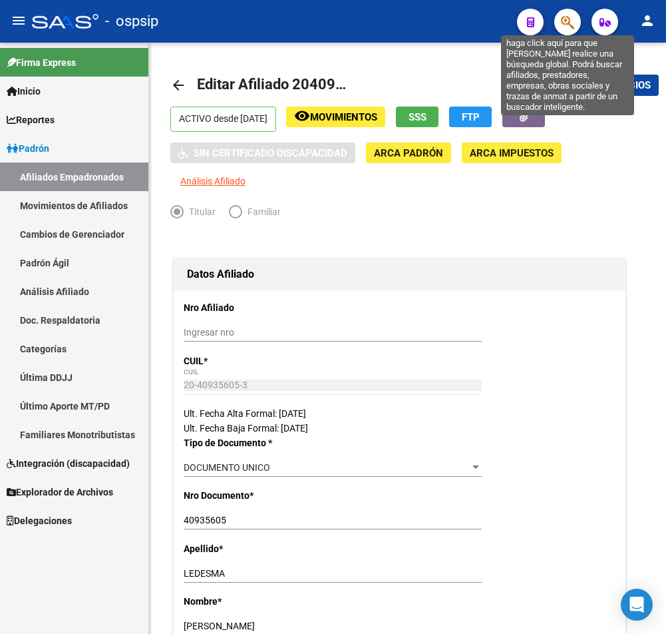
click at [572, 29] on icon "button" at bounding box center [567, 22] width 13 height 15
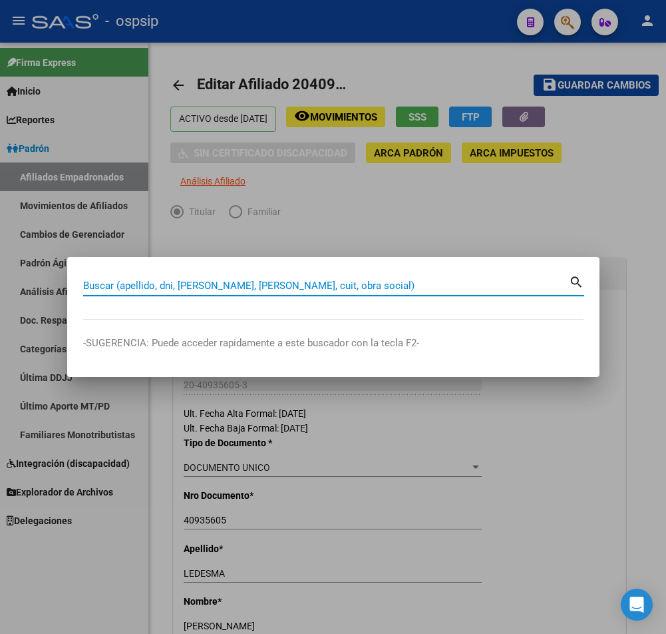
click at [105, 287] on input "Buscar (apellido, dni, [PERSON_NAME], [PERSON_NAME], cuit, obra social)" at bounding box center [326, 286] width 486 height 12
click at [118, 284] on input "Buscar (apellido, dni, [PERSON_NAME], [PERSON_NAME], cuit, obra social)" at bounding box center [326, 286] width 486 height 12
type input "93966938"
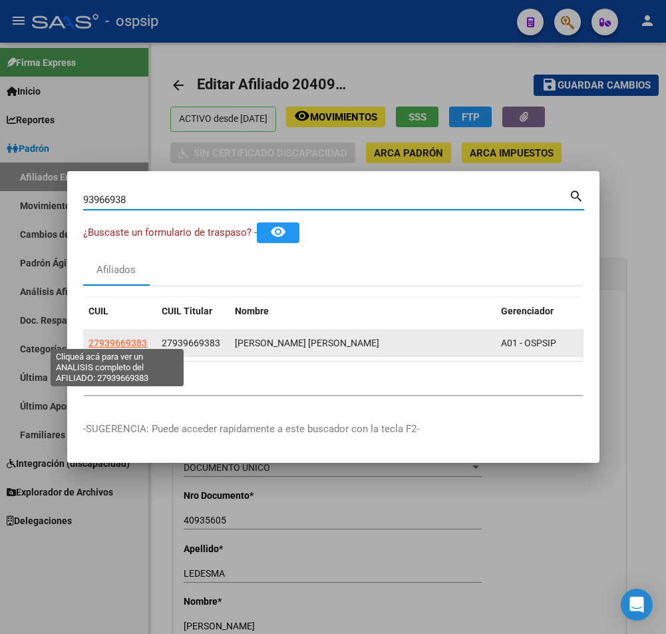
click at [113, 337] on span "27939669383" at bounding box center [118, 342] width 59 height 11
type textarea "27939669383"
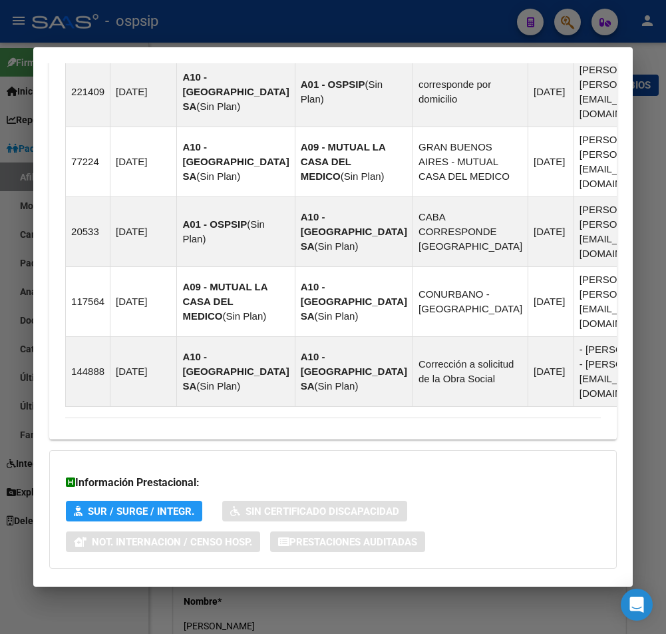
scroll to position [1009, 0]
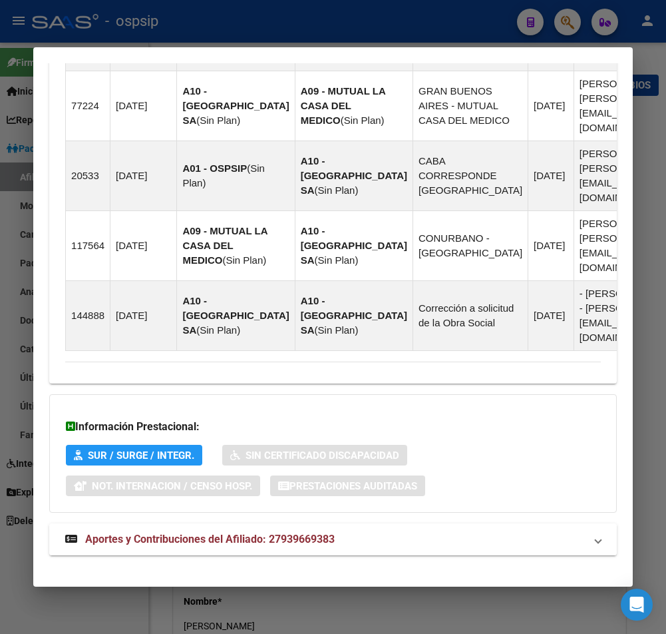
click at [250, 532] on strong "Aportes y Contribuciones del Afiliado: 27939669383" at bounding box center [200, 539] width 270 height 16
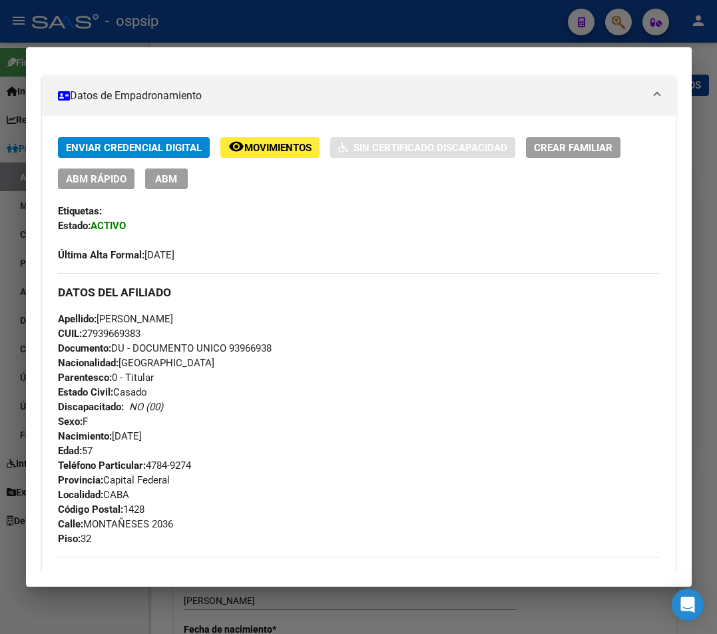
scroll to position [133, 0]
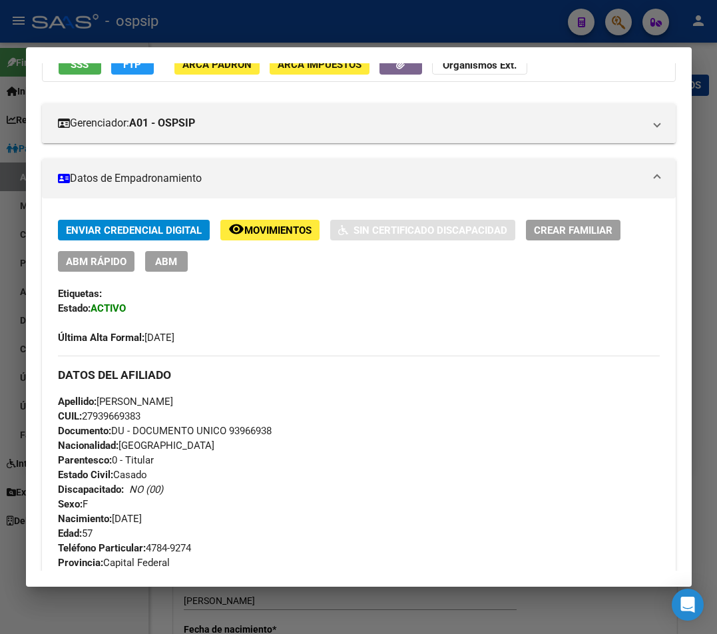
click at [168, 263] on span "ABM" at bounding box center [166, 262] width 22 height 12
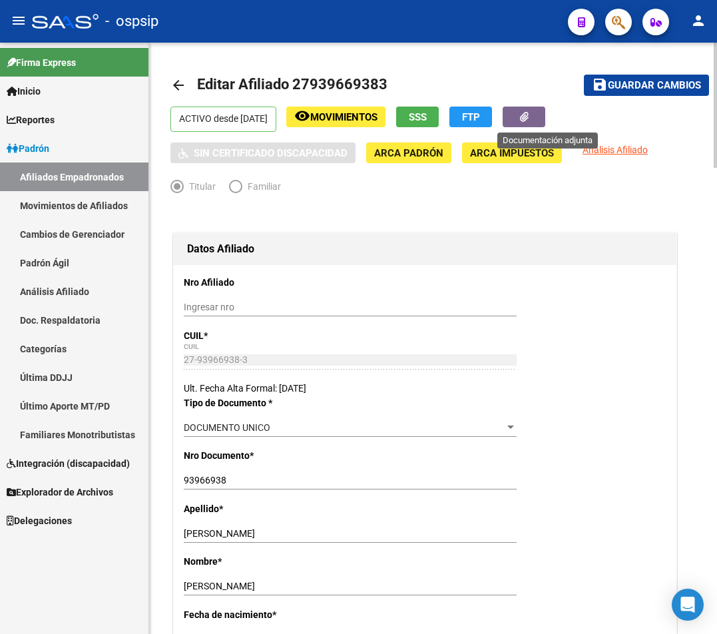
click at [545, 118] on button "button" at bounding box center [523, 116] width 43 height 21
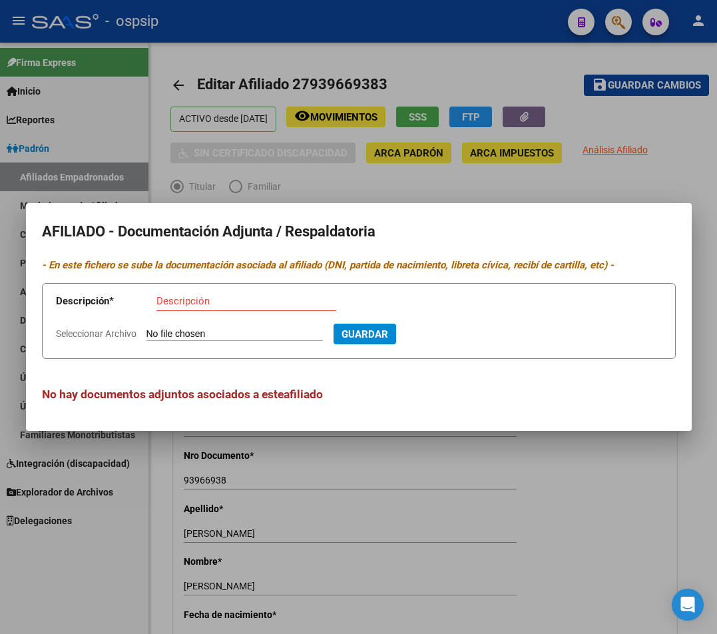
click at [240, 332] on input "Seleccionar Archivo" at bounding box center [234, 334] width 176 height 13
type input "C:\fakepath\250918144958.pdf"
click at [198, 299] on input "Descripción" at bounding box center [246, 301] width 180 height 12
type input "D"
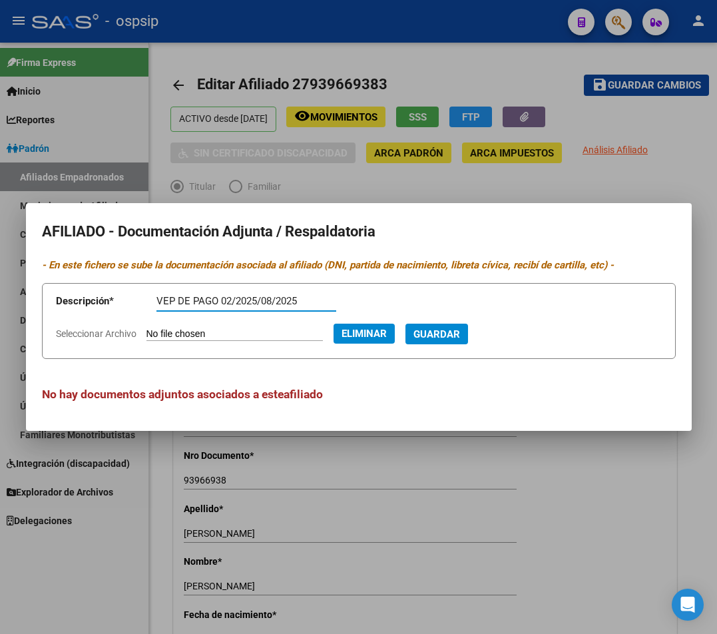
type input "VEP DE PAGO 02/2025/08/2025"
click at [460, 335] on span "Guardar" at bounding box center [436, 334] width 47 height 12
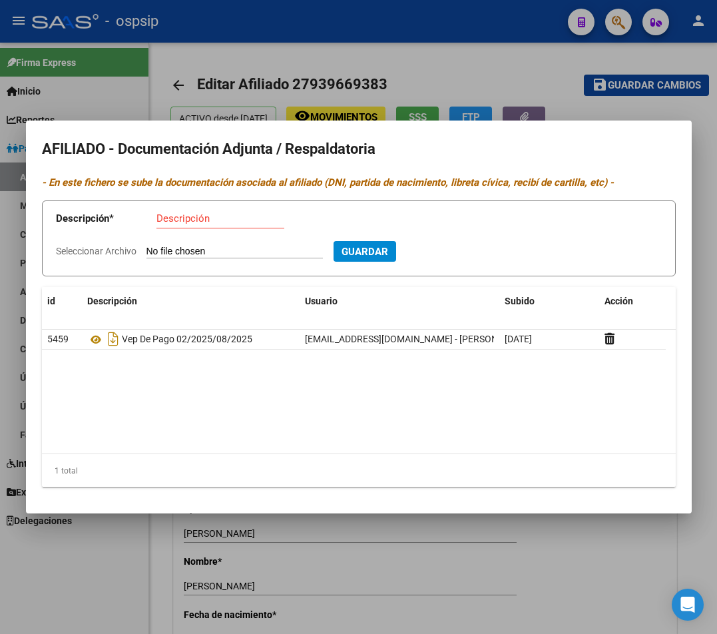
click at [409, 74] on div at bounding box center [358, 317] width 717 height 634
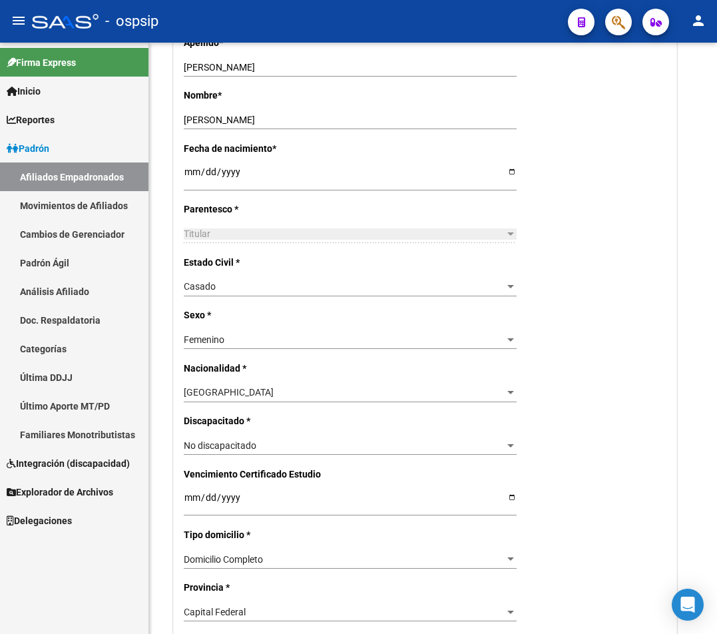
drag, startPoint x: 383, startPoint y: 137, endPoint x: 390, endPoint y: 17, distance: 120.7
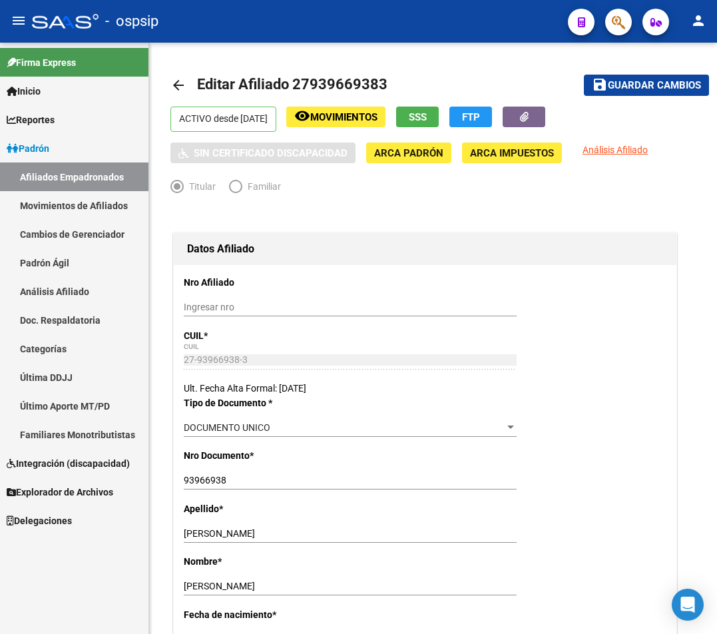
click at [431, 26] on div "- ospsip" at bounding box center [294, 21] width 525 height 29
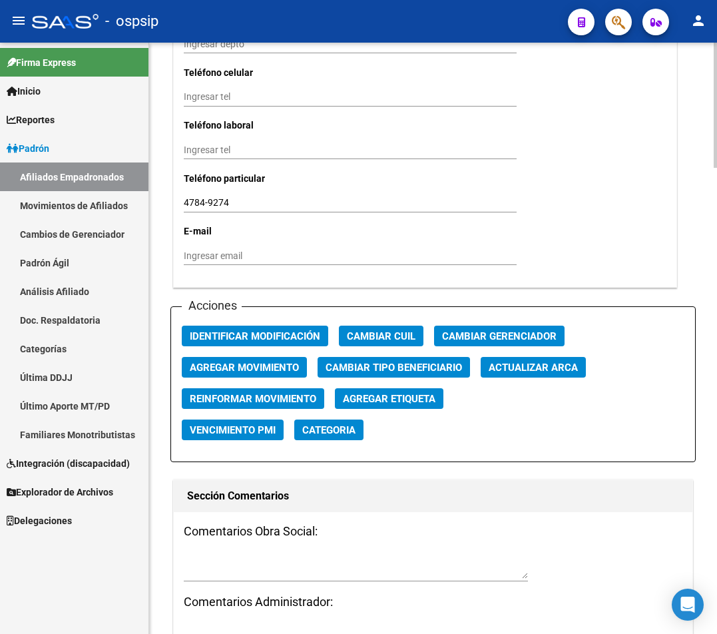
scroll to position [1331, 0]
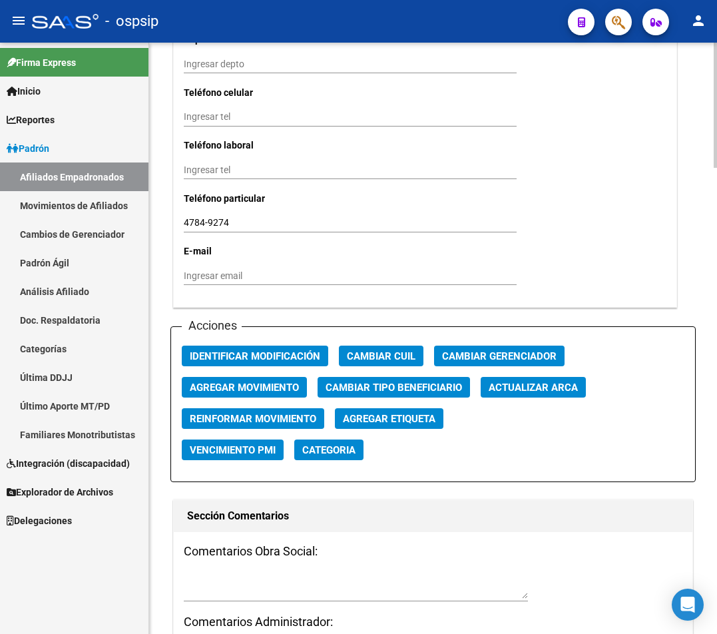
click at [188, 592] on textarea at bounding box center [356, 585] width 344 height 25
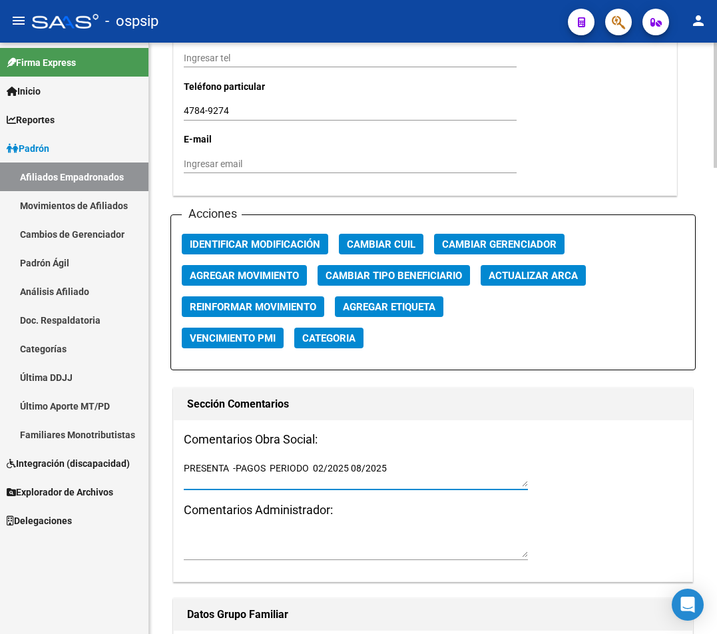
scroll to position [1464, 0]
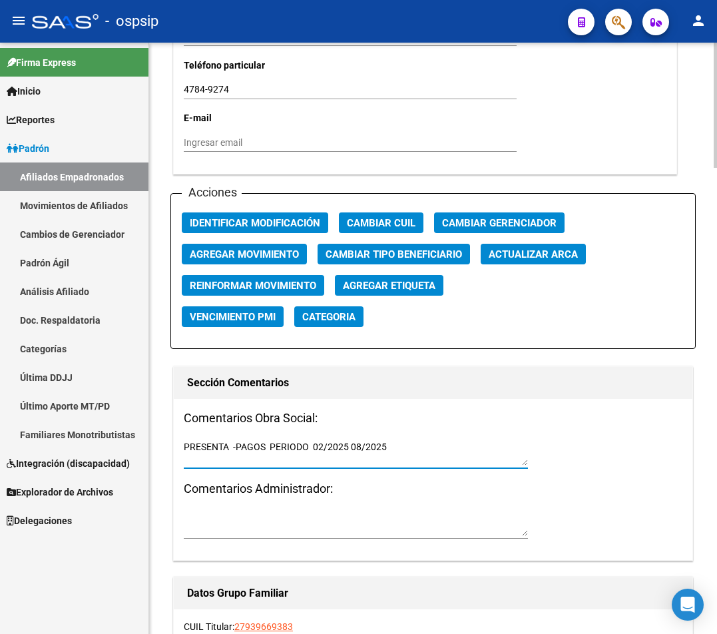
click at [429, 443] on textarea "PRESENTA -PAGOS PERIODO 02/2025 08/2025" at bounding box center [356, 452] width 344 height 25
type textarea "PRESENTA -PAGOS PERIODO 02/2025 08/2025"
click at [229, 256] on span "Agregar Movimiento" at bounding box center [244, 254] width 109 height 12
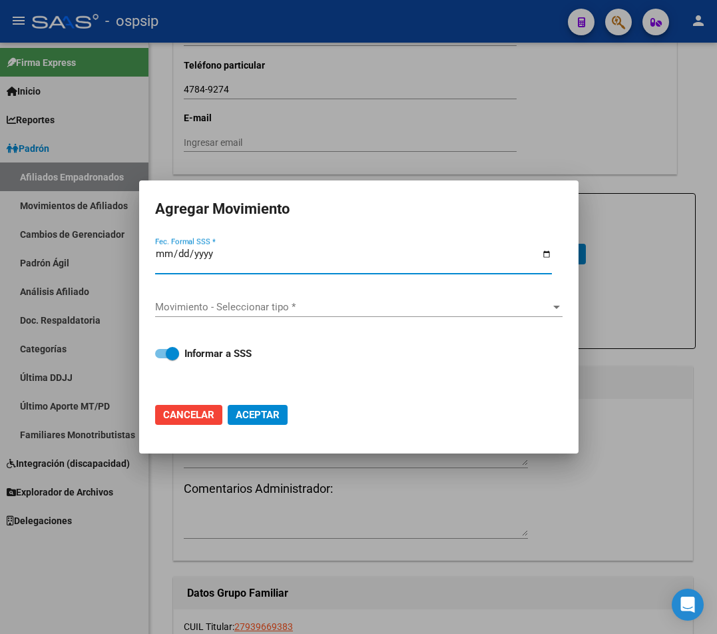
click at [645, 315] on div at bounding box center [358, 317] width 717 height 634
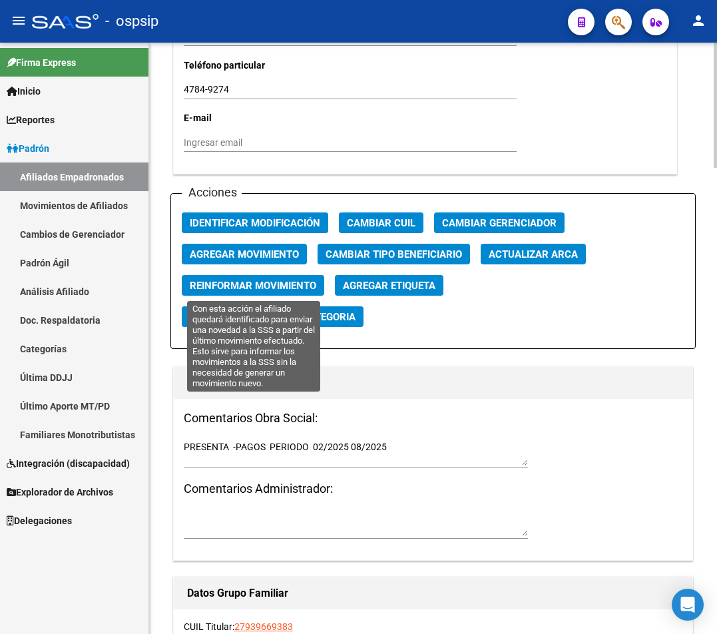
click at [260, 288] on span "Reinformar Movimiento" at bounding box center [253, 286] width 126 height 12
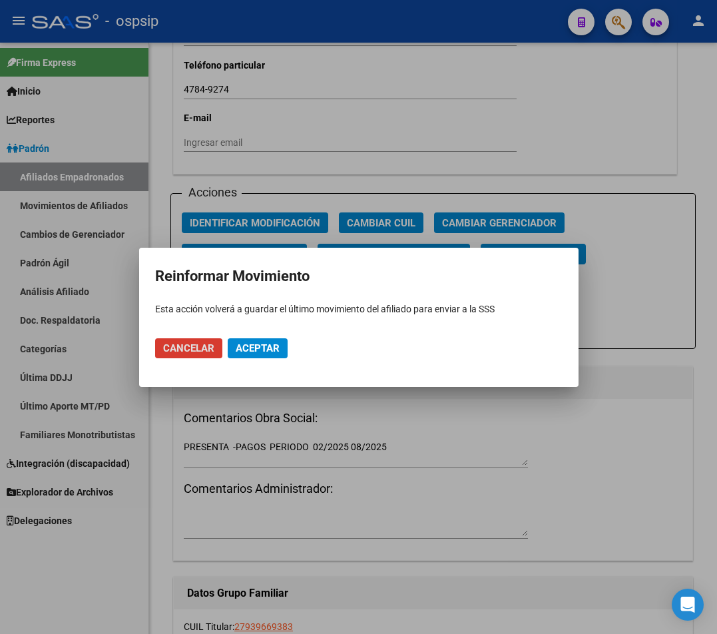
click at [252, 344] on span "Aceptar" at bounding box center [258, 348] width 44 height 12
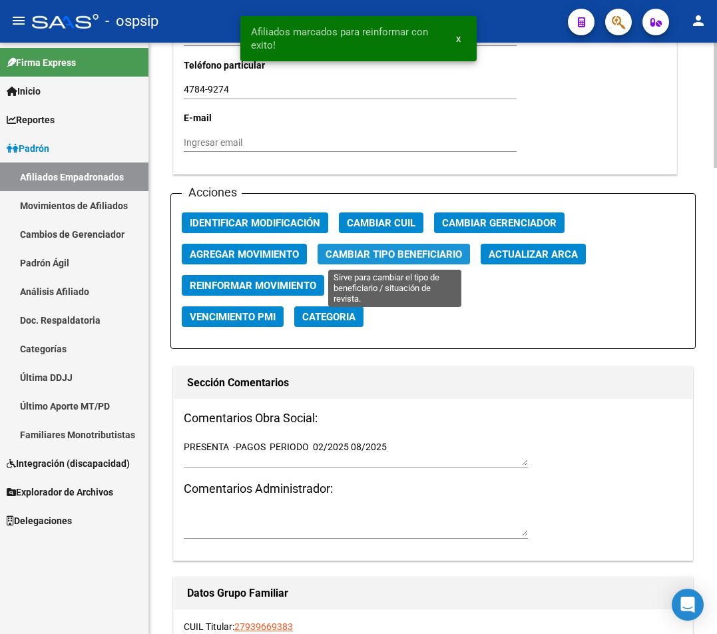
click at [384, 254] on span "Cambiar Tipo Beneficiario" at bounding box center [393, 254] width 136 height 12
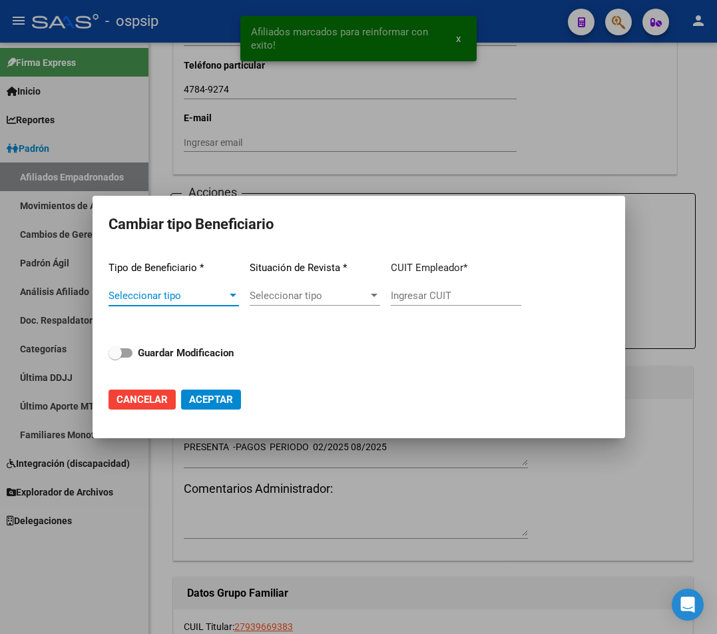
click at [644, 158] on div at bounding box center [358, 317] width 717 height 634
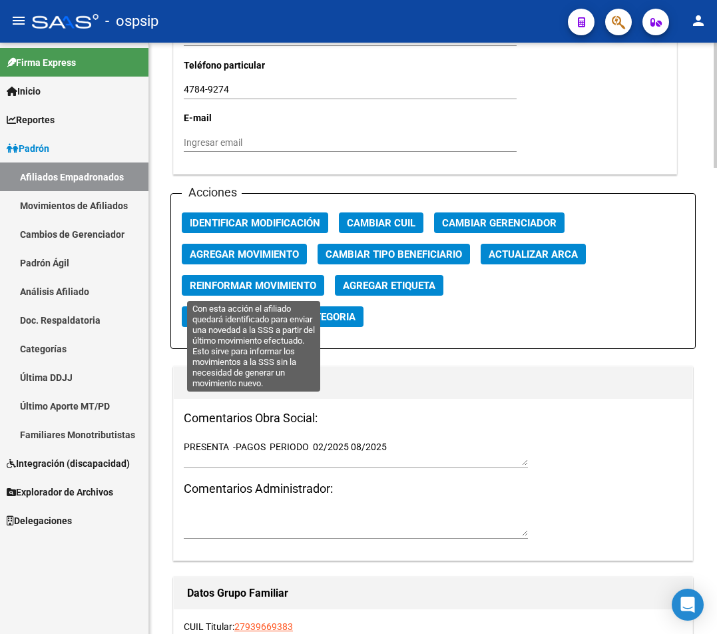
click at [215, 286] on span "Reinformar Movimiento" at bounding box center [253, 286] width 126 height 12
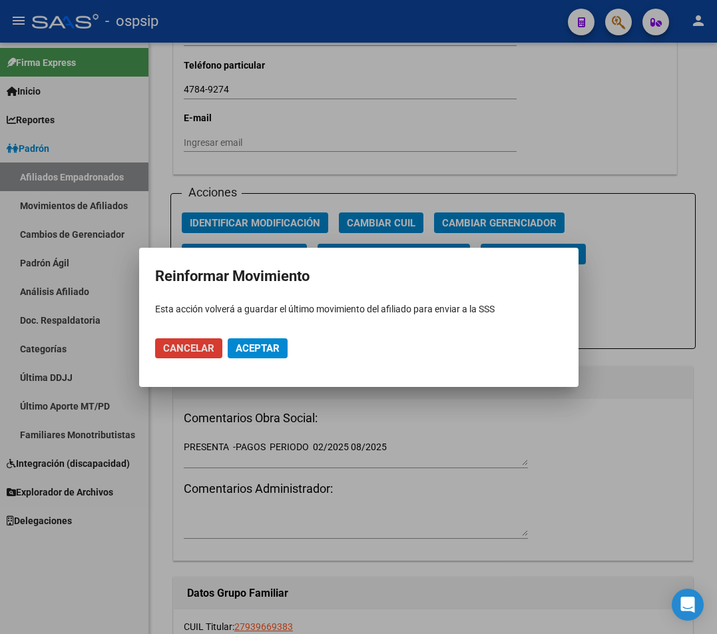
click at [242, 354] on button "Aceptar" at bounding box center [258, 348] width 60 height 20
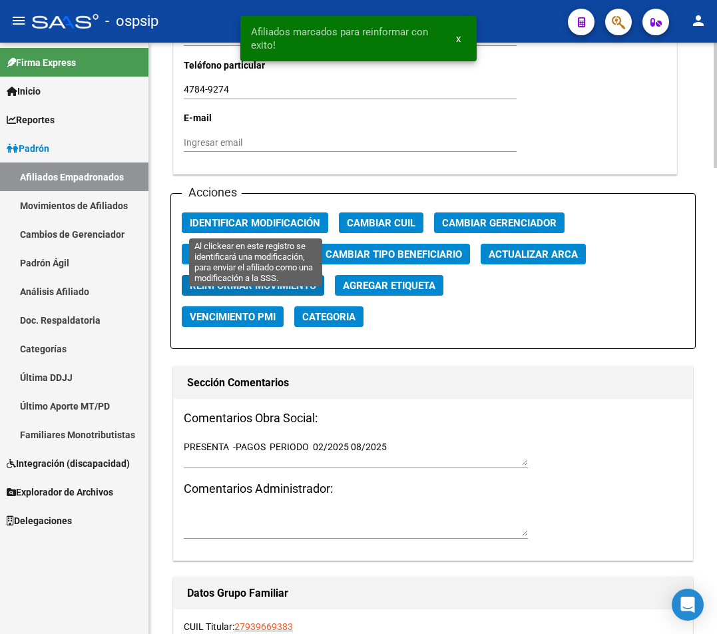
click at [266, 222] on span "Identificar Modificación" at bounding box center [255, 223] width 130 height 12
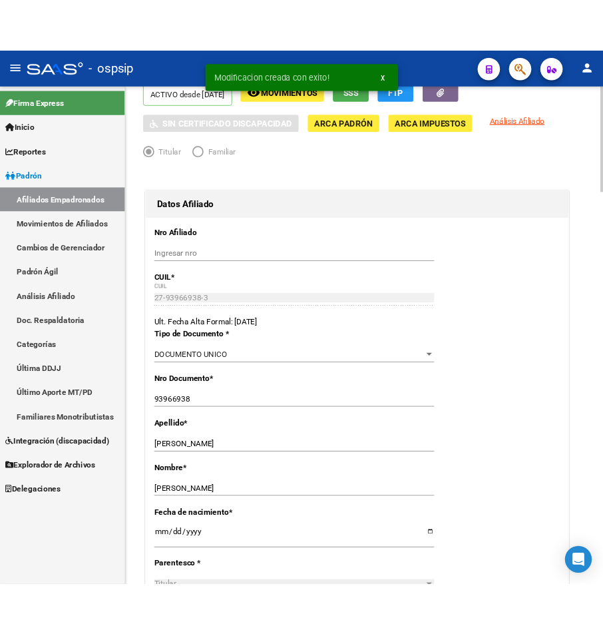
scroll to position [0, 0]
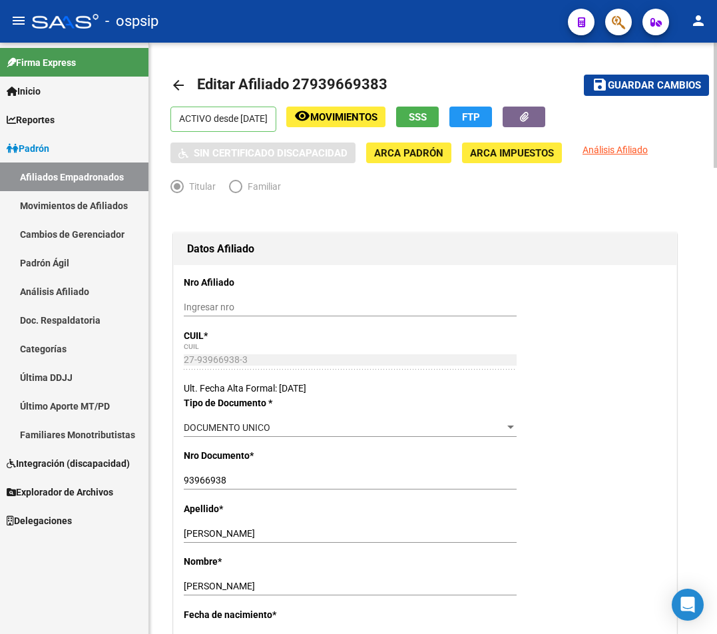
click at [654, 84] on span "Guardar cambios" at bounding box center [654, 86] width 93 height 12
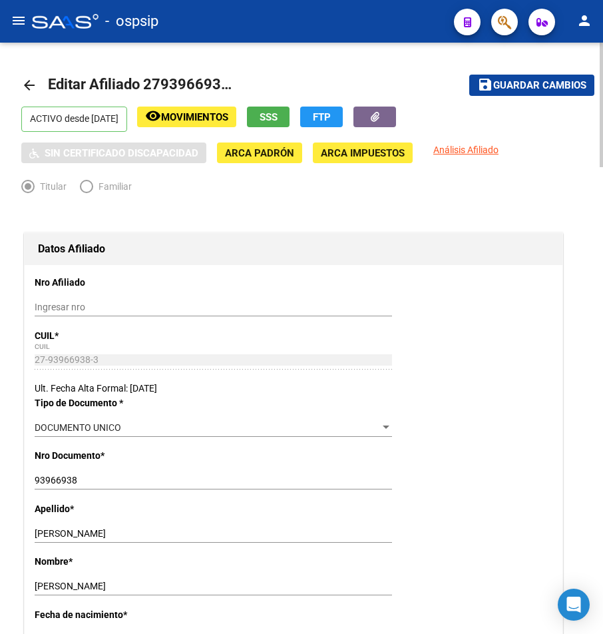
click at [559, 200] on div at bounding box center [293, 214] width 544 height 29
click at [517, 216] on div at bounding box center [293, 214] width 544 height 29
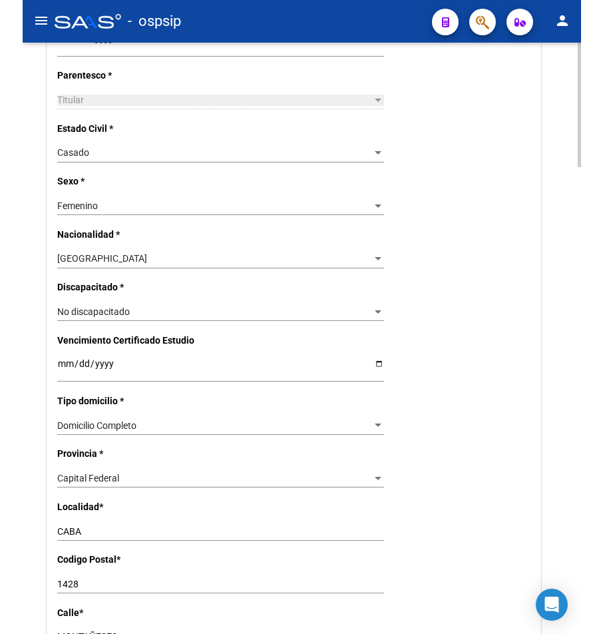
scroll to position [551, 0]
